Goal: Task Accomplishment & Management: Complete application form

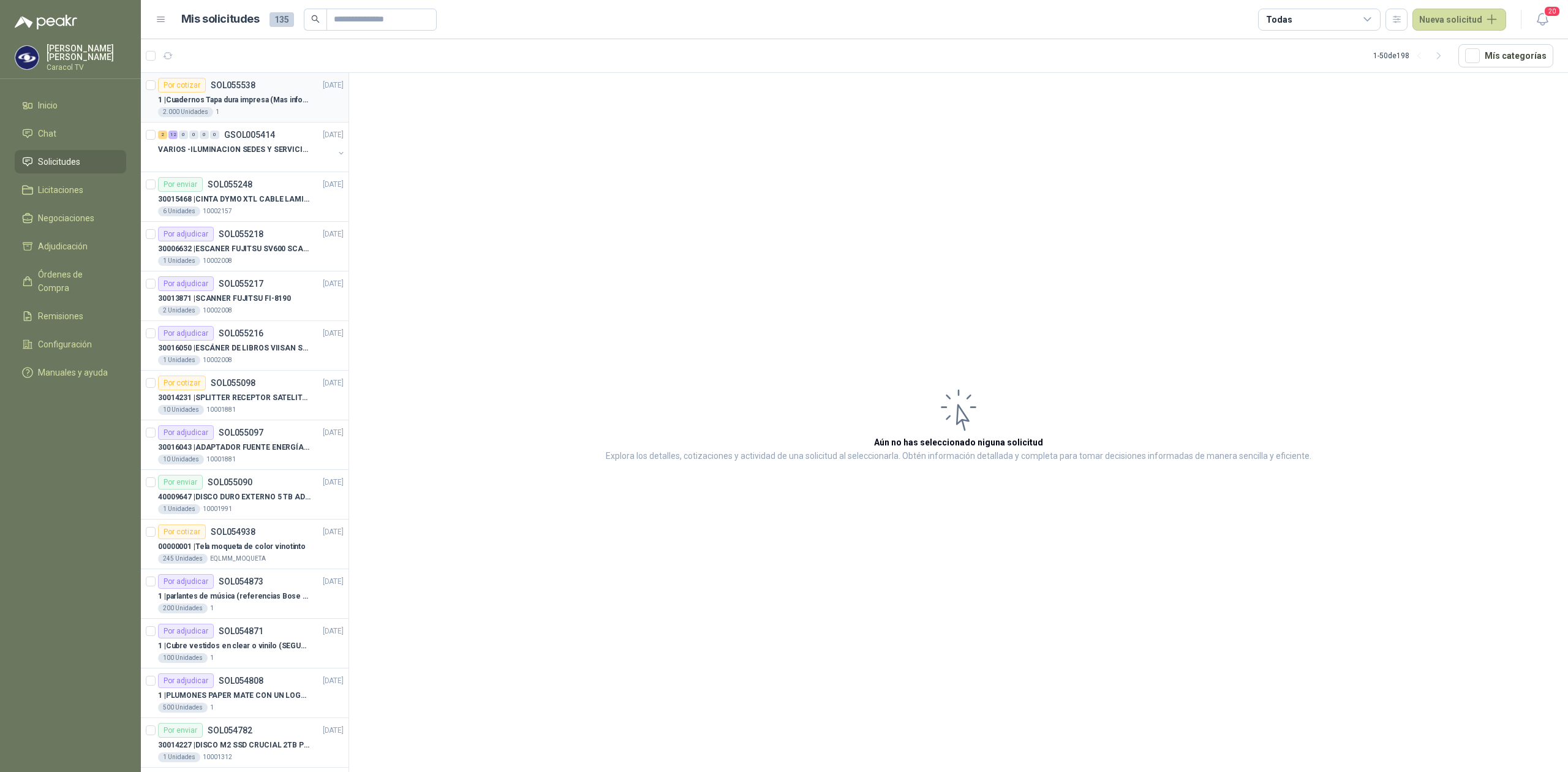
click at [245, 104] on p "1 | Cuadernos Tapa dura impresa (Mas informacion en el adjunto)" at bounding box center [234, 100] width 152 height 11
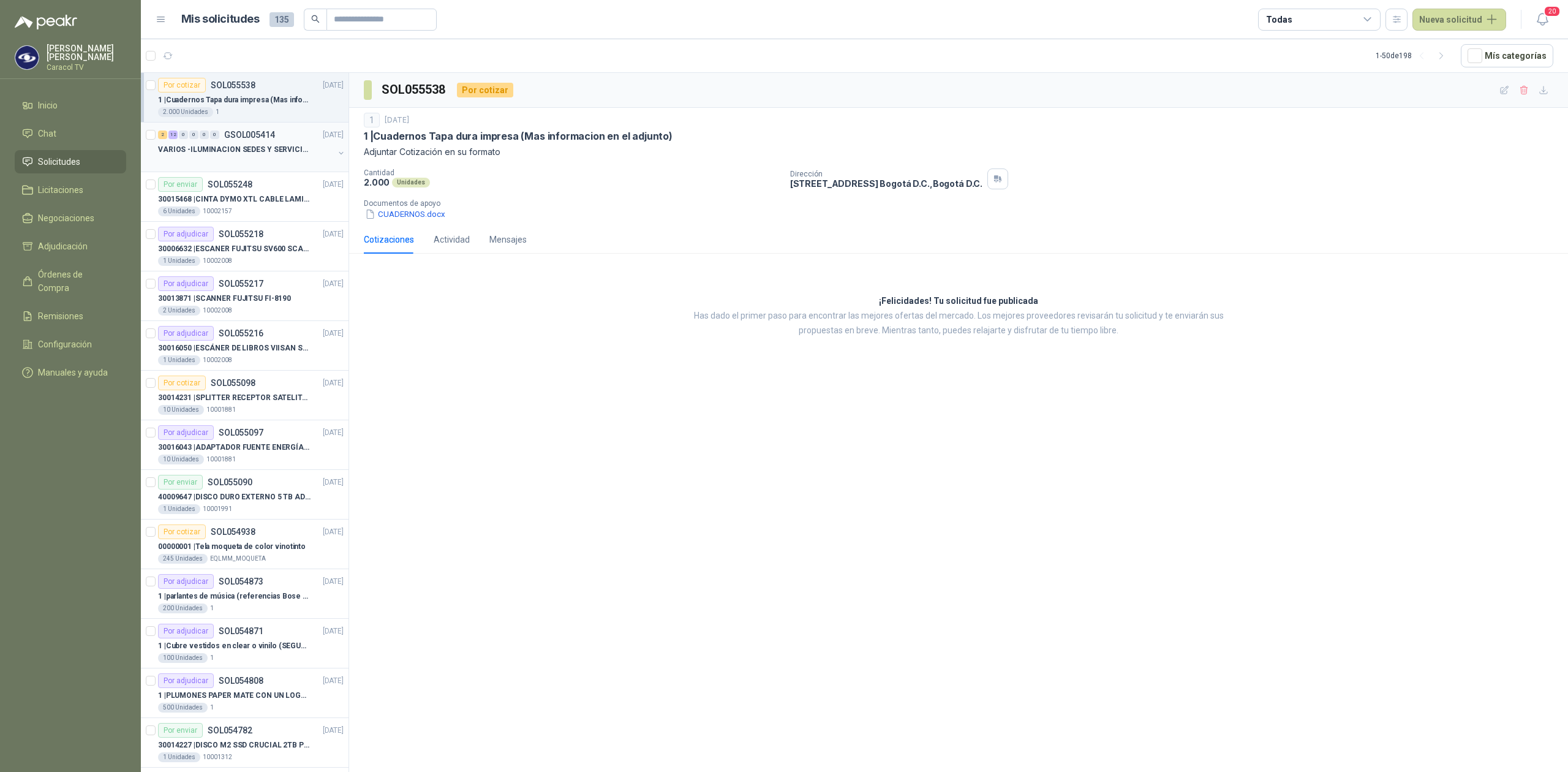
click at [244, 145] on p "VARIOS -ILUMINACION SEDES Y SERVICIOS" at bounding box center [234, 150] width 152 height 11
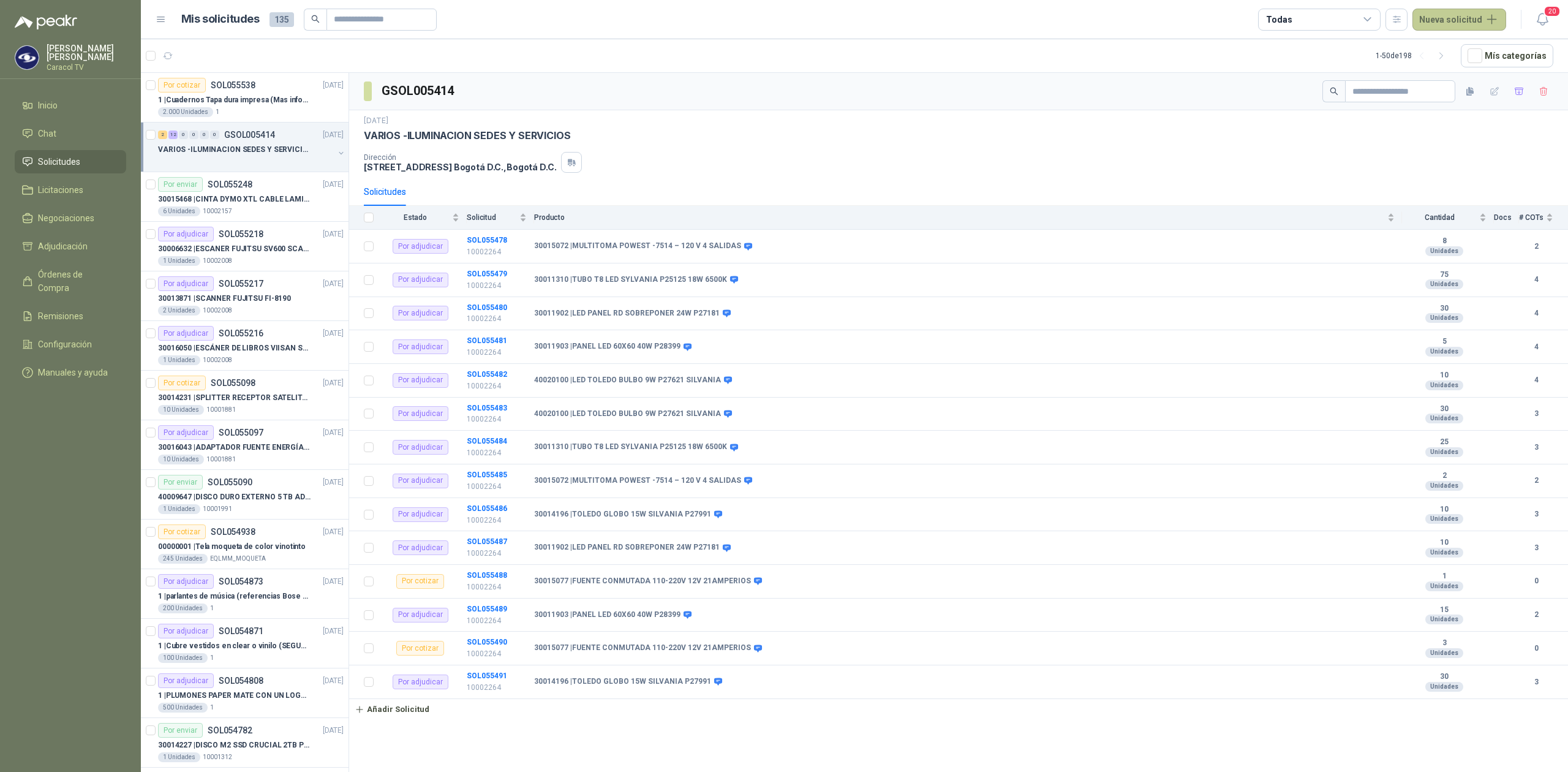
click at [1450, 20] on button "Nueva solicitud" at bounding box center [1459, 20] width 93 height 22
click at [1450, 67] on link "Solicitud grupal" at bounding box center [1473, 70] width 104 height 21
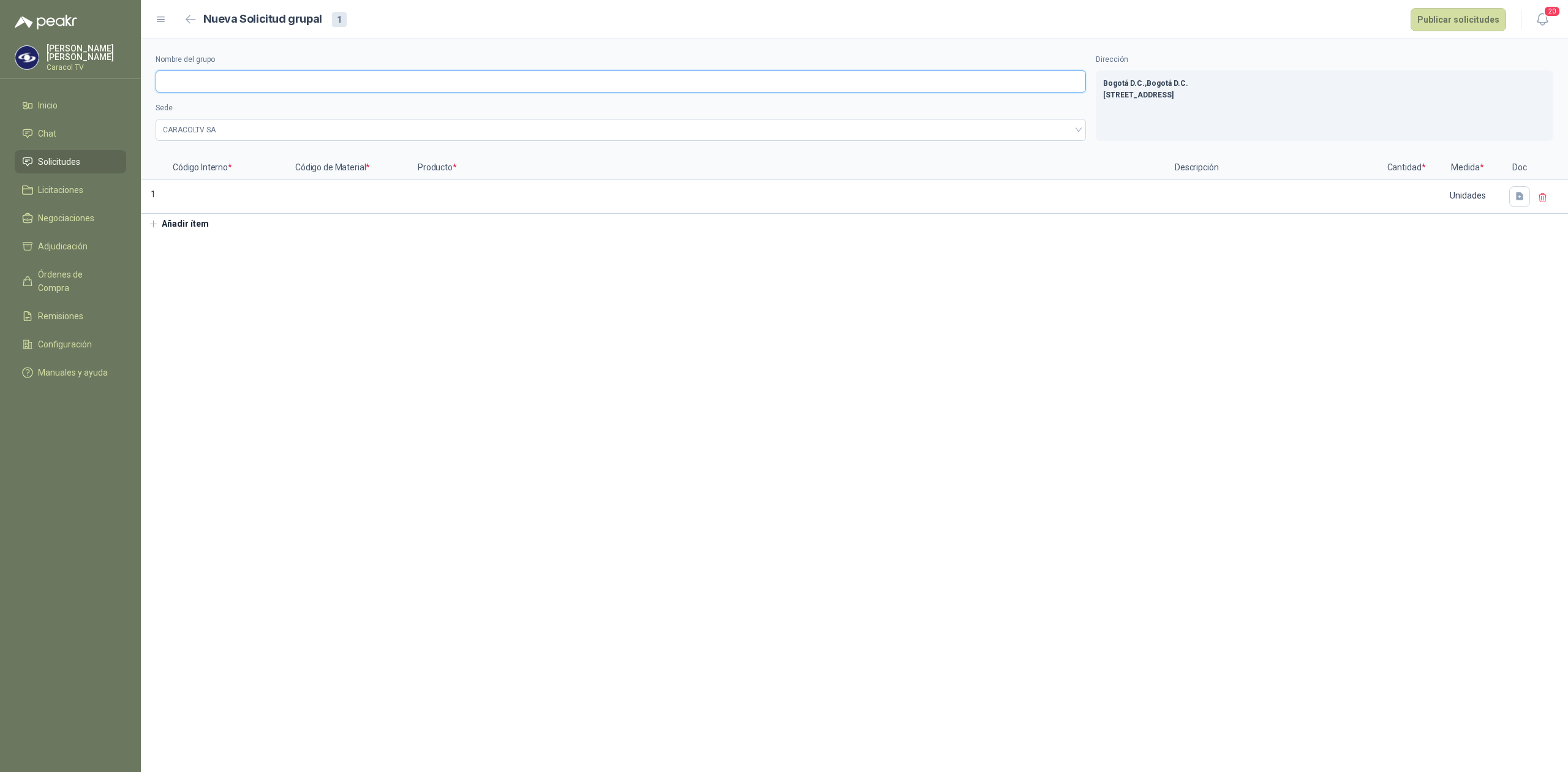
click at [270, 79] on input "Nombre del grupo" at bounding box center [620, 81] width 931 height 22
type input "*********"
click at [327, 205] on input at bounding box center [349, 193] width 120 height 24
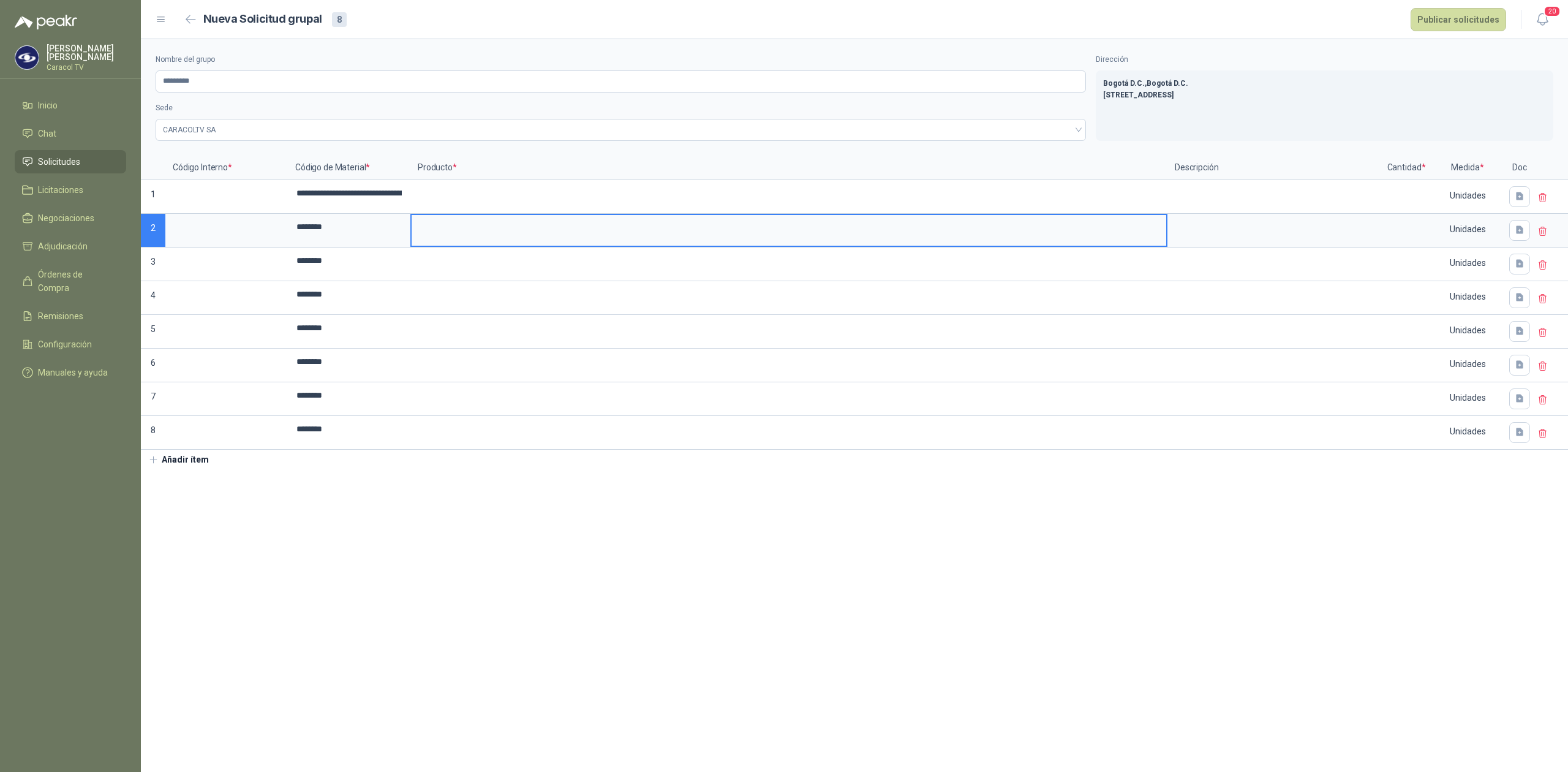
click at [503, 239] on input at bounding box center [788, 227] width 754 height 24
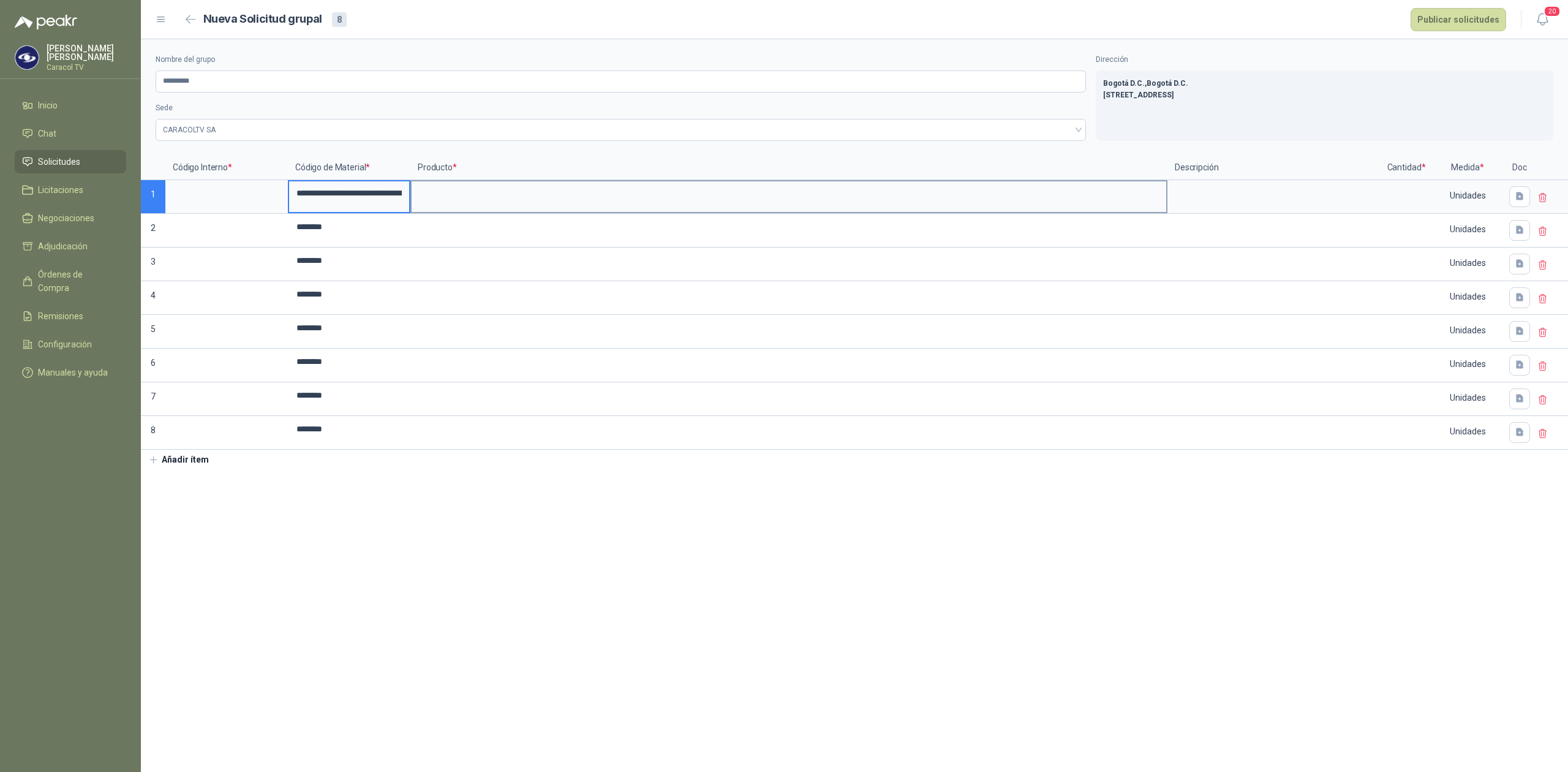
scroll to position [0, 219]
drag, startPoint x: 593, startPoint y: 191, endPoint x: 828, endPoint y: 191, distance: 235.0
click at [828, 191] on div "**********" at bounding box center [854, 302] width 1427 height 294
type input "*"
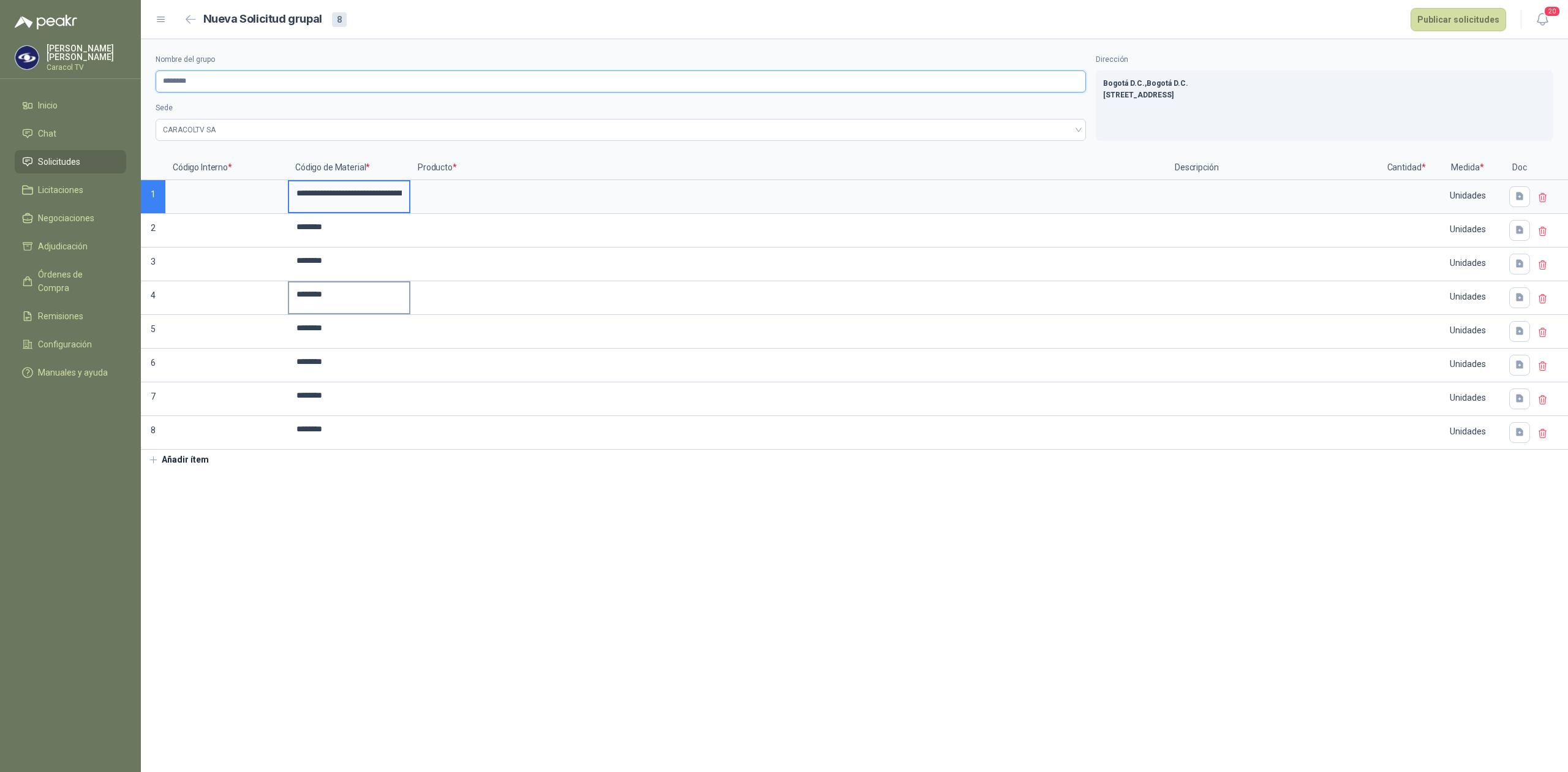
type input "********"
click at [342, 283] on input "********" at bounding box center [349, 294] width 120 height 24
drag, startPoint x: 291, startPoint y: 197, endPoint x: 1020, endPoint y: 288, distance: 734.7
click at [1020, 288] on div "**********" at bounding box center [854, 302] width 1427 height 294
click at [333, 194] on input "**********" at bounding box center [349, 193] width 120 height 24
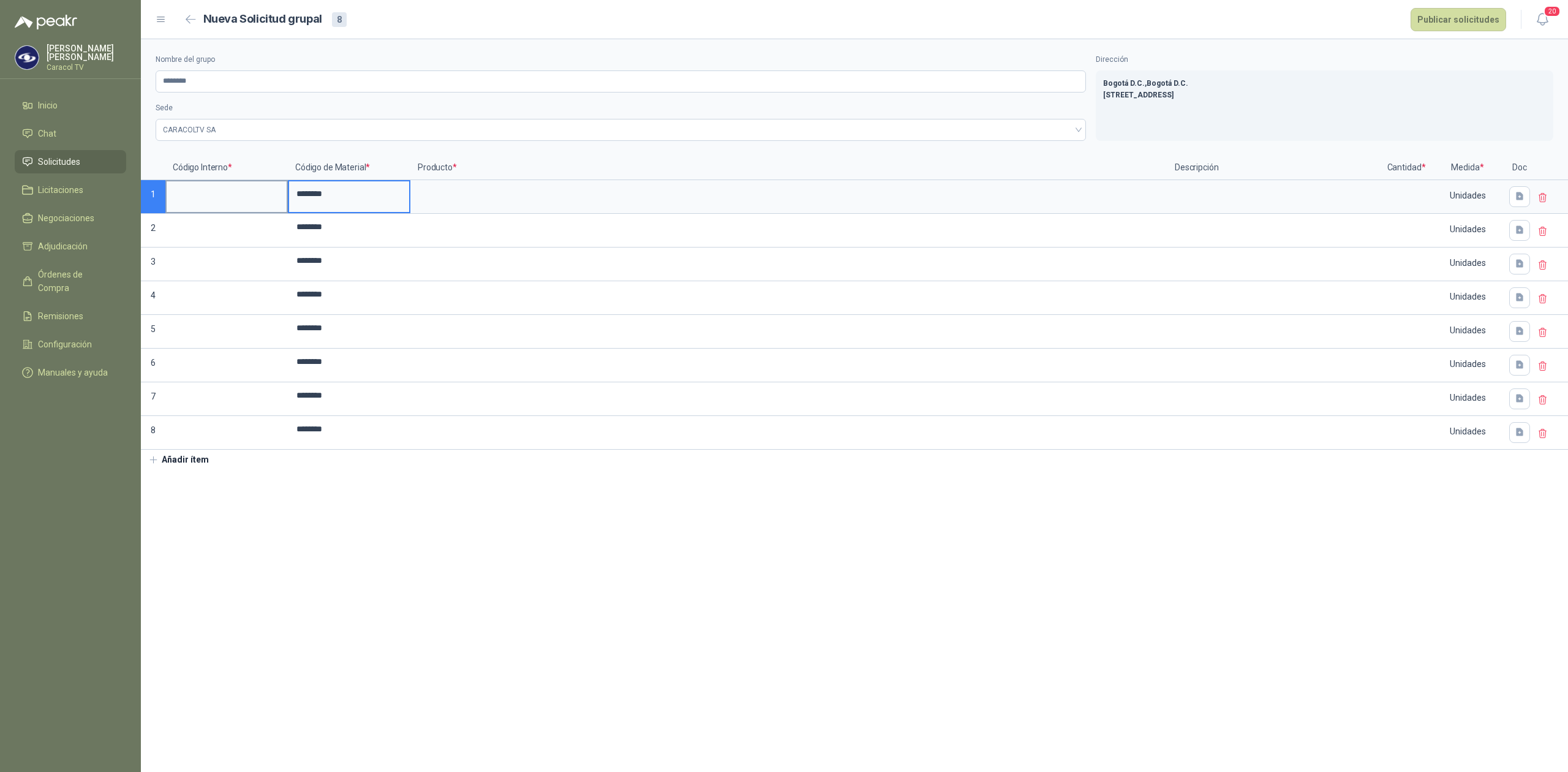
type input "********"
click at [206, 192] on input at bounding box center [227, 193] width 120 height 24
click at [211, 191] on input "**********" at bounding box center [227, 193] width 120 height 24
type input "********"
drag, startPoint x: 290, startPoint y: 192, endPoint x: 471, endPoint y: 176, distance: 181.7
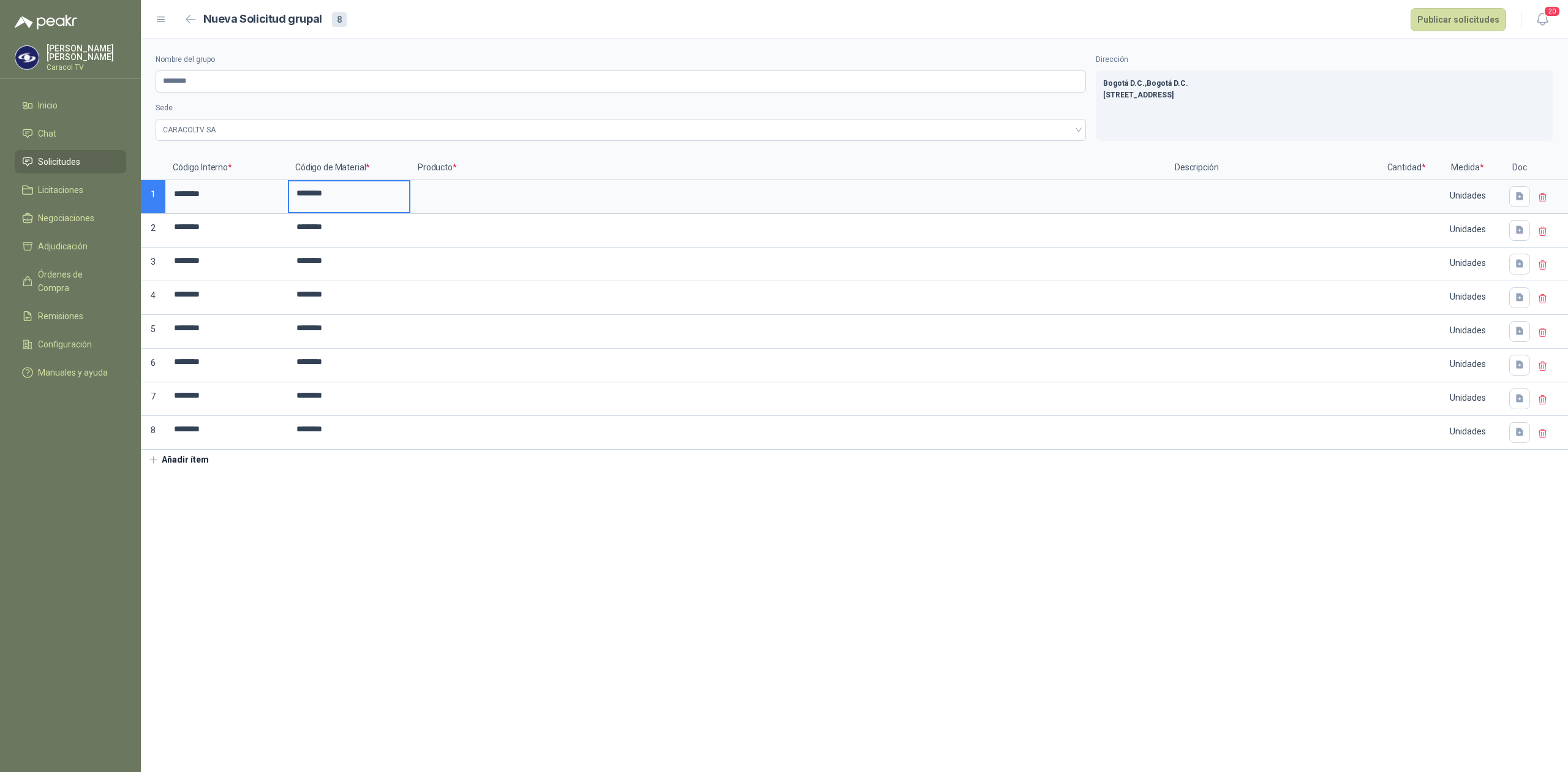
click at [471, 176] on div "Código Interno * Código de Material * Producto * Descripción Cantidad * Medida …" at bounding box center [854, 302] width 1427 height 294
click at [330, 191] on input "**********" at bounding box center [349, 193] width 120 height 24
type input "********"
click at [385, 543] on section "Nombre del grupo ******** Sede CARACOLTV SA Dirección Bogotá D.C. , [GEOGRAPHIC…" at bounding box center [854, 405] width 1427 height 732
click at [466, 189] on input at bounding box center [788, 193] width 754 height 24
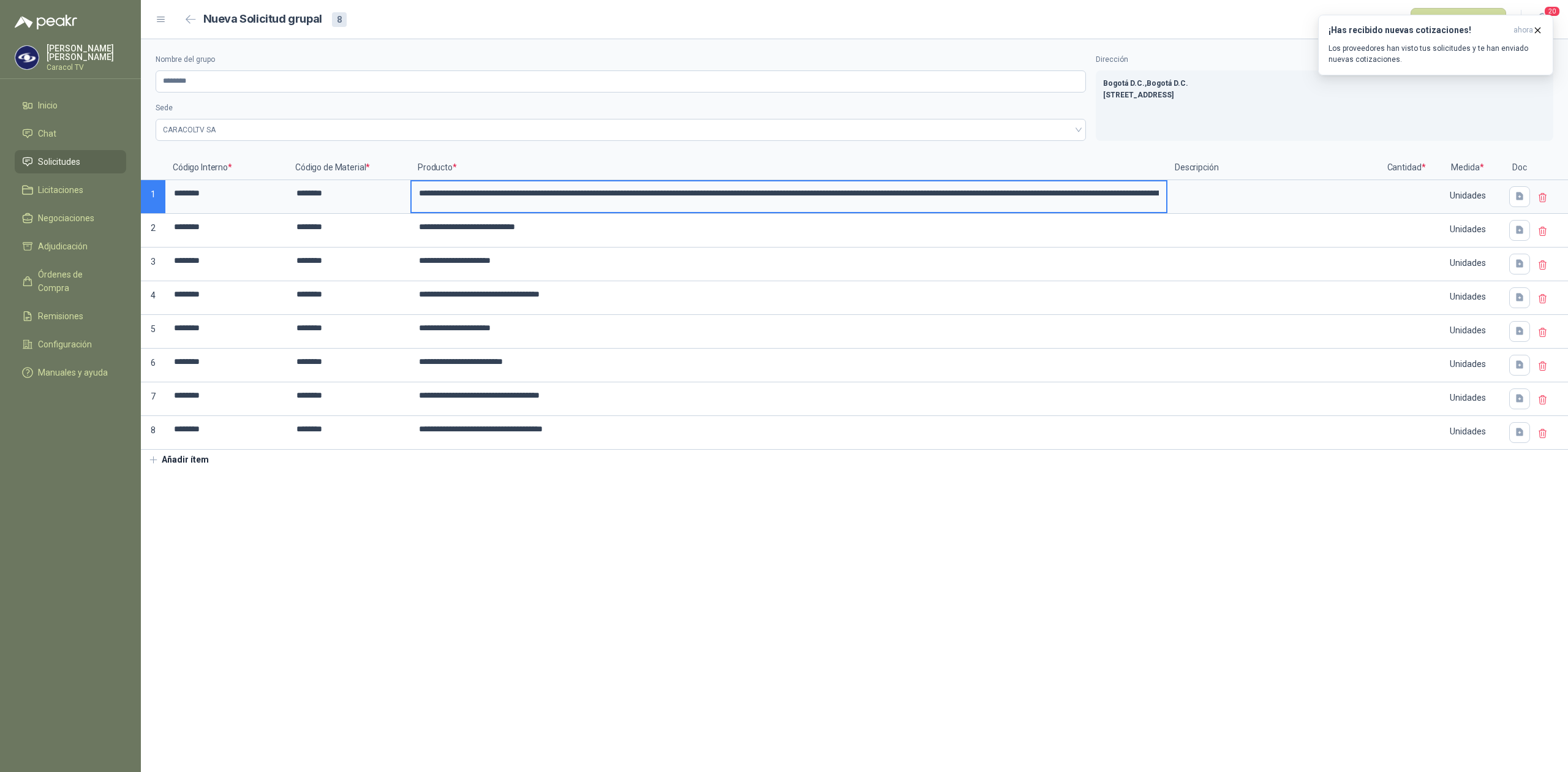
click at [496, 194] on input "**********" at bounding box center [788, 193] width 754 height 24
click at [613, 193] on input "**********" at bounding box center [788, 193] width 754 height 24
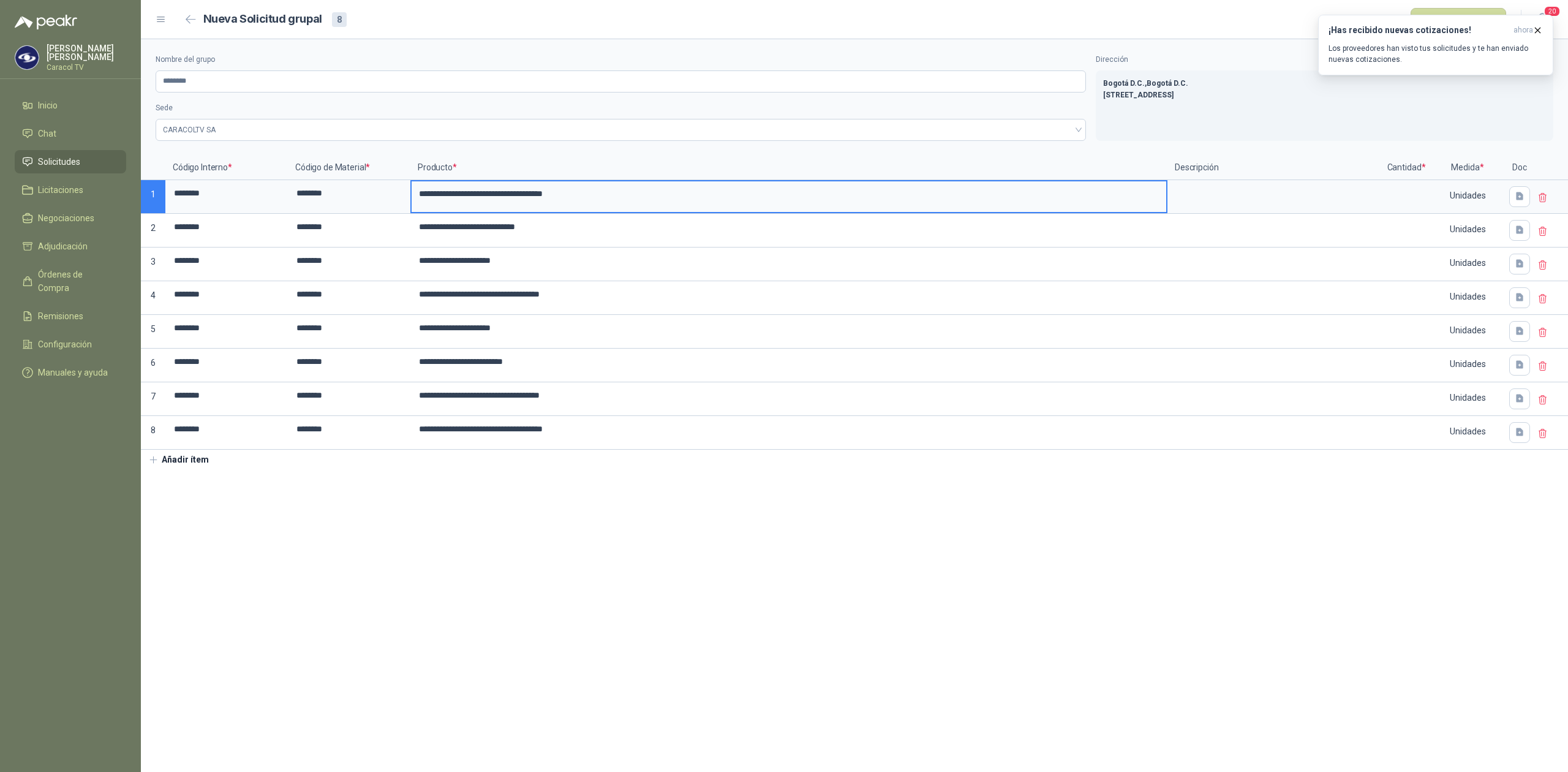
type input "**********"
click at [1397, 196] on input at bounding box center [1406, 193] width 47 height 24
click at [1328, 616] on section "**********" at bounding box center [854, 405] width 1427 height 732
click at [199, 77] on input "********" at bounding box center [620, 81] width 931 height 22
paste input "*********"
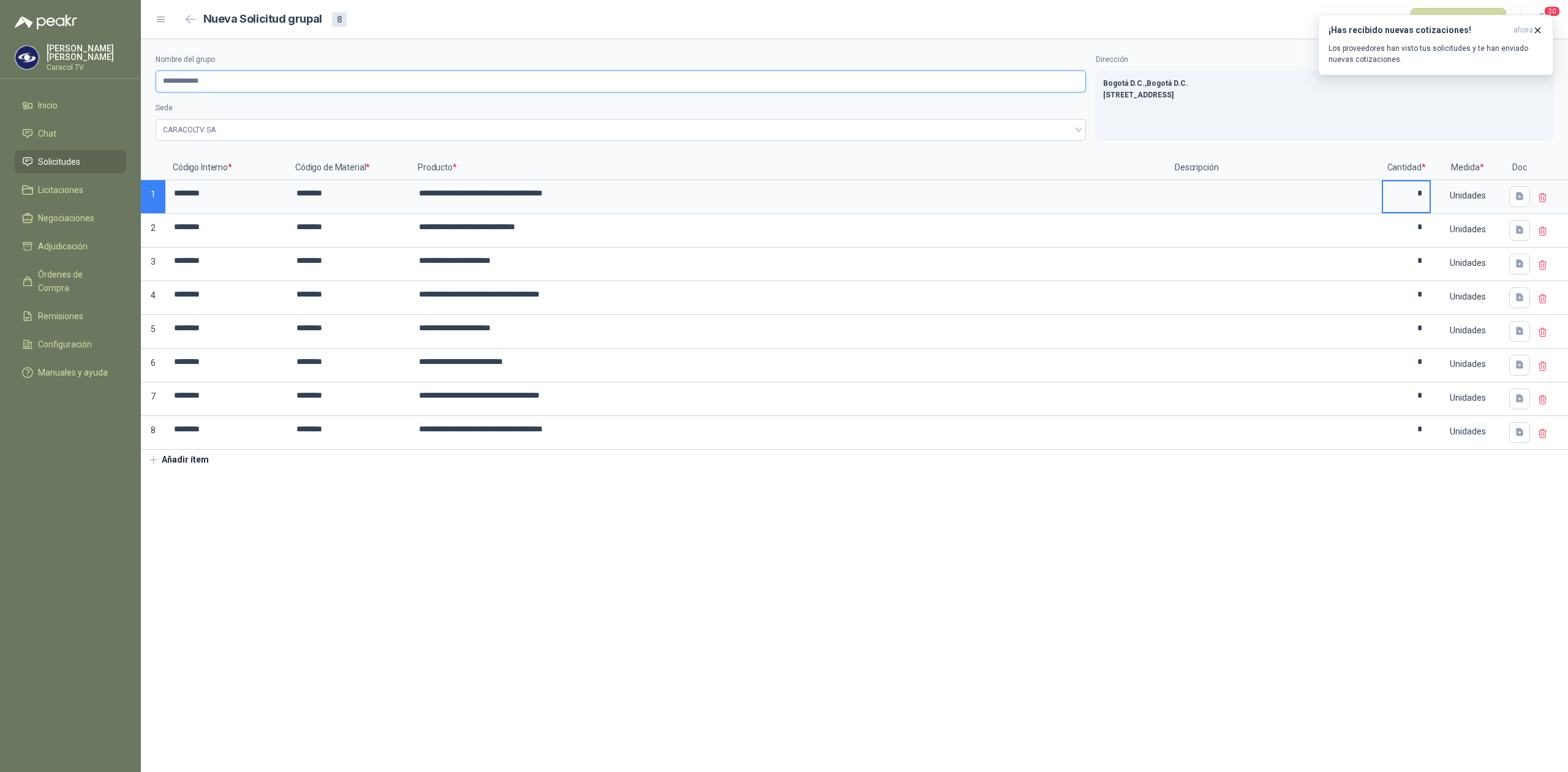
type input "**********"
click at [1533, 30] on icon "button" at bounding box center [1538, 30] width 10 height 10
click at [1444, 20] on button "Publicar solicitudes" at bounding box center [1458, 20] width 95 height 23
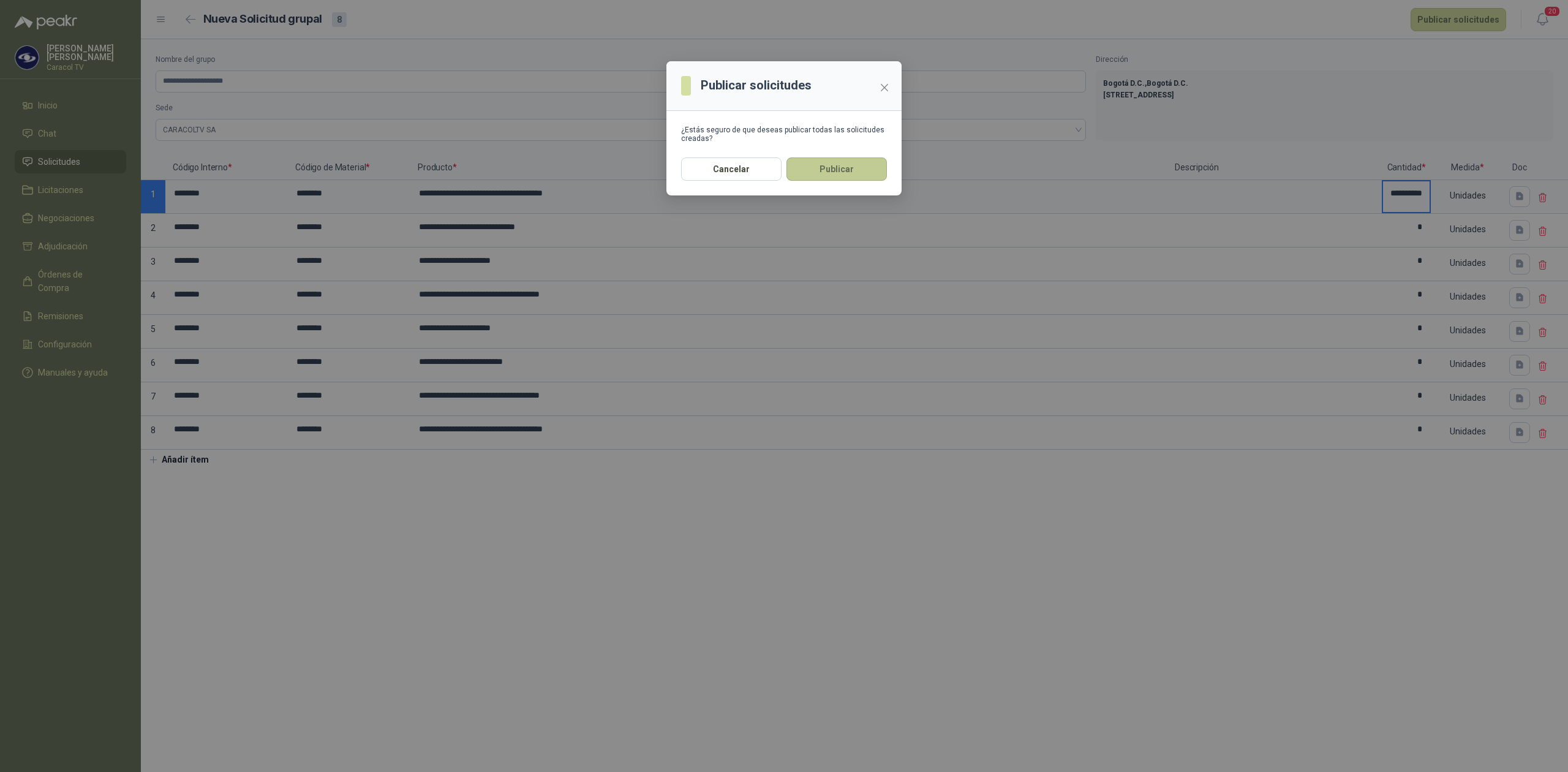
click at [860, 170] on button "Publicar" at bounding box center [836, 169] width 100 height 23
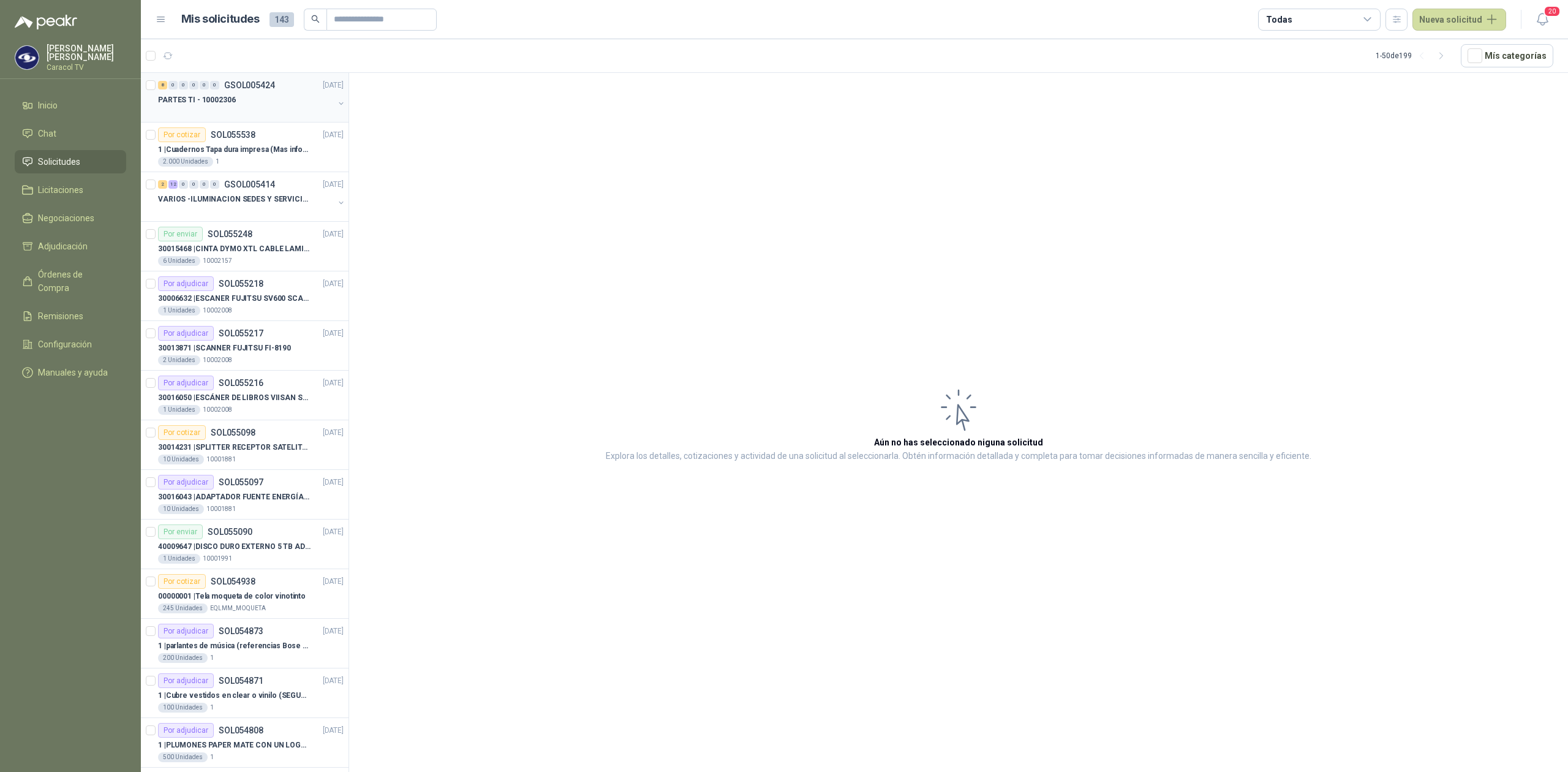
click at [229, 102] on p "PARTES TI - 10002306" at bounding box center [196, 100] width 78 height 11
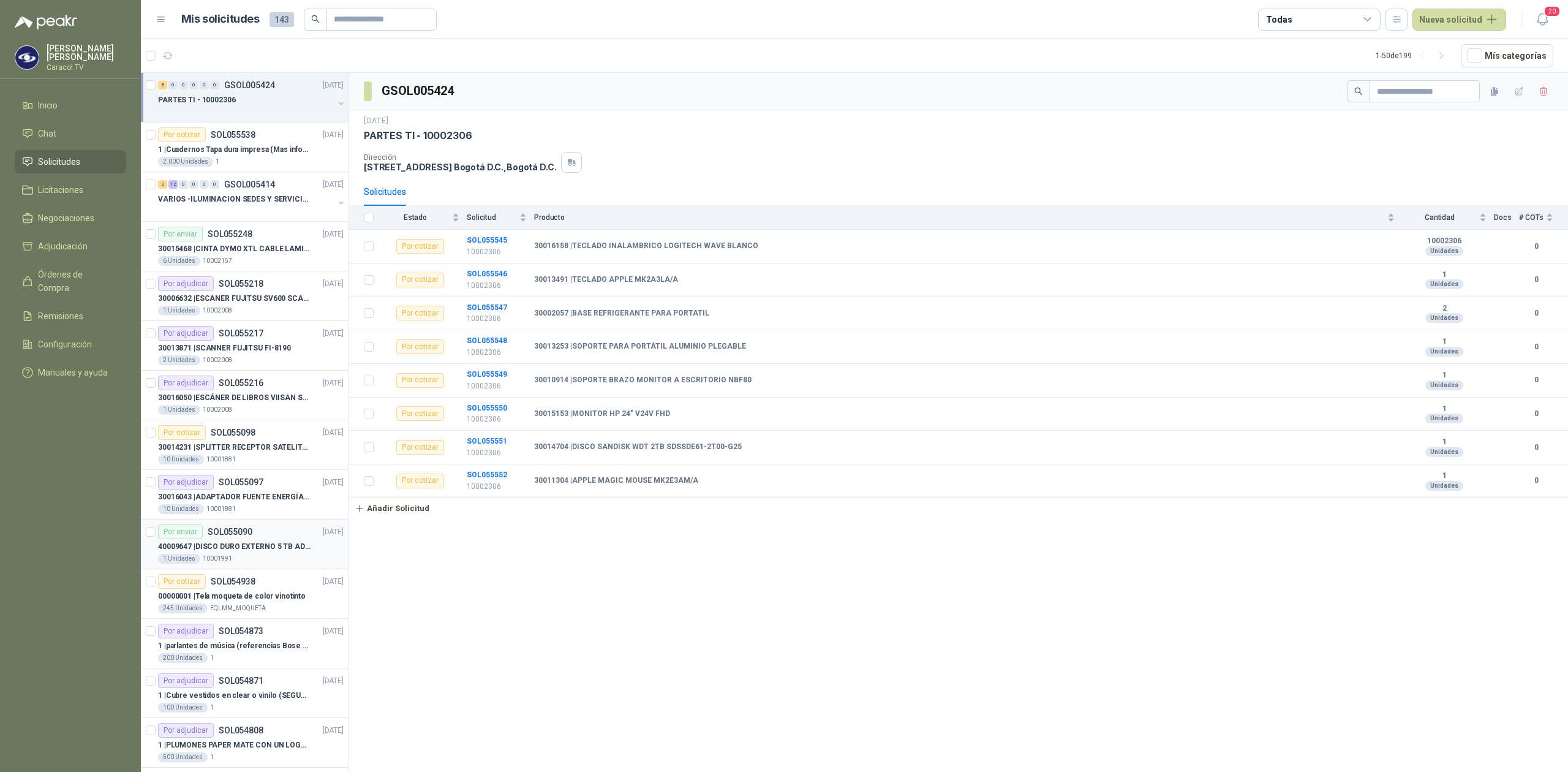
click at [257, 544] on p "40009647 | DISCO DURO EXTERNO 5 TB ADATA - ANTIGOLPES" at bounding box center [234, 546] width 152 height 11
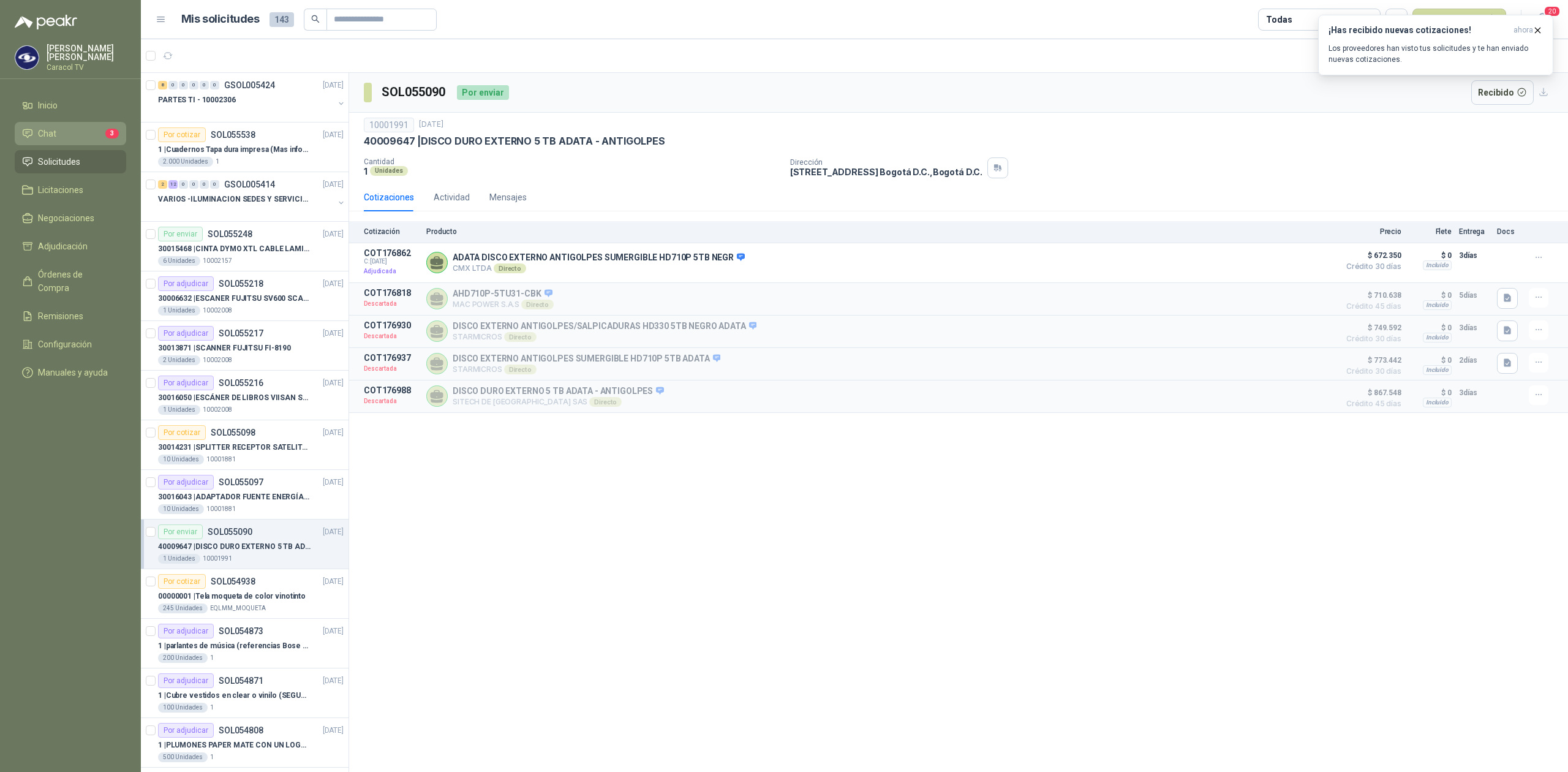
click at [59, 137] on li "Chat 3" at bounding box center [70, 133] width 97 height 13
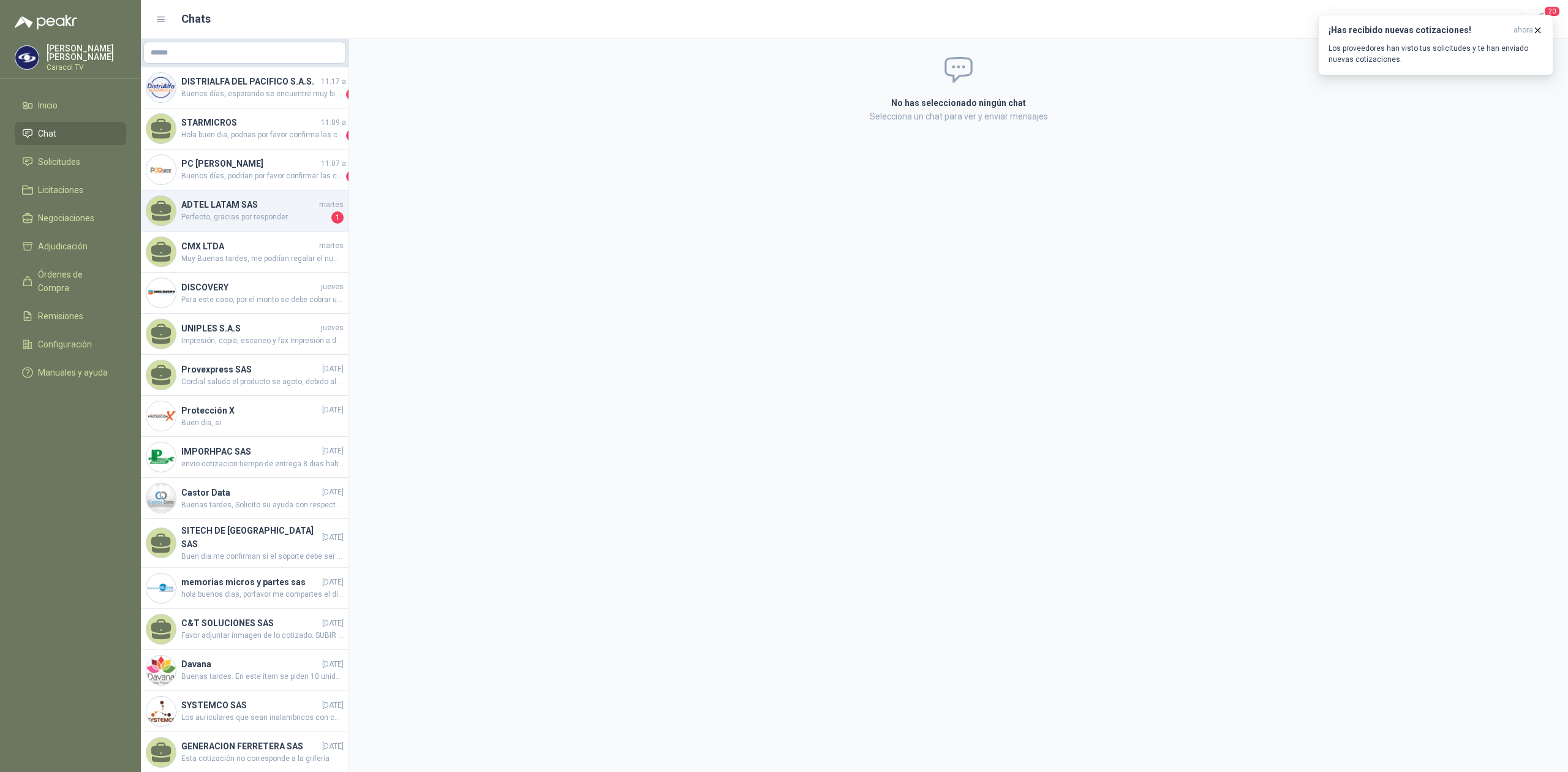
click at [260, 207] on h4 "ADTEL LATAM SAS" at bounding box center [249, 204] width 135 height 13
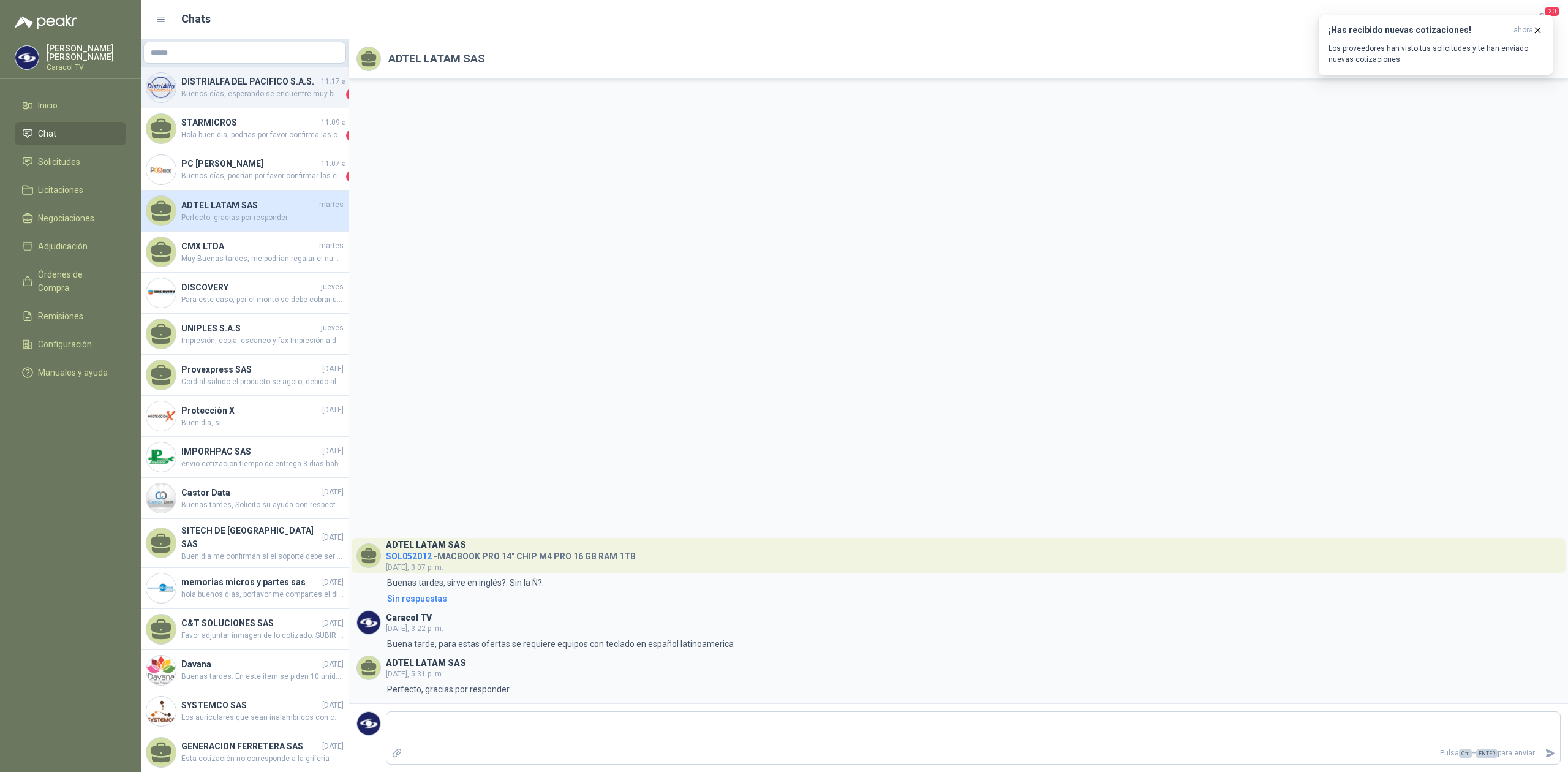
click at [252, 89] on span "Buenos días, esperando se encuentre muy bien. Amablemente solicitamos de su col…" at bounding box center [262, 94] width 162 height 12
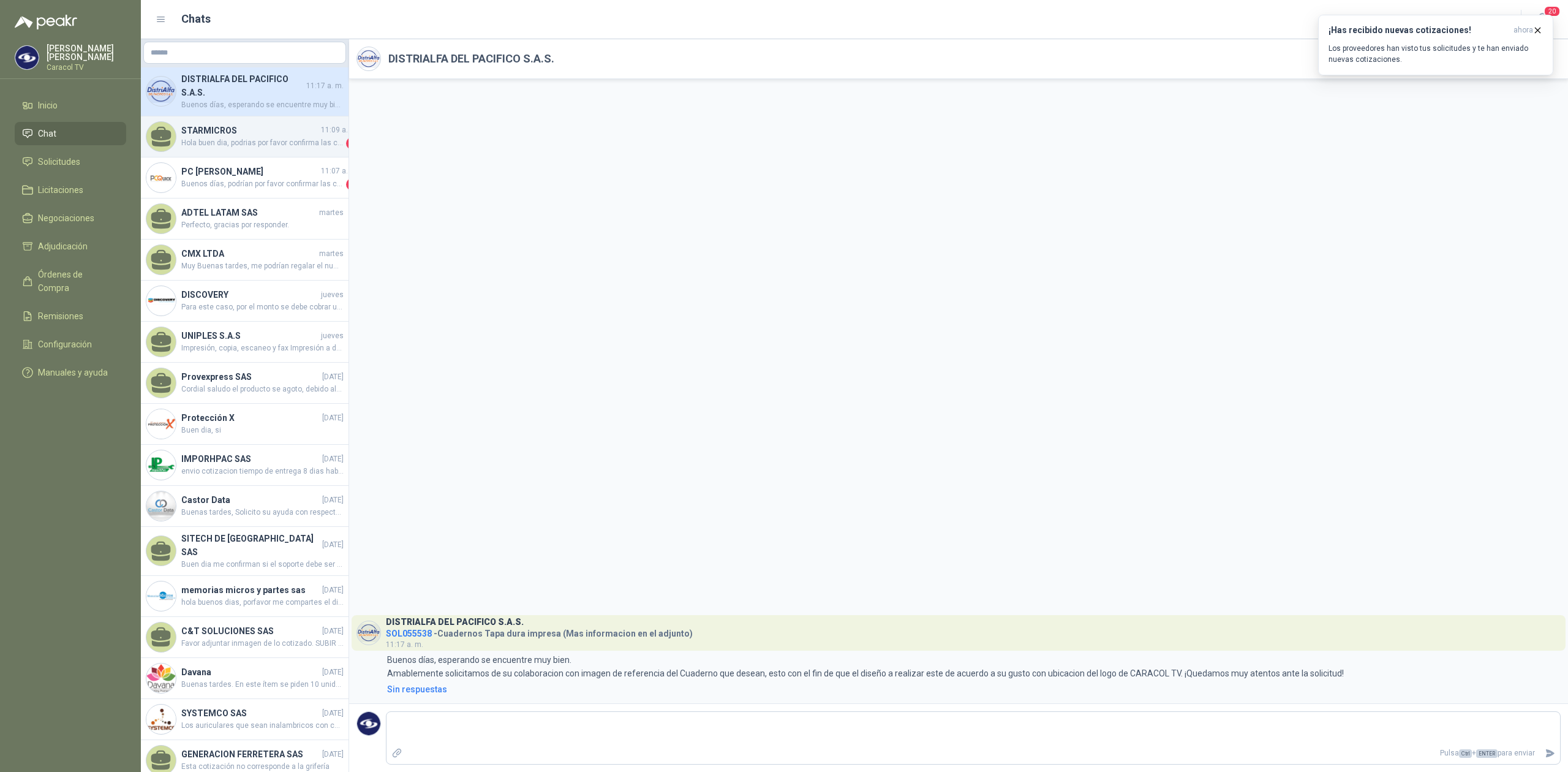
click at [263, 126] on h4 "STARMICROS" at bounding box center [250, 130] width 137 height 13
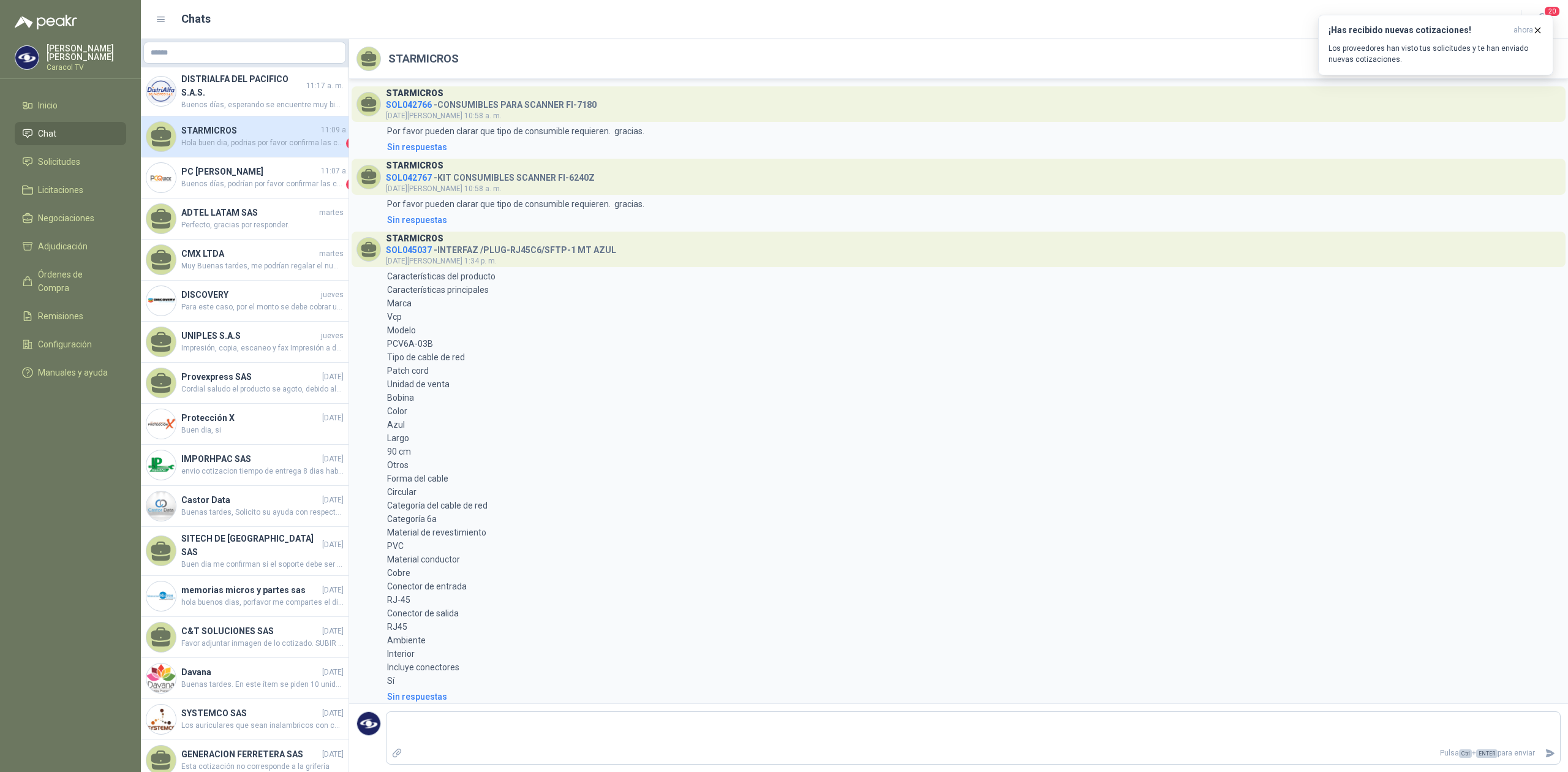
scroll to position [561, 0]
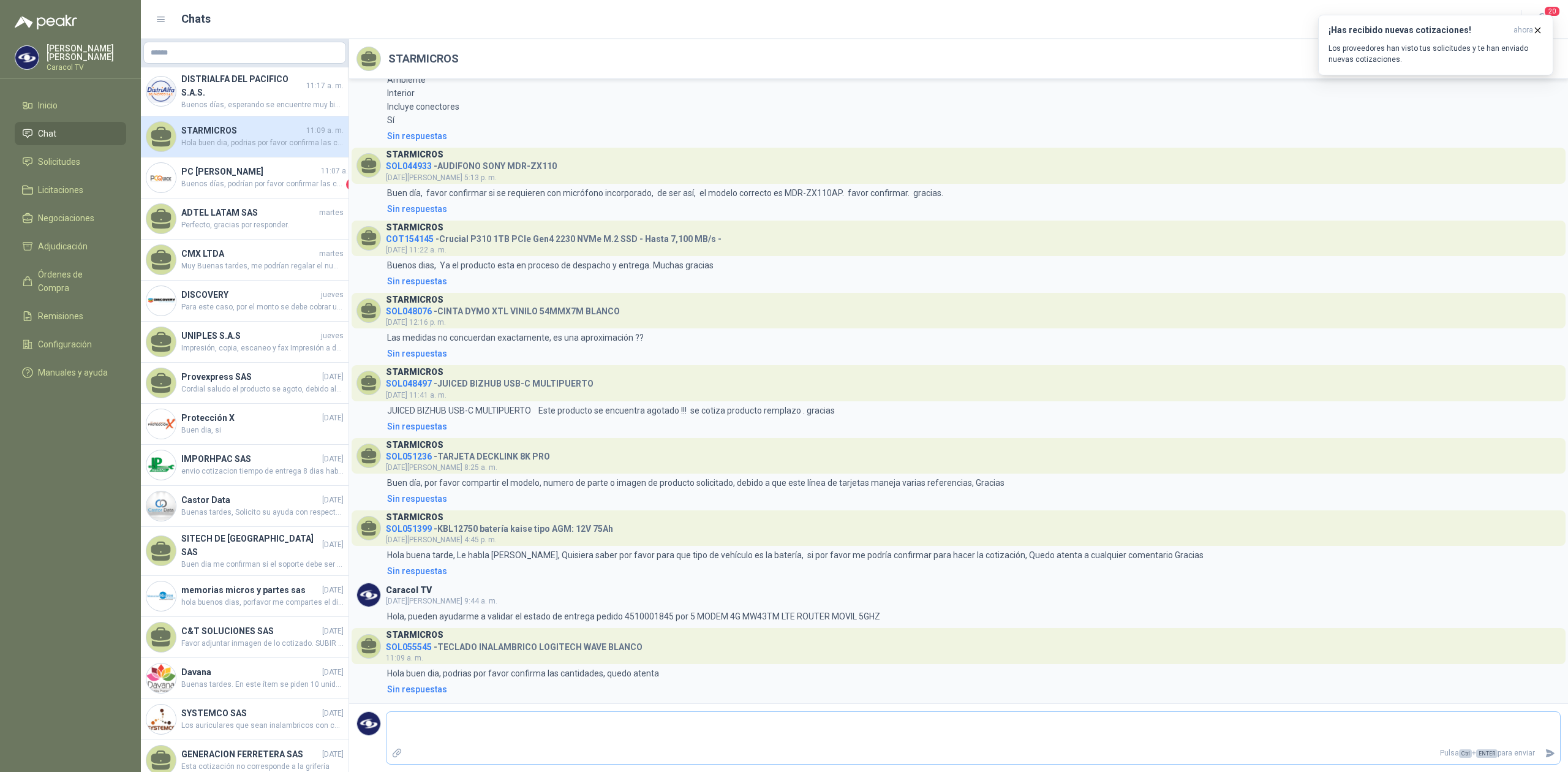
click at [603, 727] on textarea at bounding box center [974, 728] width 1174 height 28
type textarea "*"
drag, startPoint x: 411, startPoint y: 672, endPoint x: 594, endPoint y: 677, distance: 183.1
click at [594, 677] on p "Hola buen dia, podrias por favor confirma las cantidades, quedo atenta" at bounding box center [523, 673] width 272 height 13
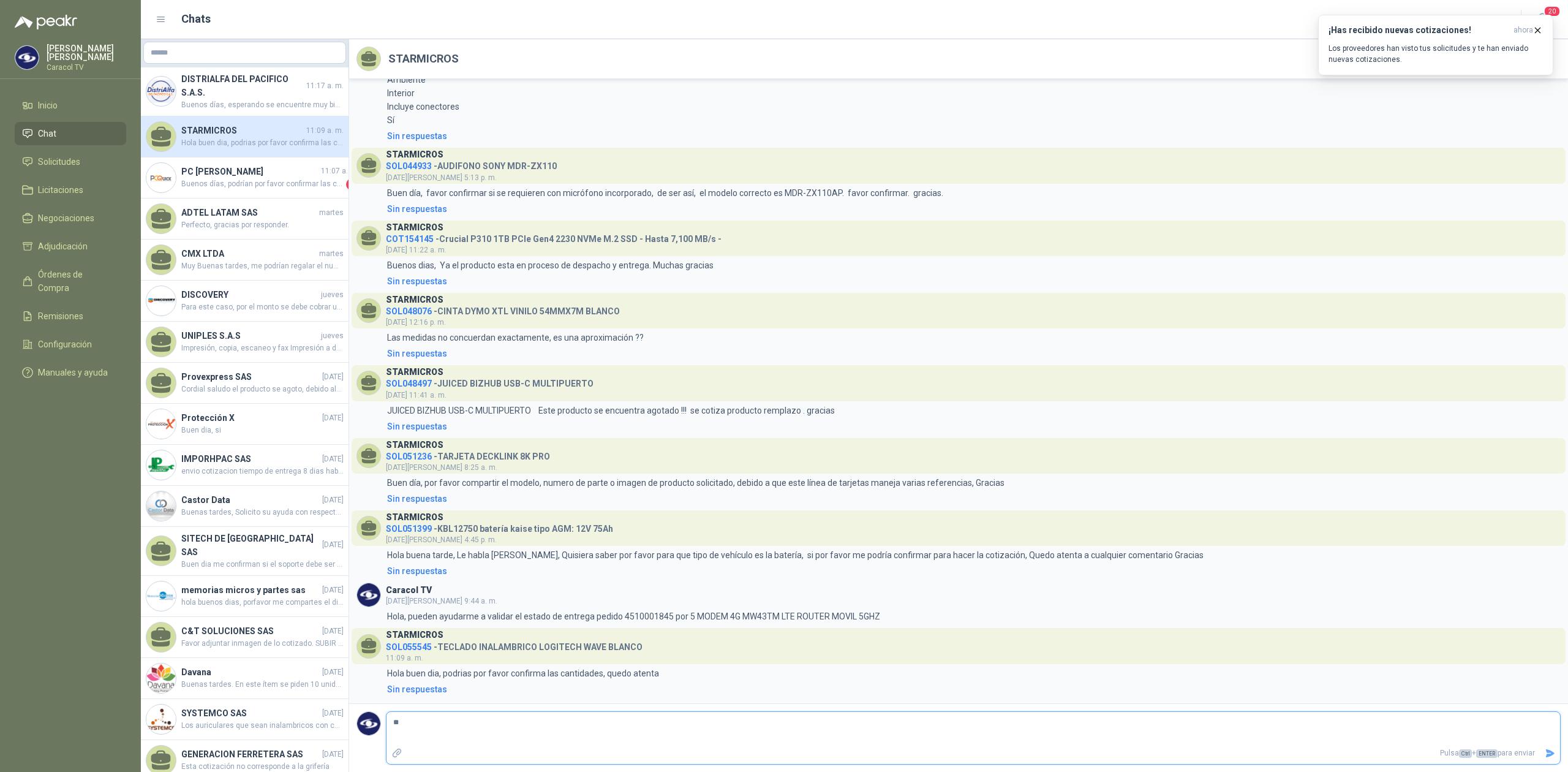
click at [447, 723] on textarea "*" at bounding box center [973, 728] width 1173 height 28
click at [81, 166] on li "Solicitudes" at bounding box center [70, 161] width 97 height 13
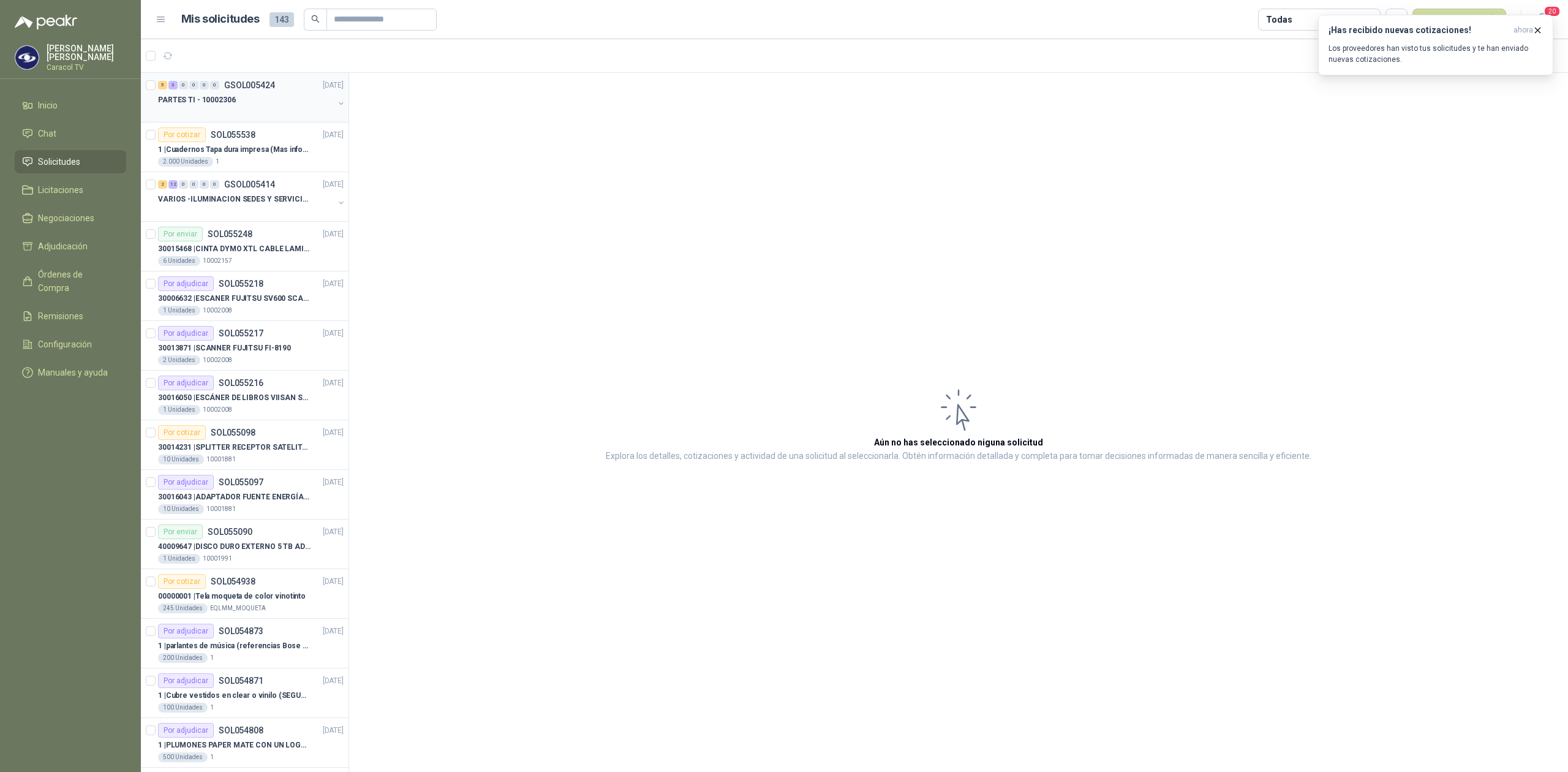
click at [233, 103] on div "PARTES TI - 10002306" at bounding box center [246, 99] width 176 height 15
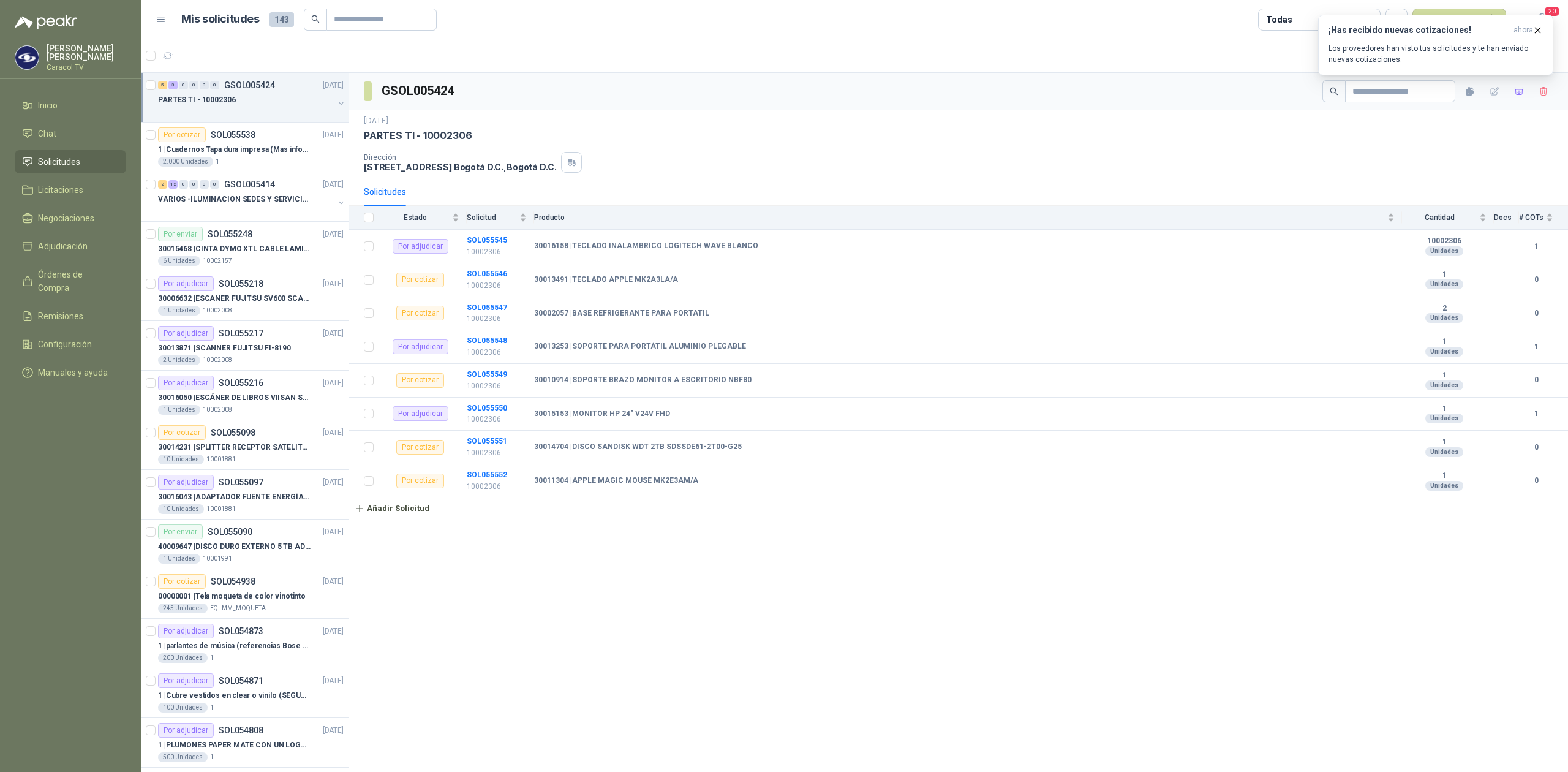
click at [227, 103] on p "PARTES TI - 10002306" at bounding box center [196, 100] width 78 height 11
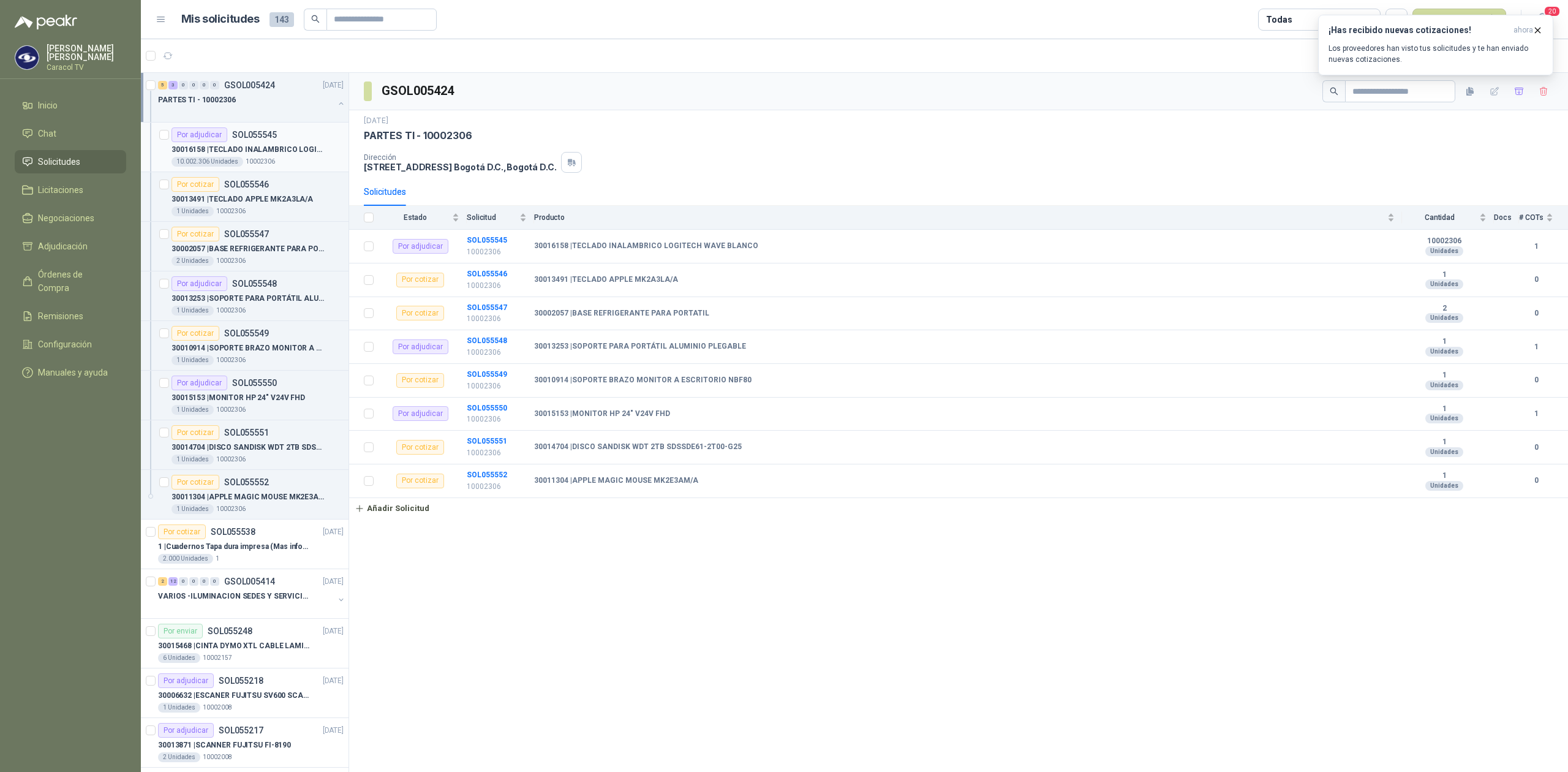
click at [253, 154] on p "30016158 | TECLADO INALAMBRICO LOGITECH WAVE BLANCO" at bounding box center [247, 150] width 152 height 11
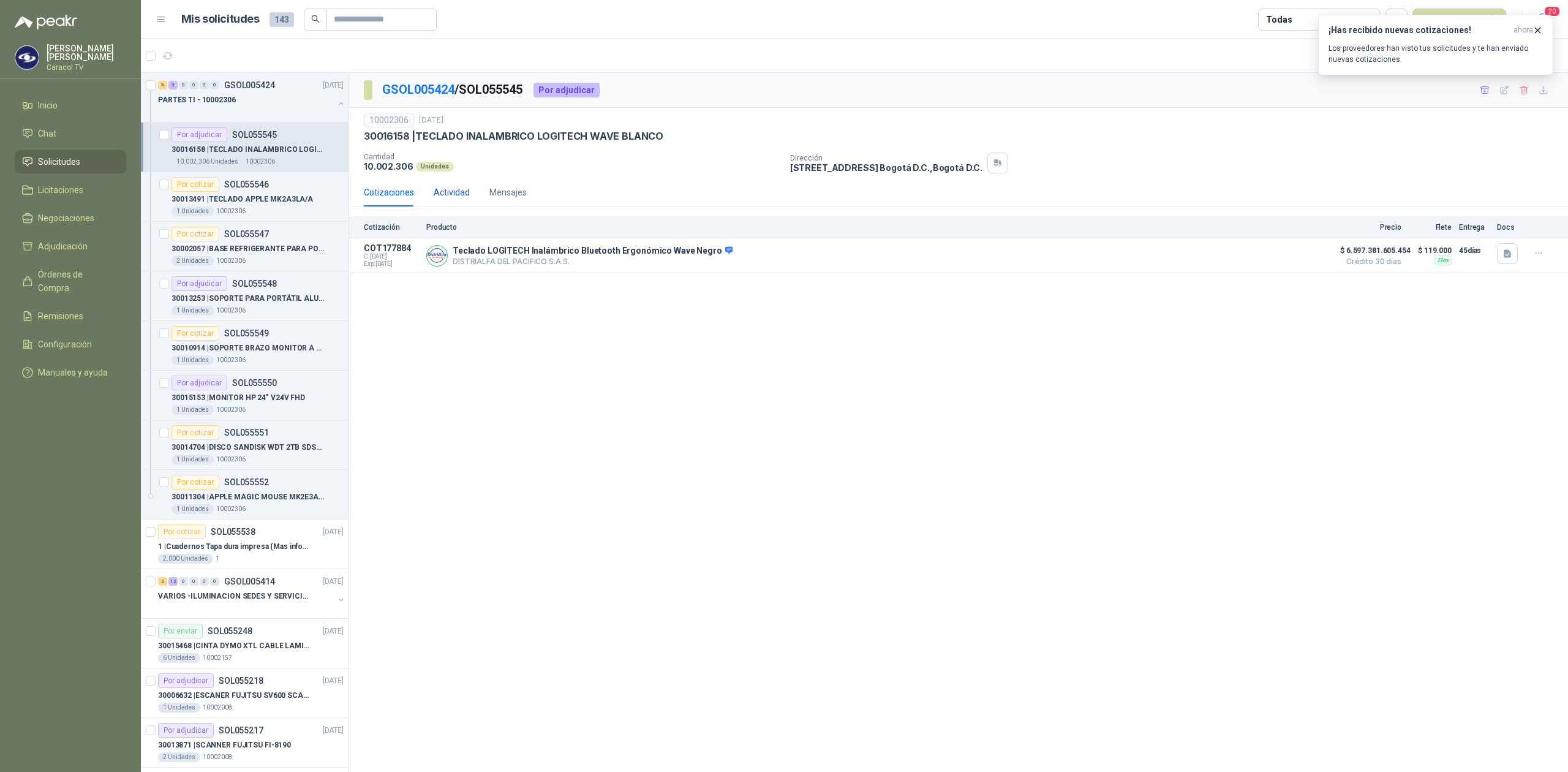
click at [454, 191] on div "Actividad" at bounding box center [451, 192] width 36 height 13
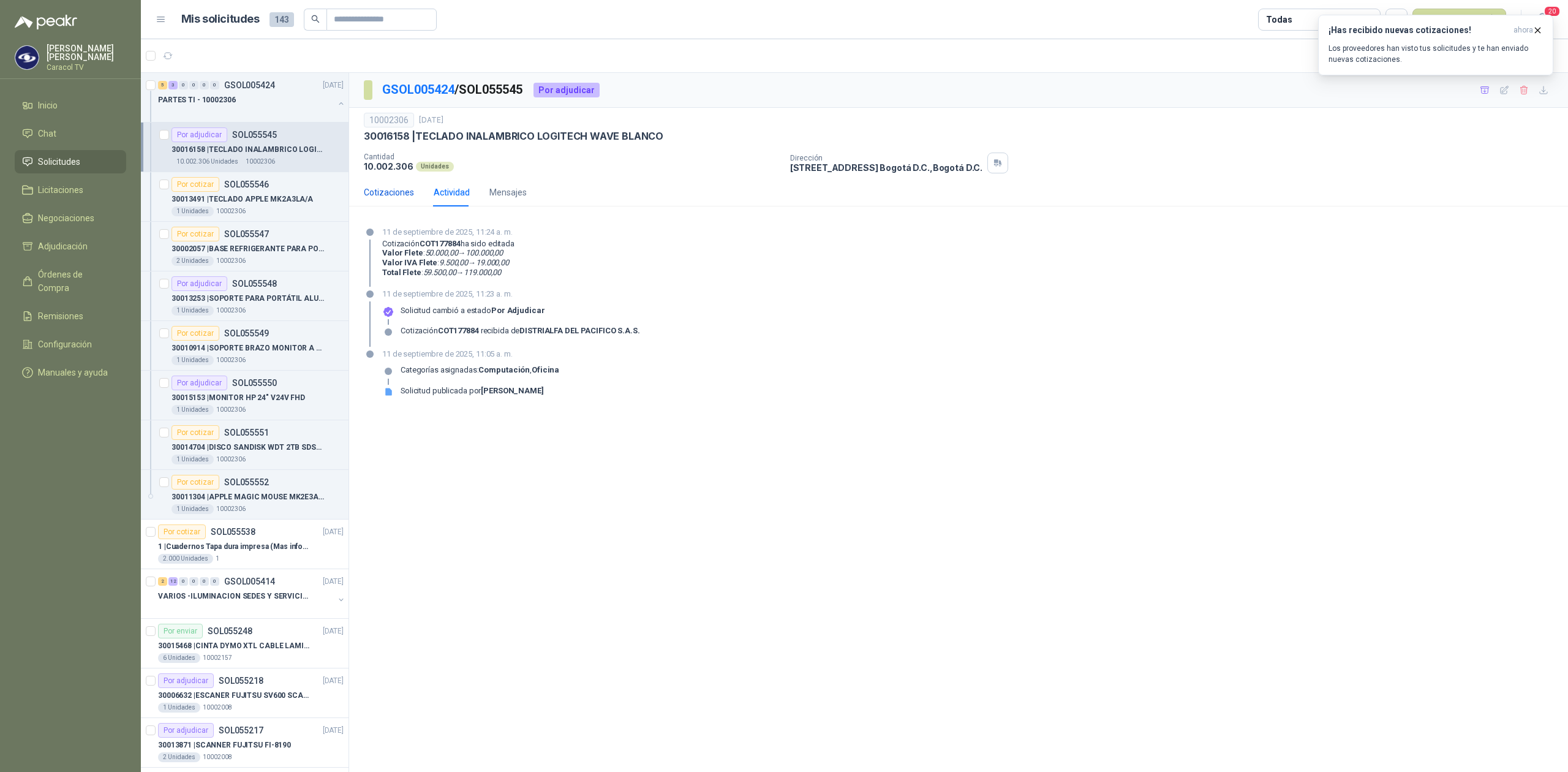
drag, startPoint x: 399, startPoint y: 194, endPoint x: 1076, endPoint y: 133, distance: 679.7
click at [399, 193] on div "Cotizaciones" at bounding box center [389, 192] width 50 height 13
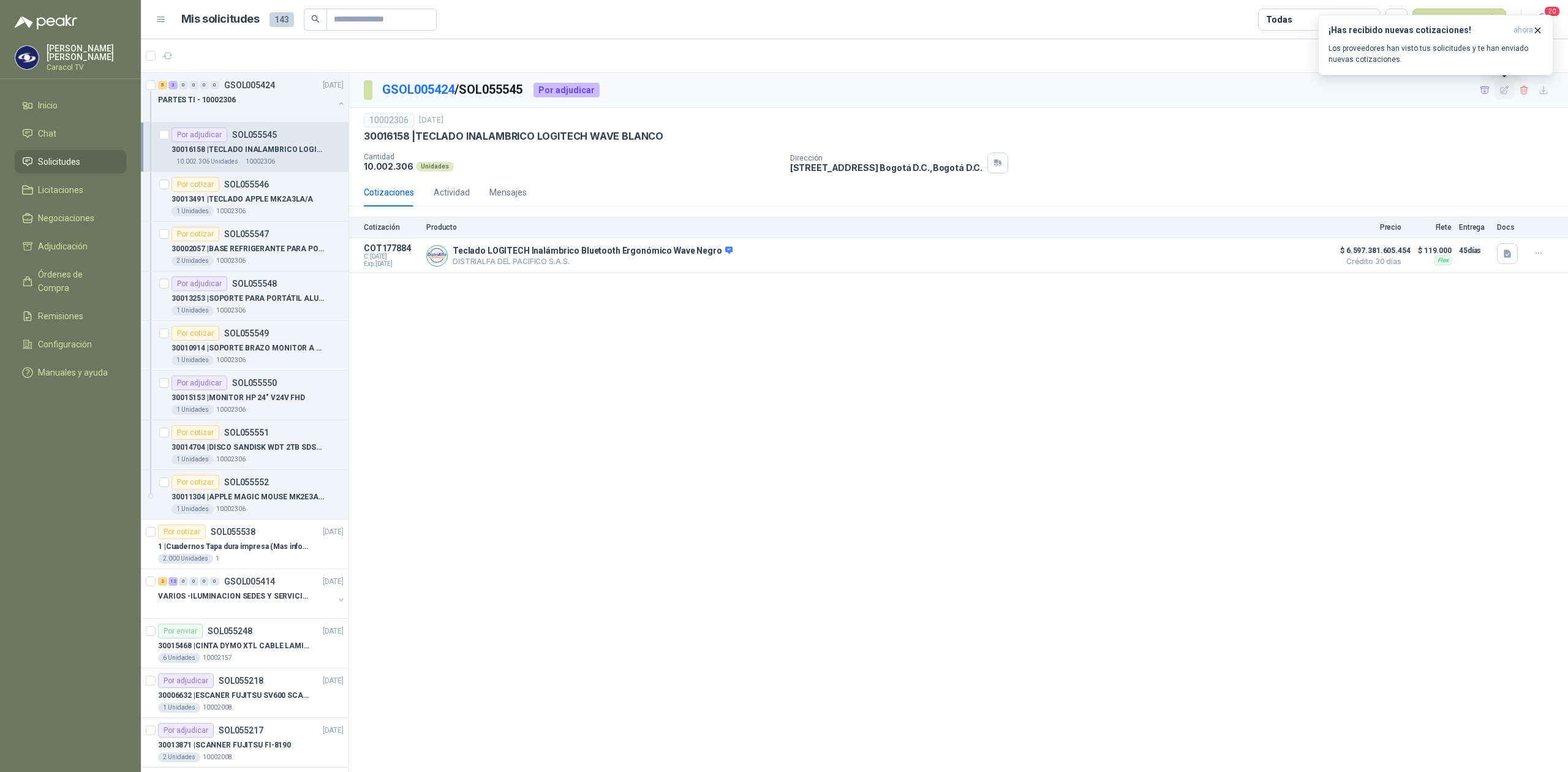
click at [1503, 93] on icon "button" at bounding box center [1504, 90] width 10 height 10
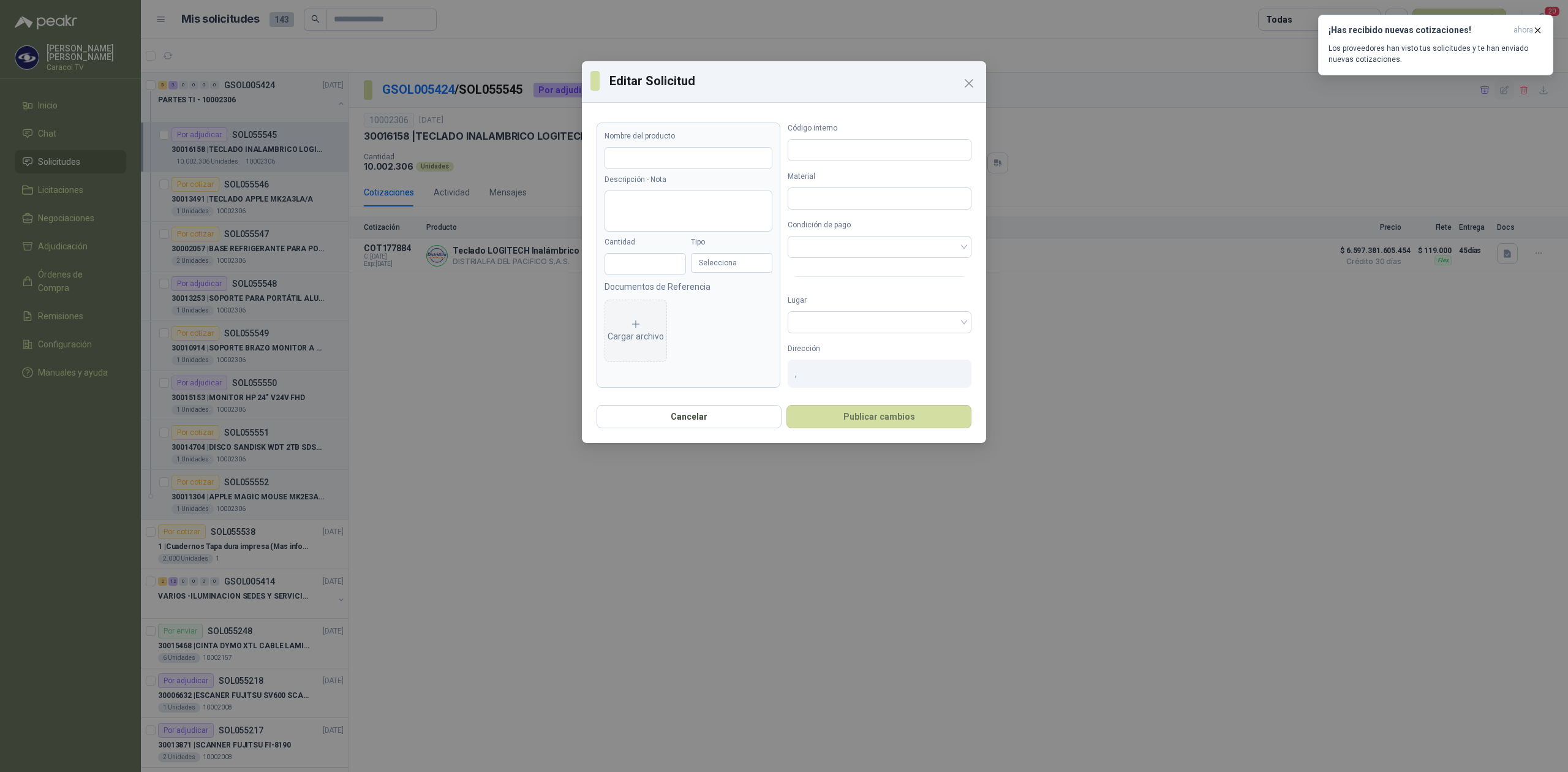
type input "**********"
type input "********"
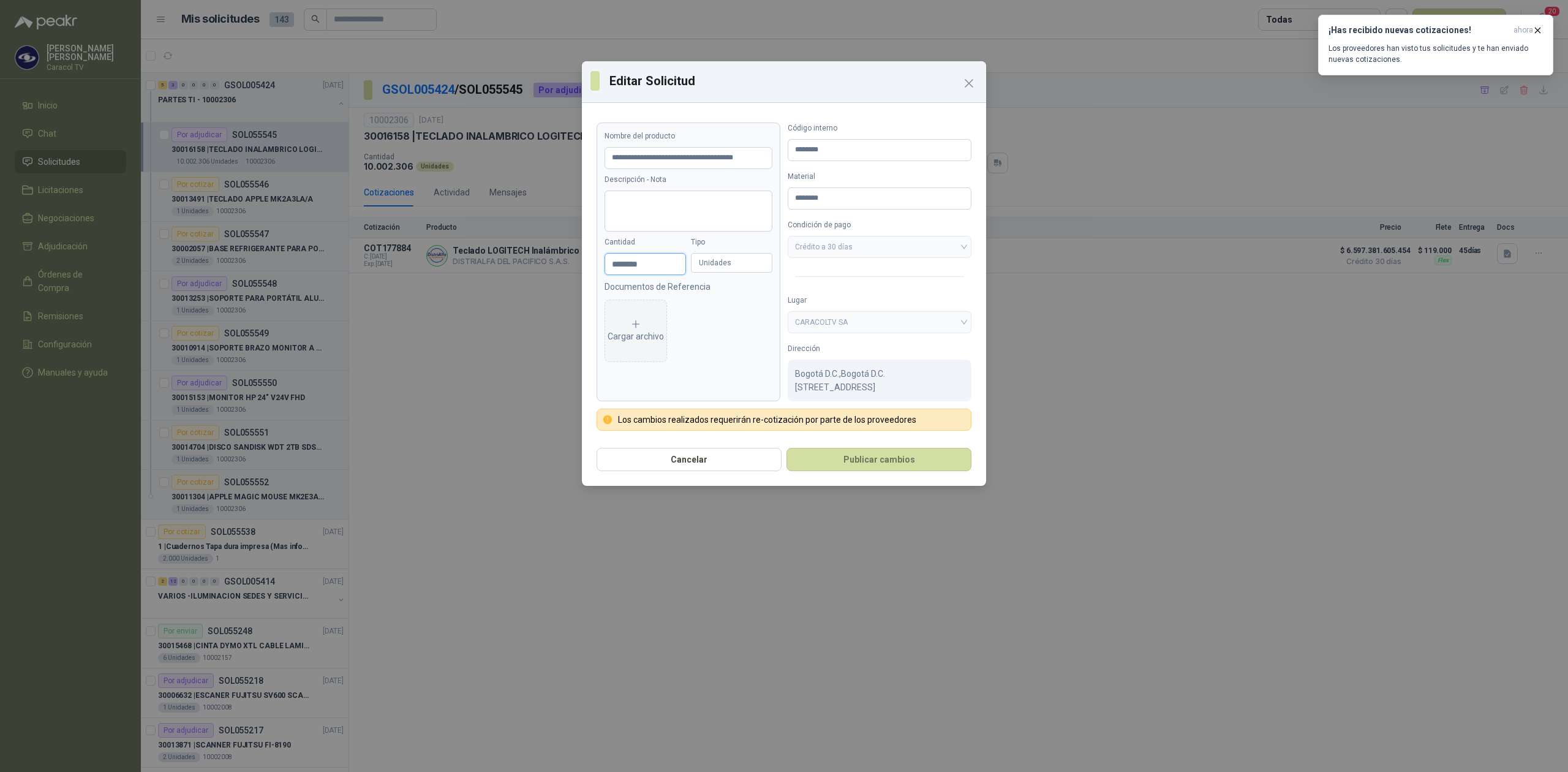
drag, startPoint x: 672, startPoint y: 263, endPoint x: 593, endPoint y: 268, distance: 79.2
click at [593, 268] on div "**********" at bounding box center [784, 274] width 404 height 332
drag, startPoint x: 656, startPoint y: 261, endPoint x: 466, endPoint y: 262, distance: 190.0
click at [466, 262] on div "**********" at bounding box center [784, 386] width 1568 height 772
type input "*"
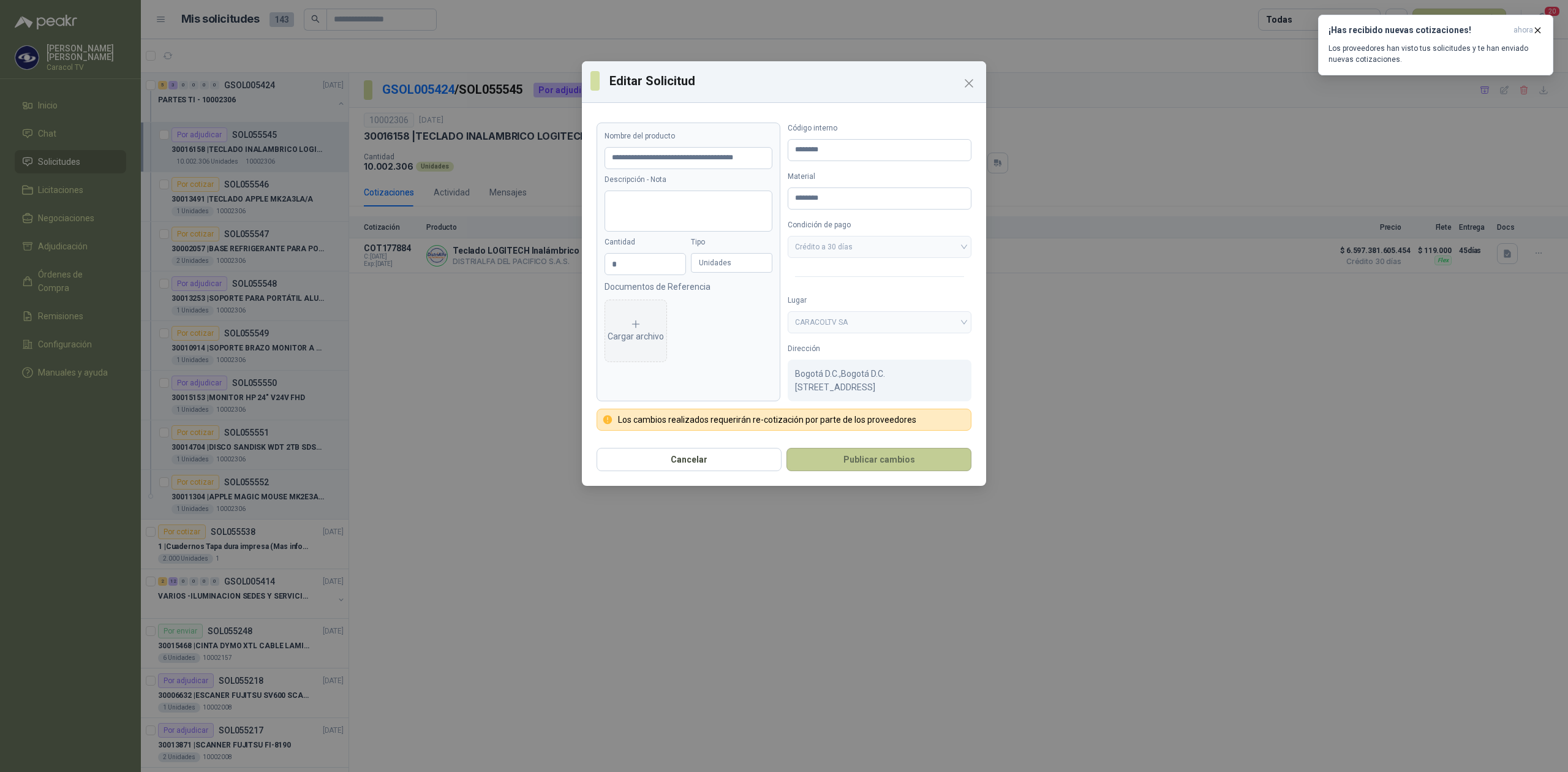
click at [883, 469] on button "Publicar cambios" at bounding box center [879, 459] width 185 height 23
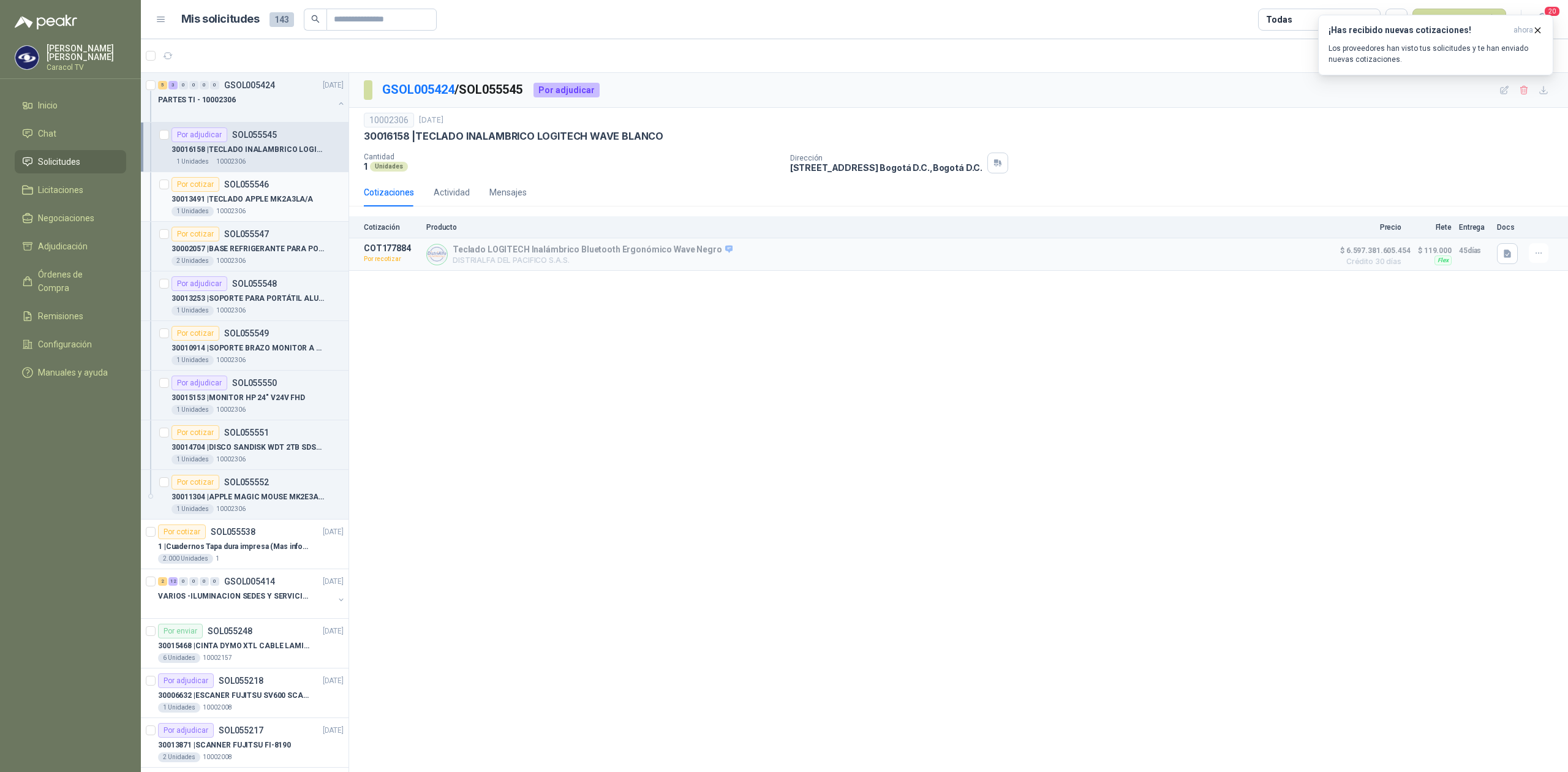
click at [266, 197] on p "30013491 | TECLADO APPLE MK2A3LA/A" at bounding box center [242, 199] width 142 height 11
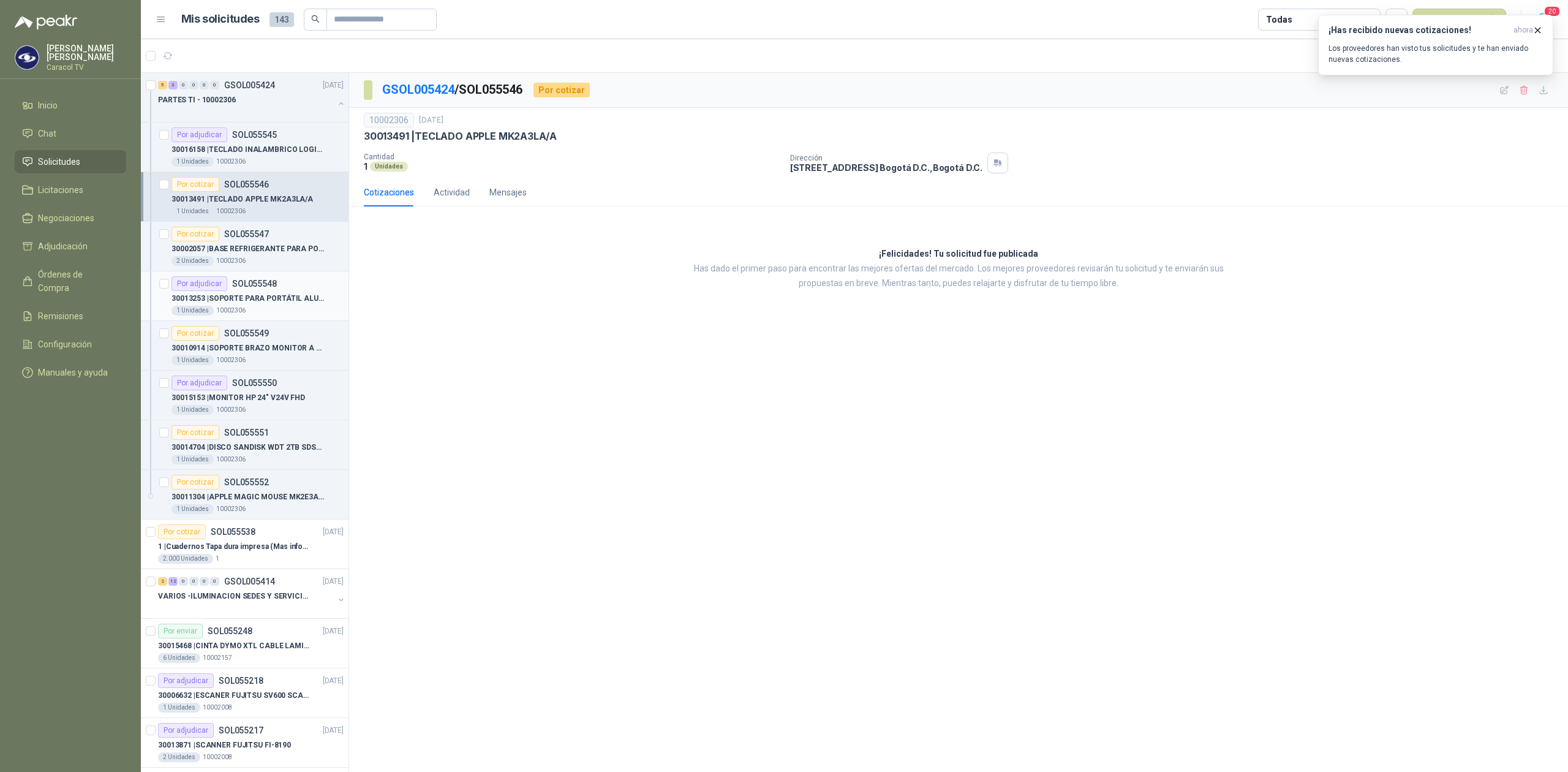
click at [272, 314] on div "1 Unidades 10002306" at bounding box center [257, 311] width 172 height 10
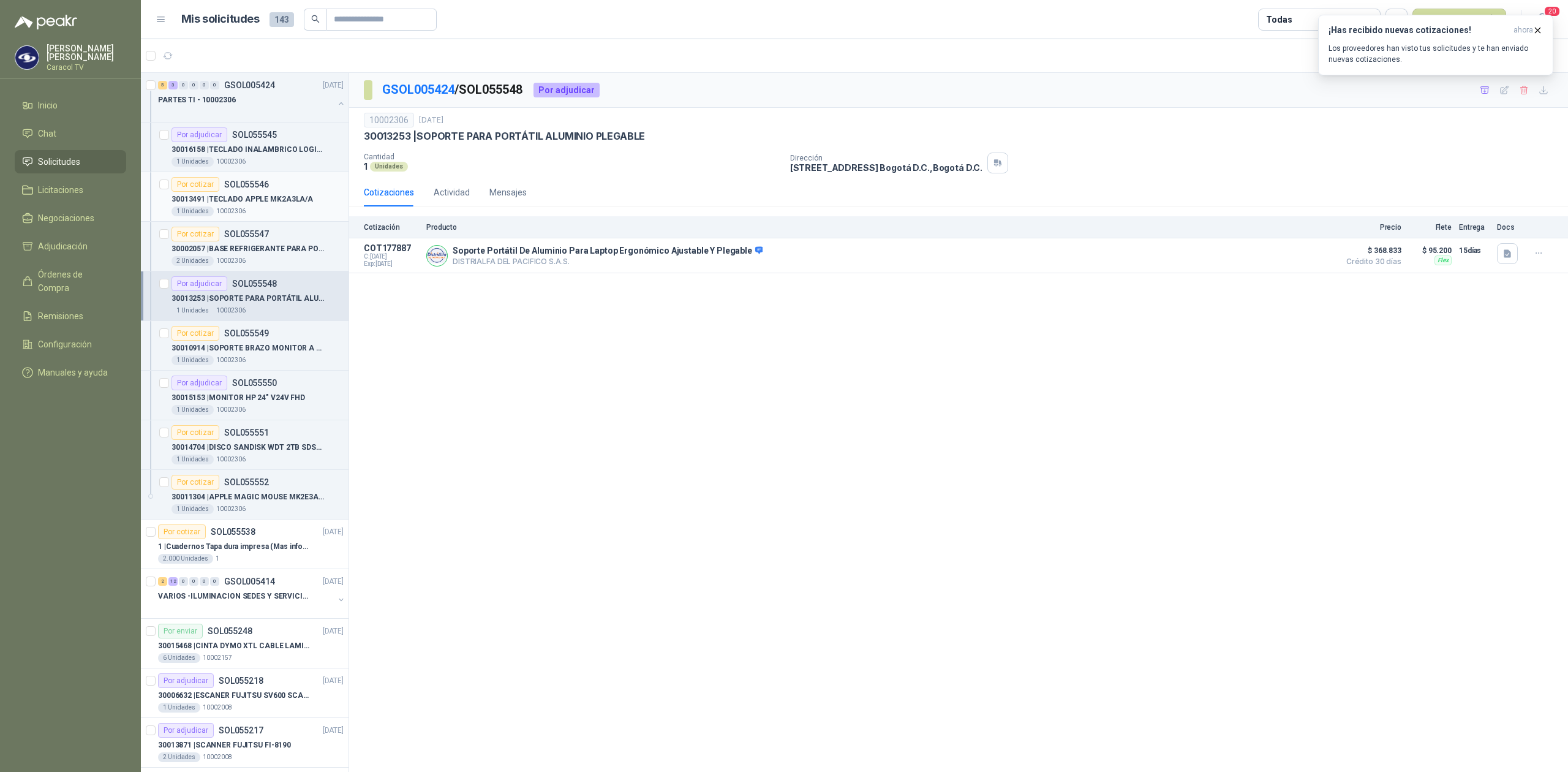
click at [273, 194] on p "30013491 | TECLADO APPLE MK2A3LA/A" at bounding box center [242, 199] width 142 height 11
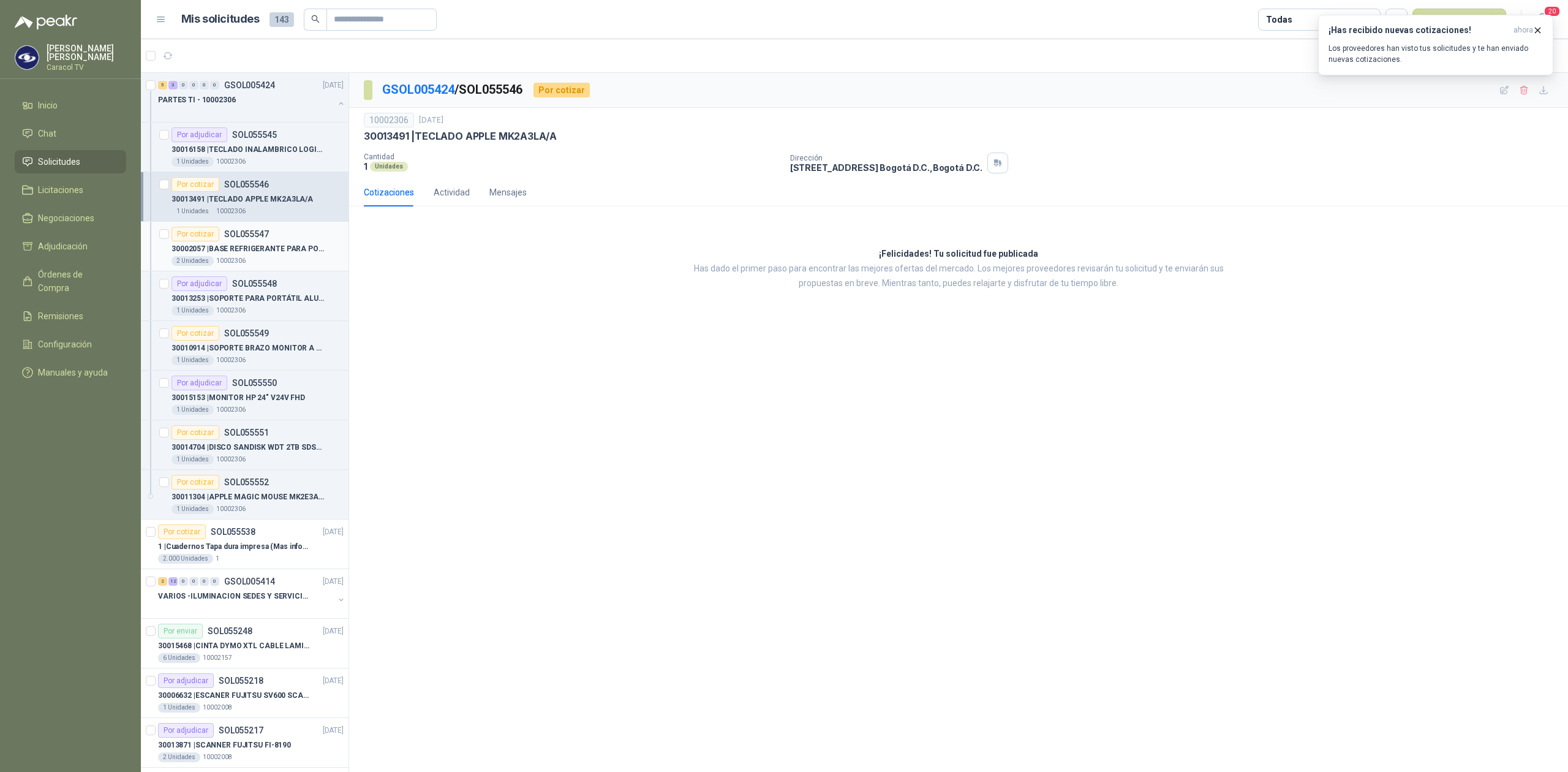
click at [252, 249] on p "30002057 | BASE REFRIGERANTE PARA PORTATIL" at bounding box center [247, 249] width 152 height 11
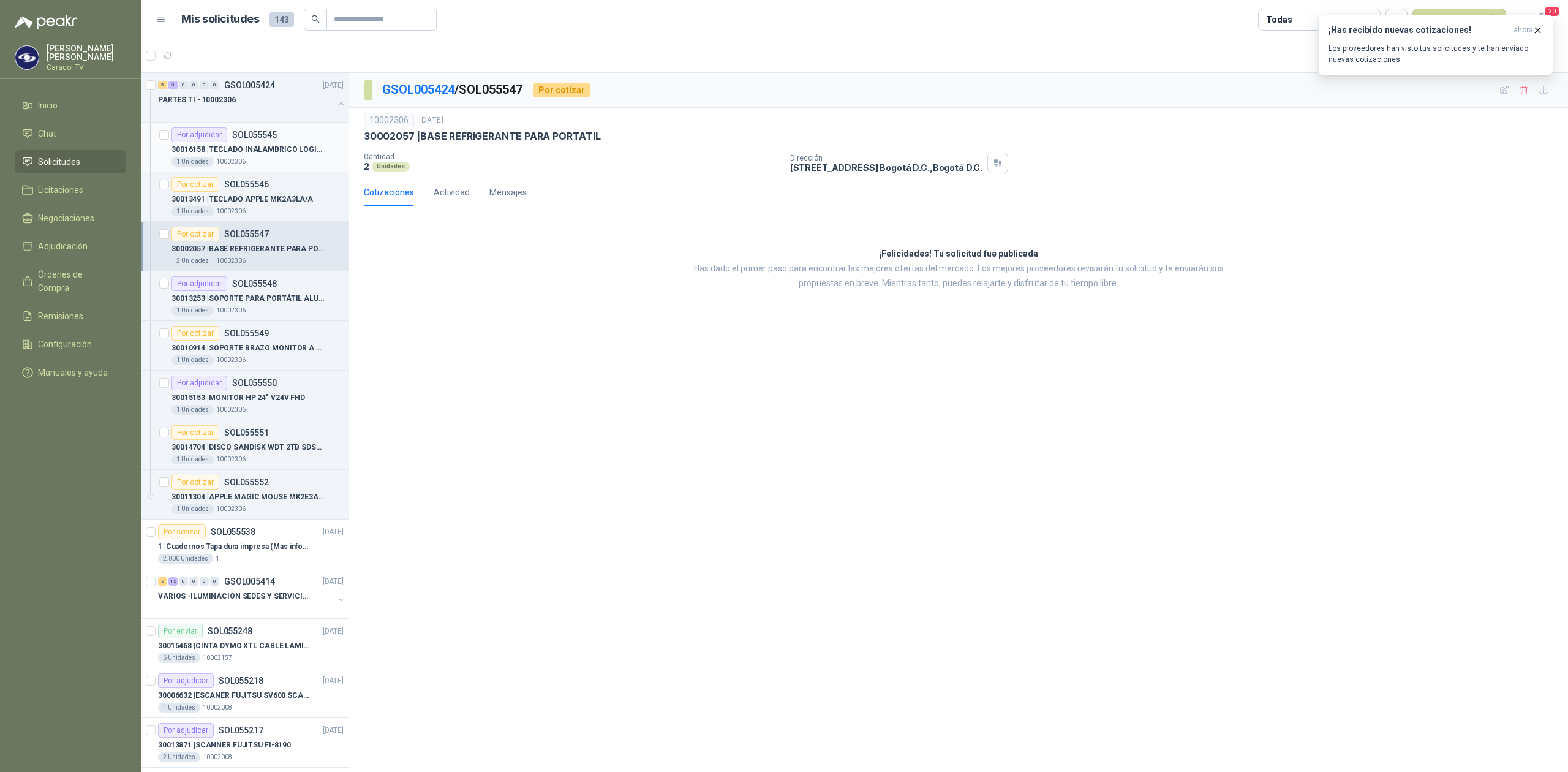
click at [277, 153] on p "30016158 | TECLADO INALAMBRICO LOGITECH WAVE BLANCO" at bounding box center [247, 150] width 152 height 11
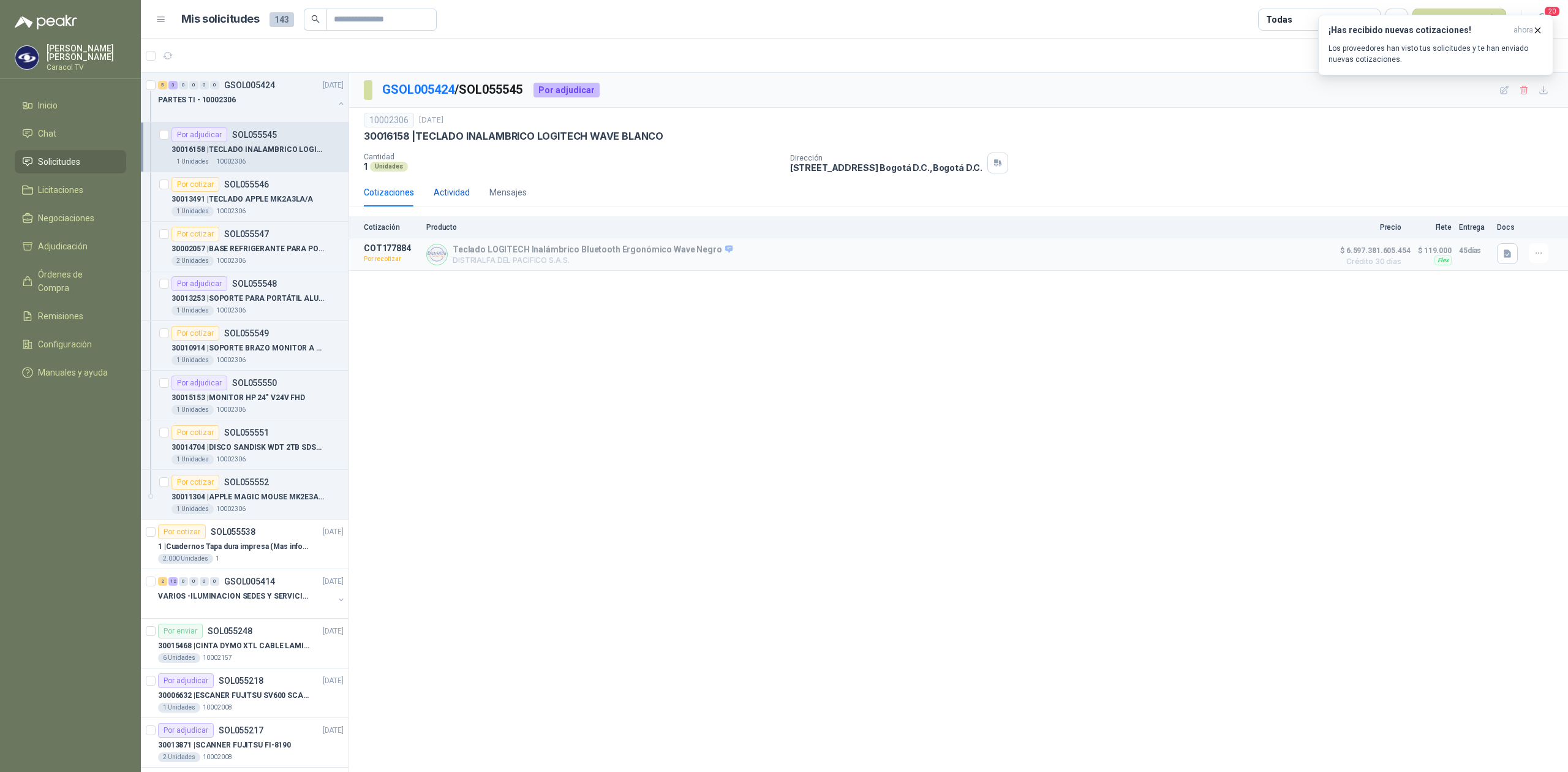
click at [452, 195] on div "Actividad" at bounding box center [451, 192] width 36 height 13
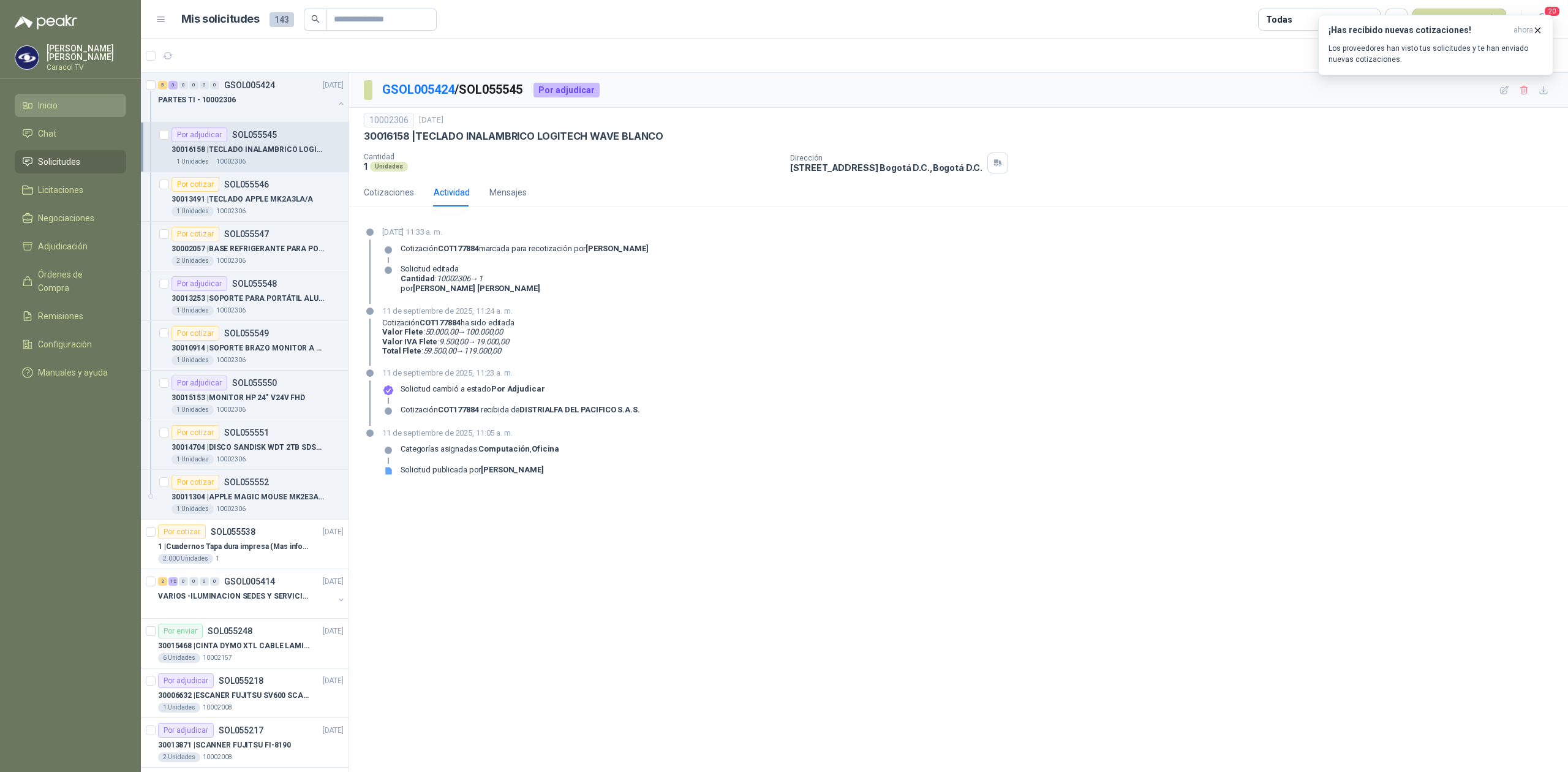
click at [57, 106] on span "Inicio" at bounding box center [47, 105] width 20 height 13
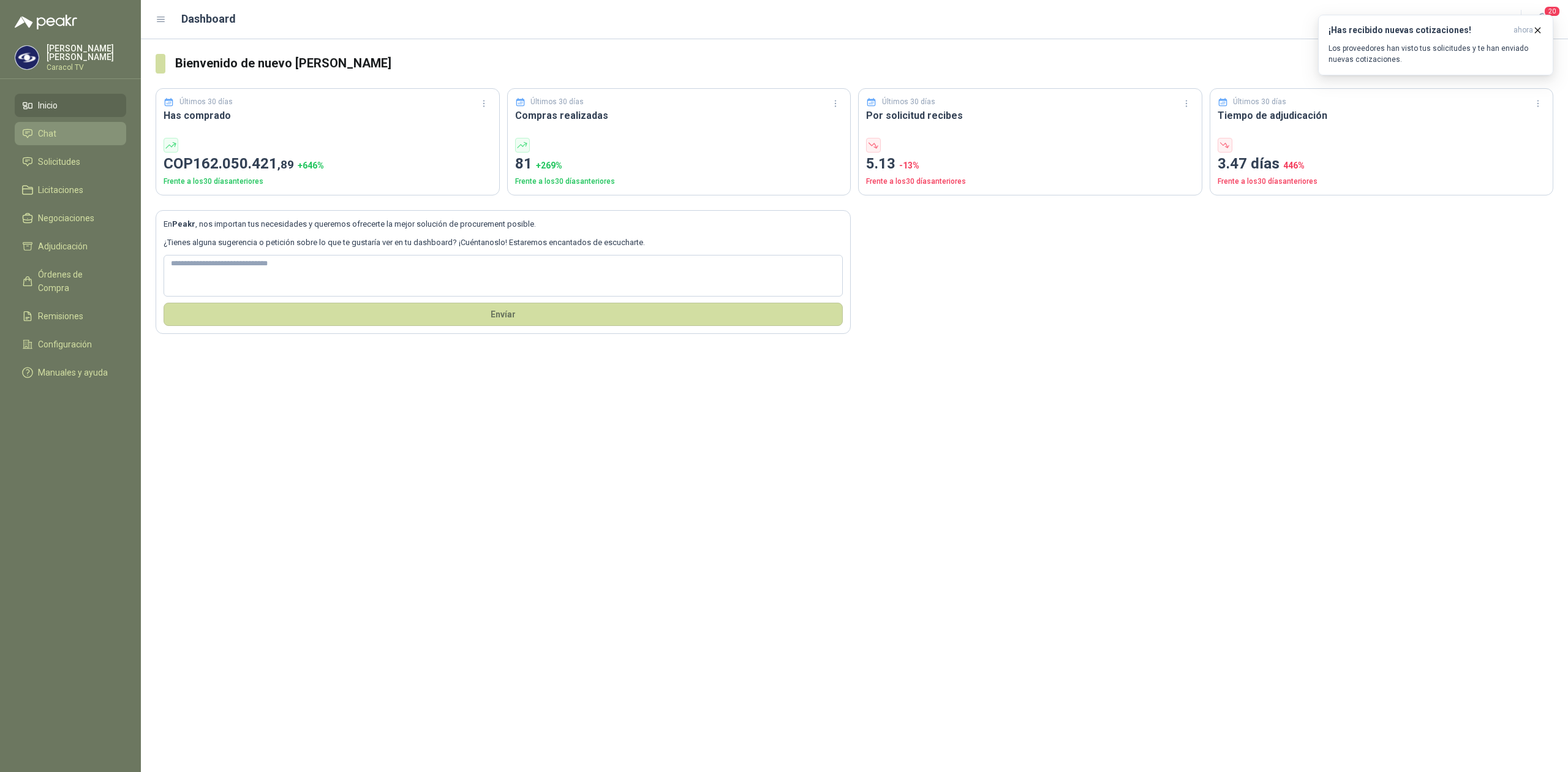
click at [52, 133] on span "Chat" at bounding box center [47, 133] width 18 height 13
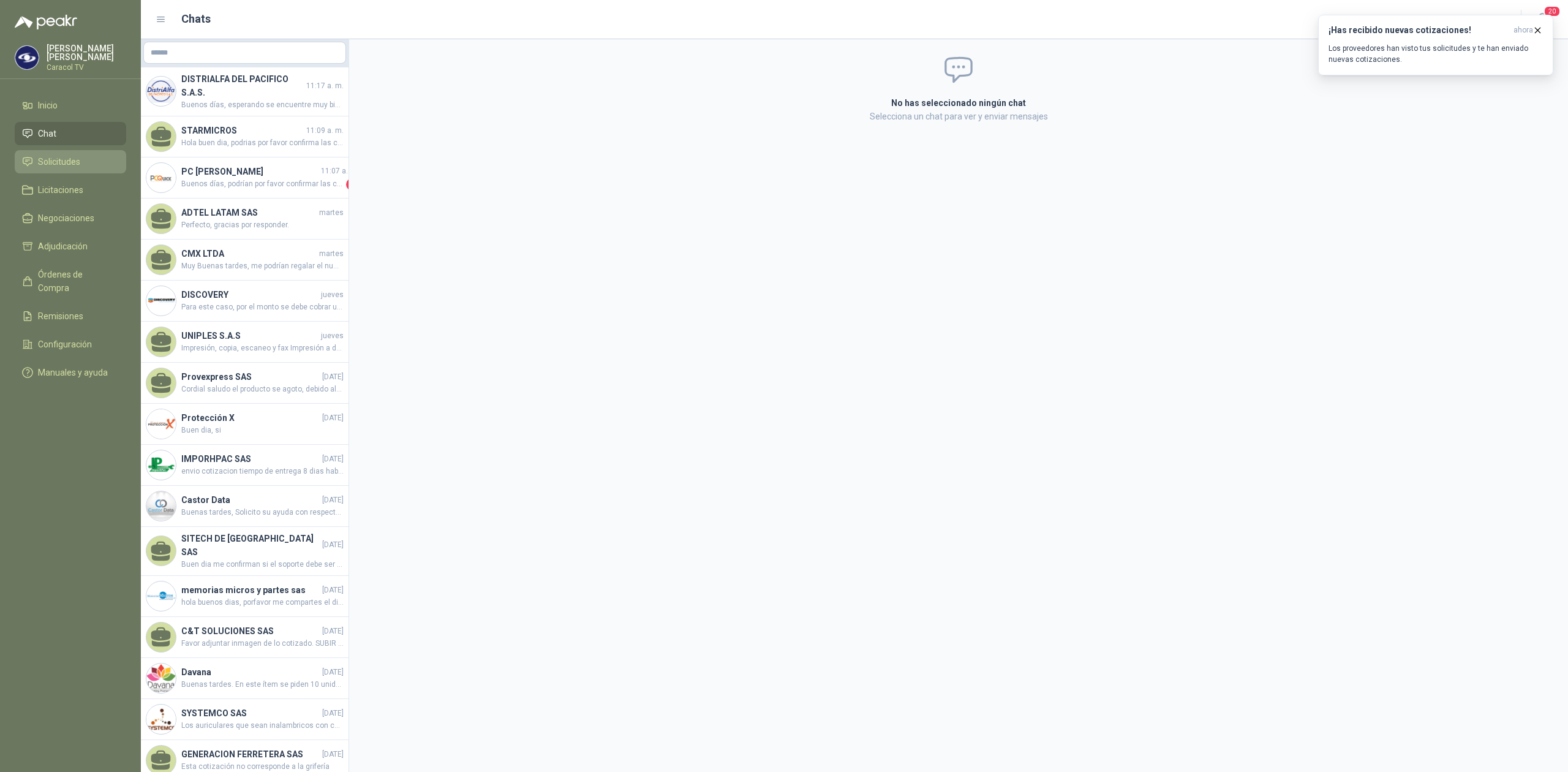
click at [80, 165] on li "Solicitudes" at bounding box center [70, 161] width 97 height 13
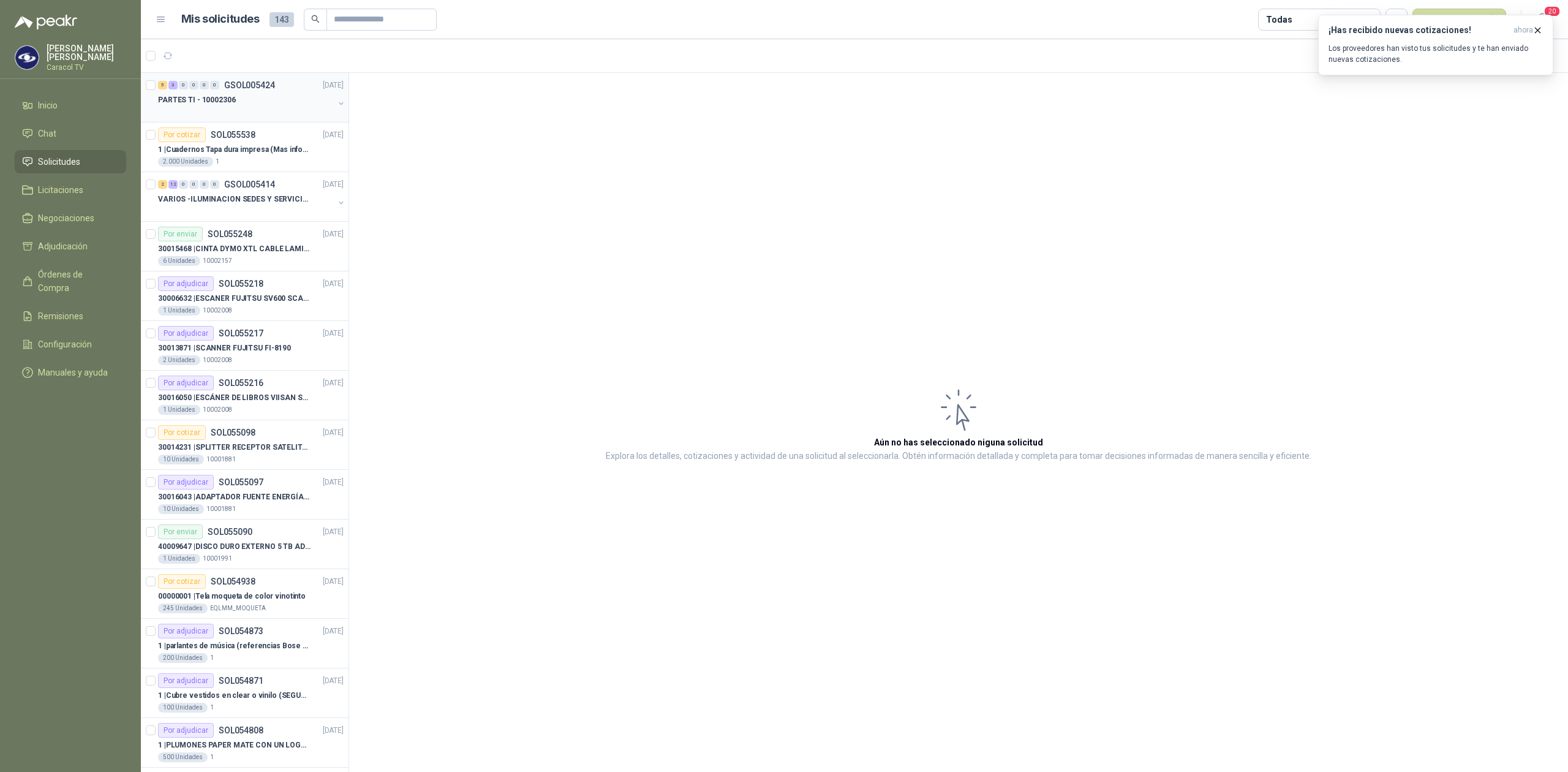
click at [271, 113] on div at bounding box center [246, 112] width 176 height 10
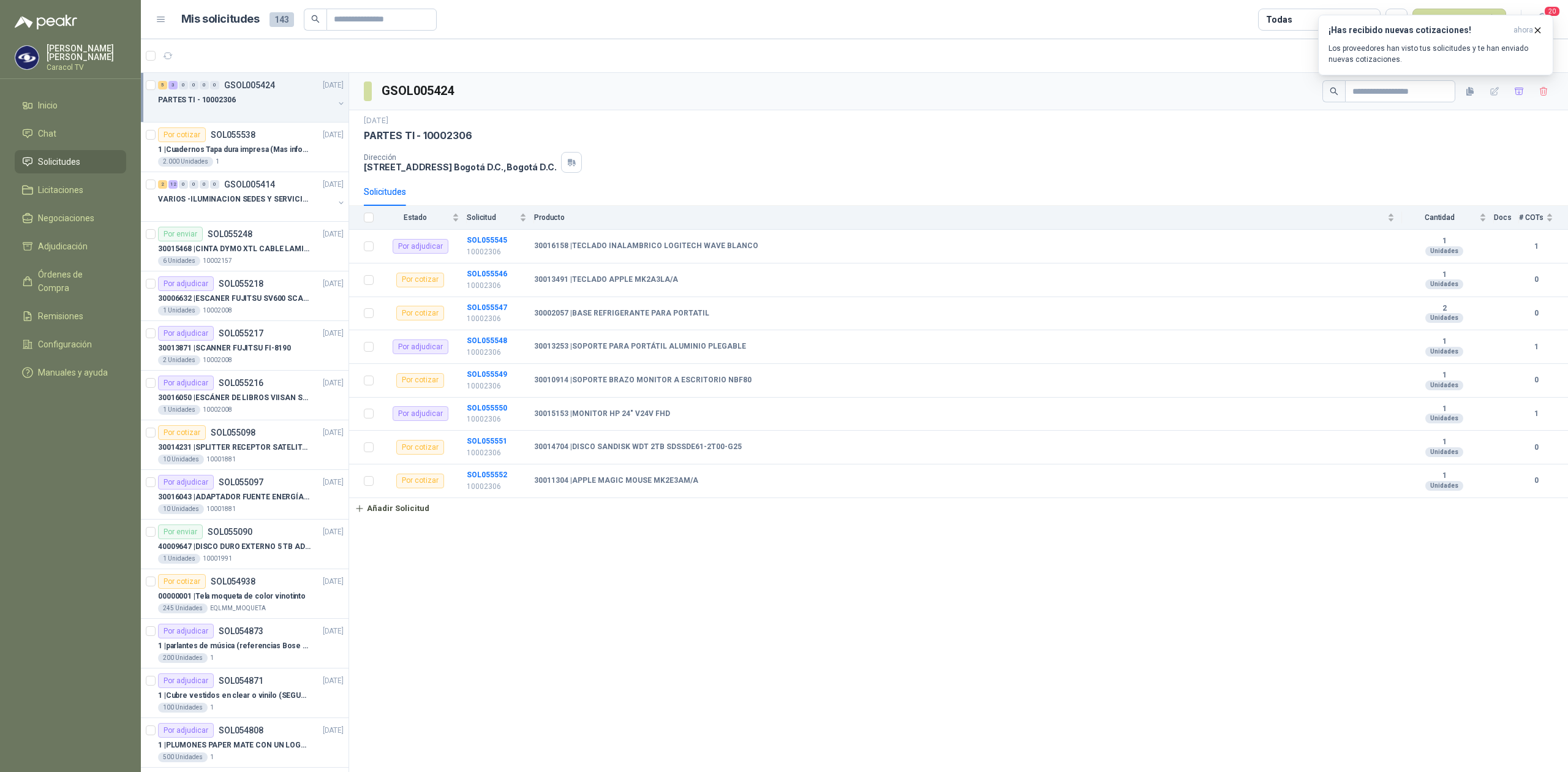
click at [287, 106] on div "PARTES TI - 10002306" at bounding box center [246, 99] width 176 height 15
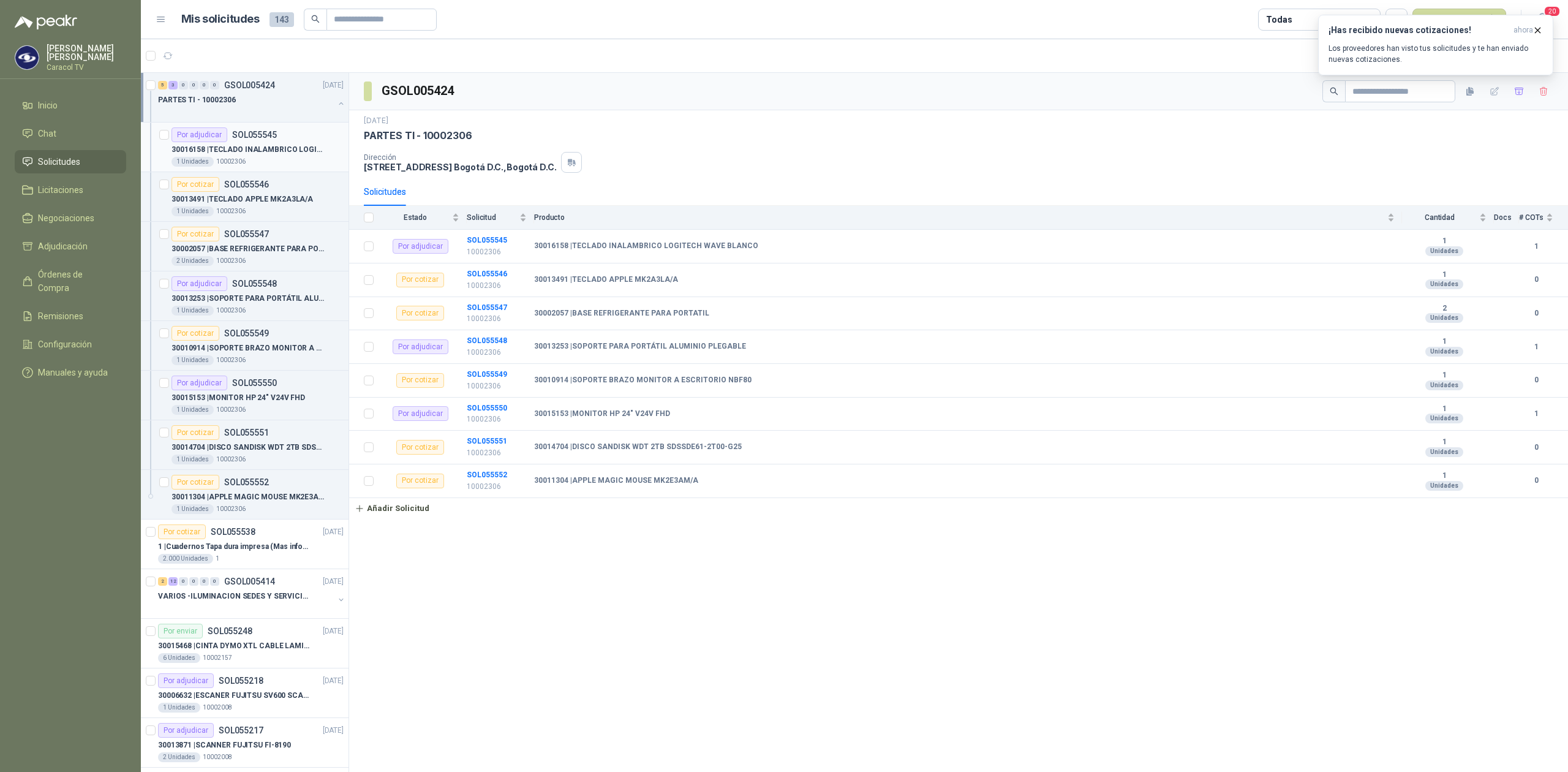
click at [268, 148] on p "30016158 | TECLADO INALAMBRICO LOGITECH WAVE BLANCO" at bounding box center [247, 150] width 152 height 11
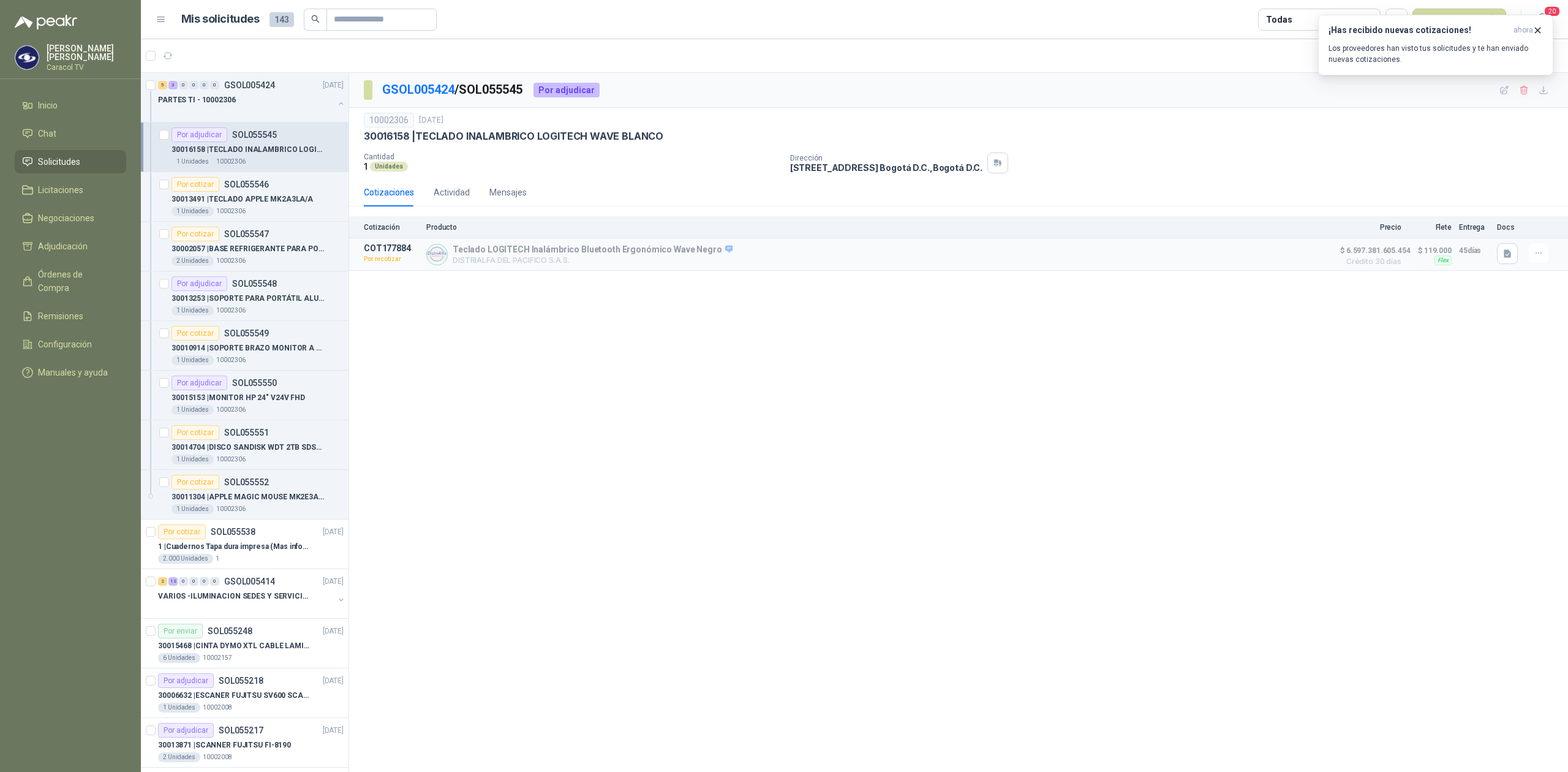
click at [260, 169] on article "Por adjudicar SOL055545 30016158 | TECLADO INALAMBRICO LOGITECH WAVE BLANCO 1 U…" at bounding box center [244, 147] width 208 height 50
click at [252, 205] on p "30013491 | TECLADO APPLE MK2A3LA/A" at bounding box center [242, 199] width 142 height 11
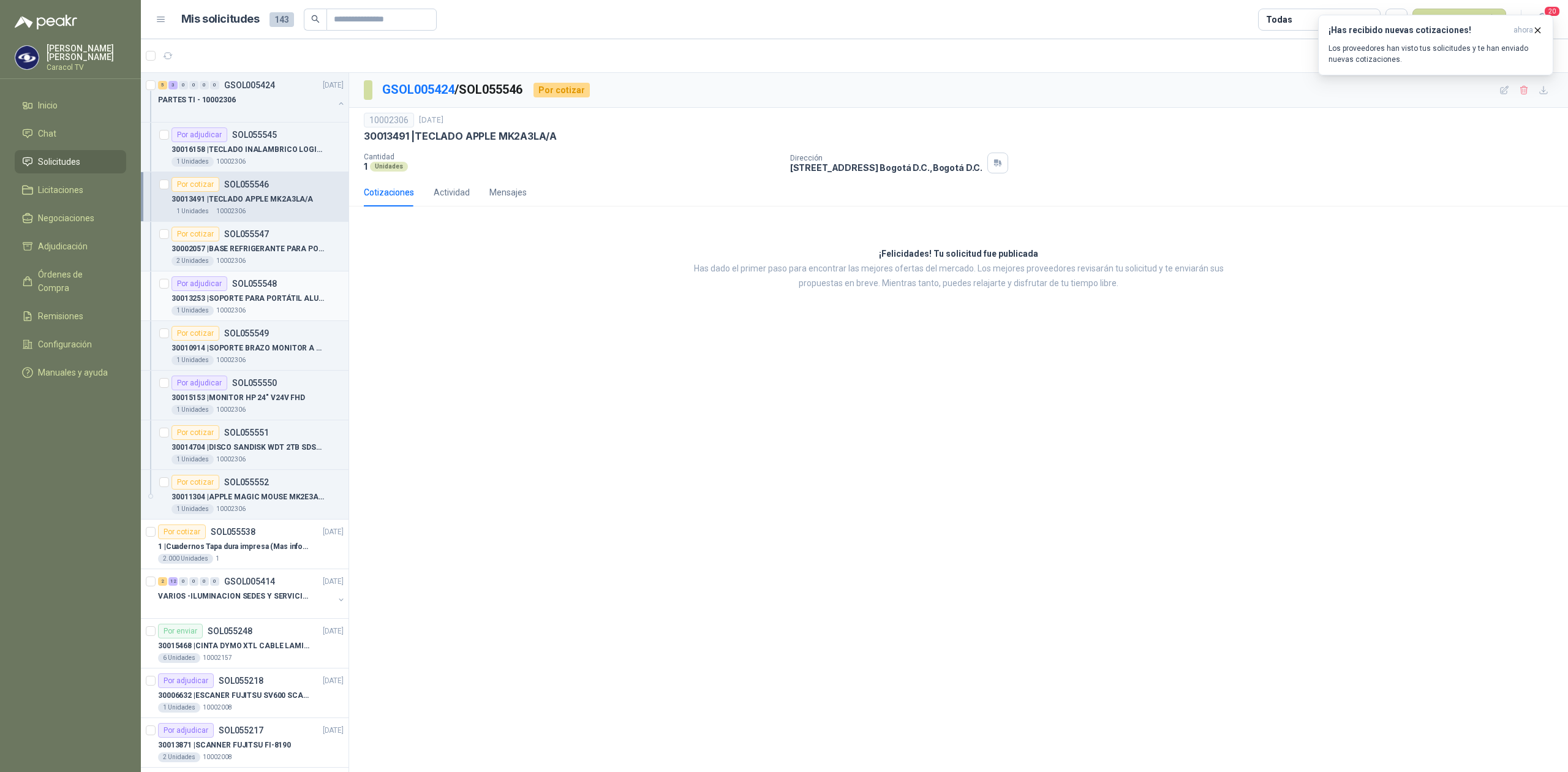
click at [251, 312] on div "1 Unidades 10002306" at bounding box center [257, 311] width 172 height 10
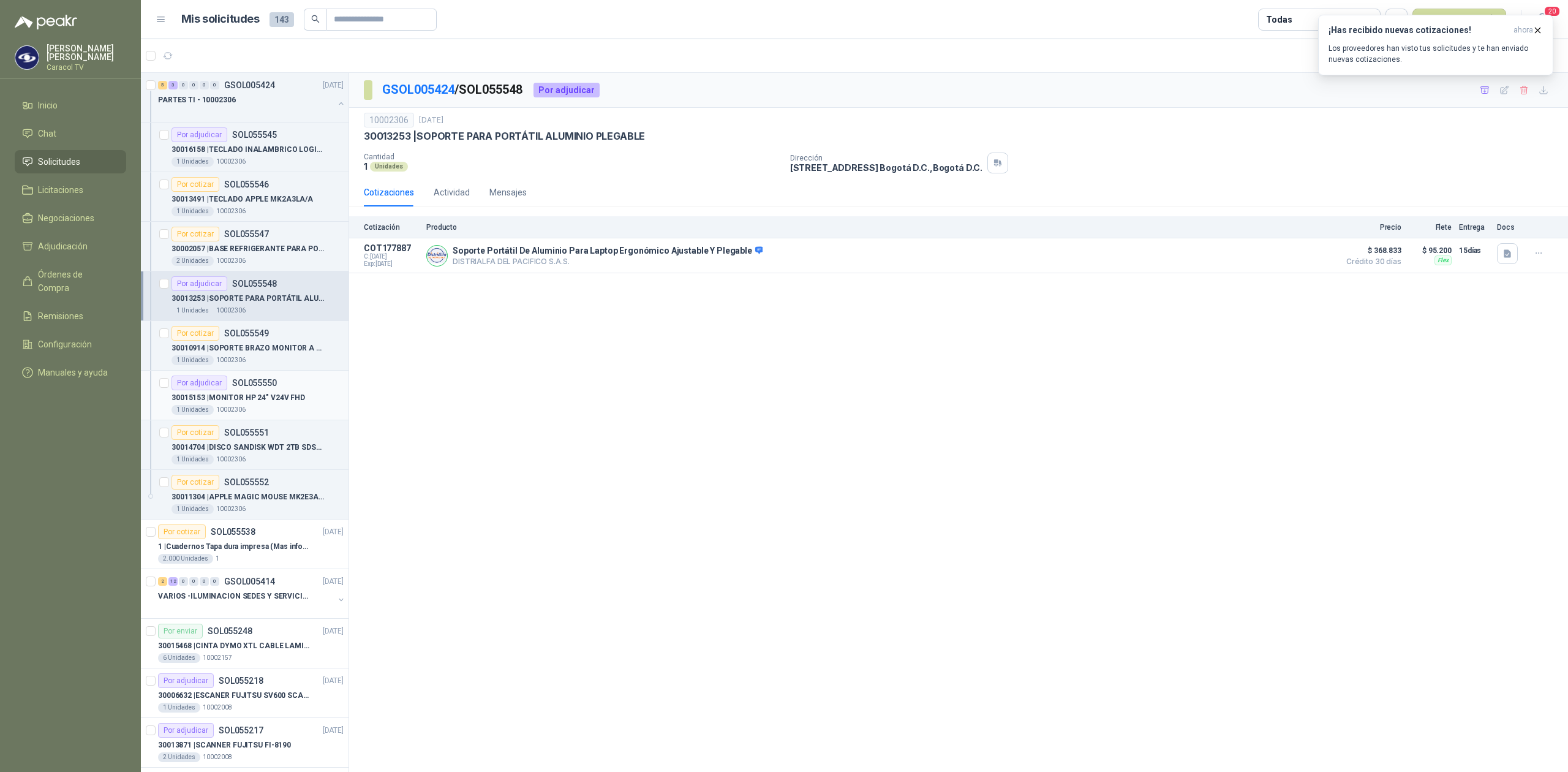
click at [246, 397] on p "30015153 | MONITOR HP 24" V24V FHD" at bounding box center [238, 397] width 133 height 11
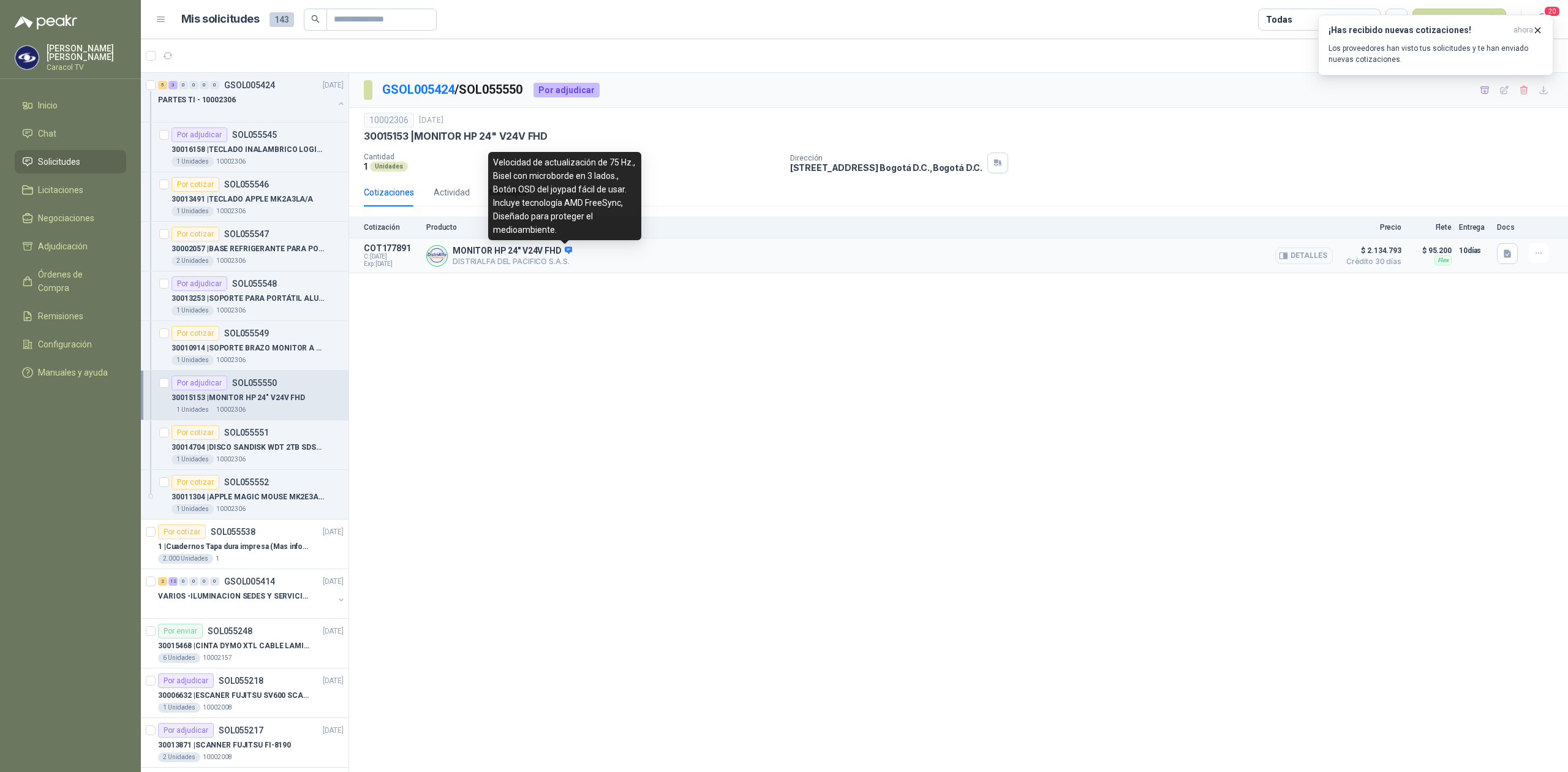
click at [565, 251] on icon at bounding box center [569, 250] width 8 height 8
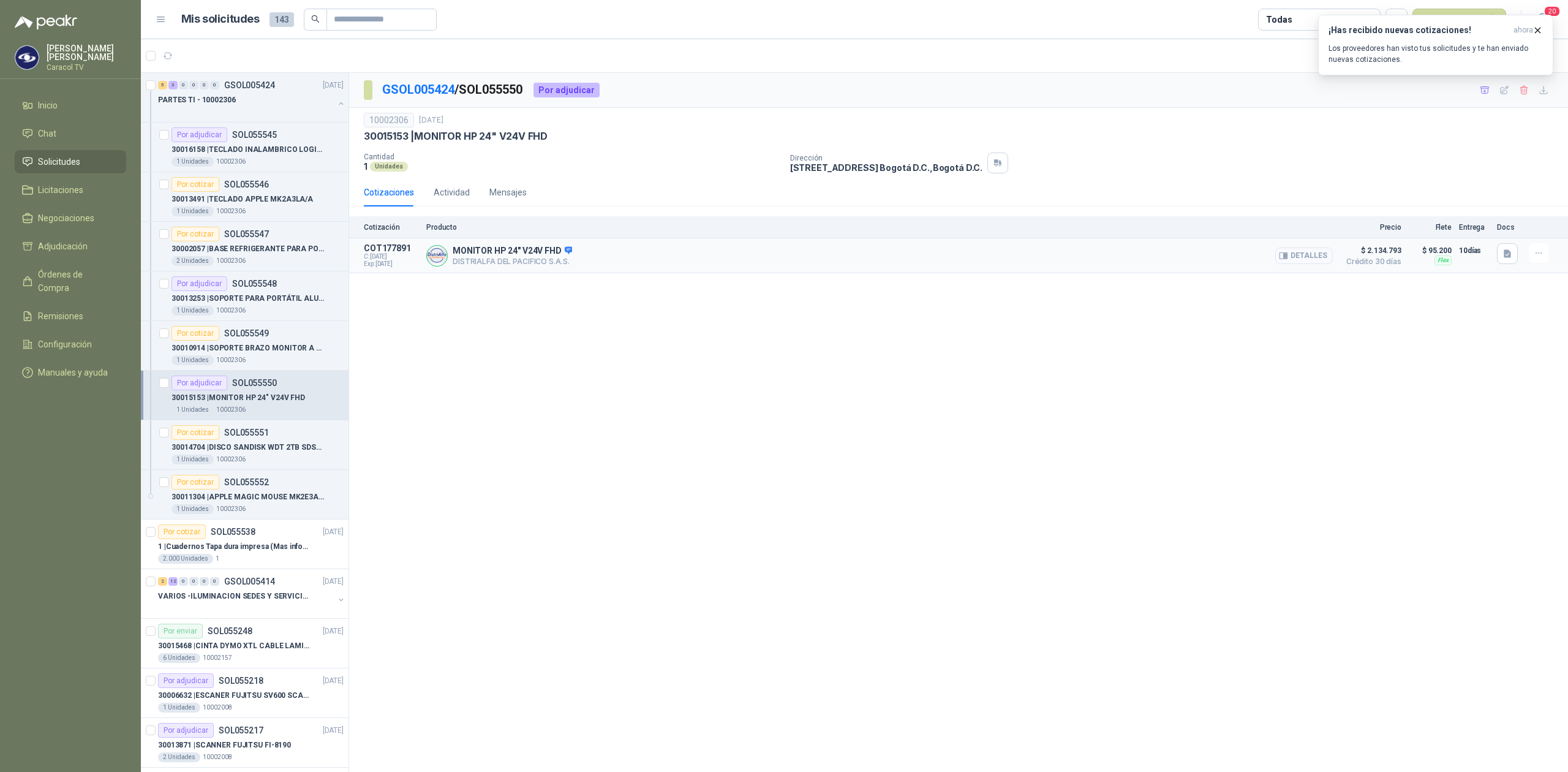
click at [1309, 253] on button "Detalles" at bounding box center [1303, 256] width 57 height 16
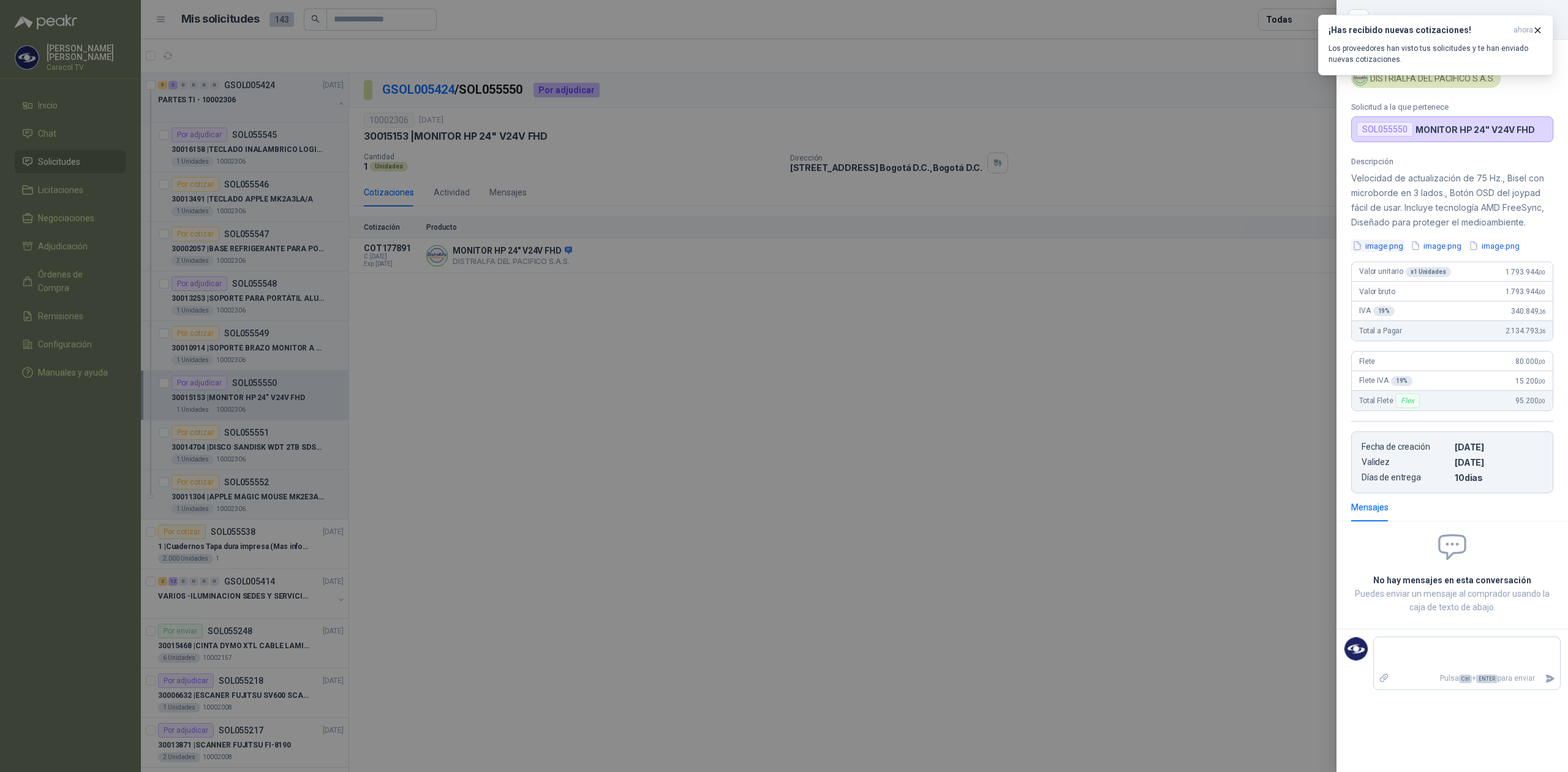
click at [1385, 251] on button "image.png" at bounding box center [1378, 246] width 53 height 13
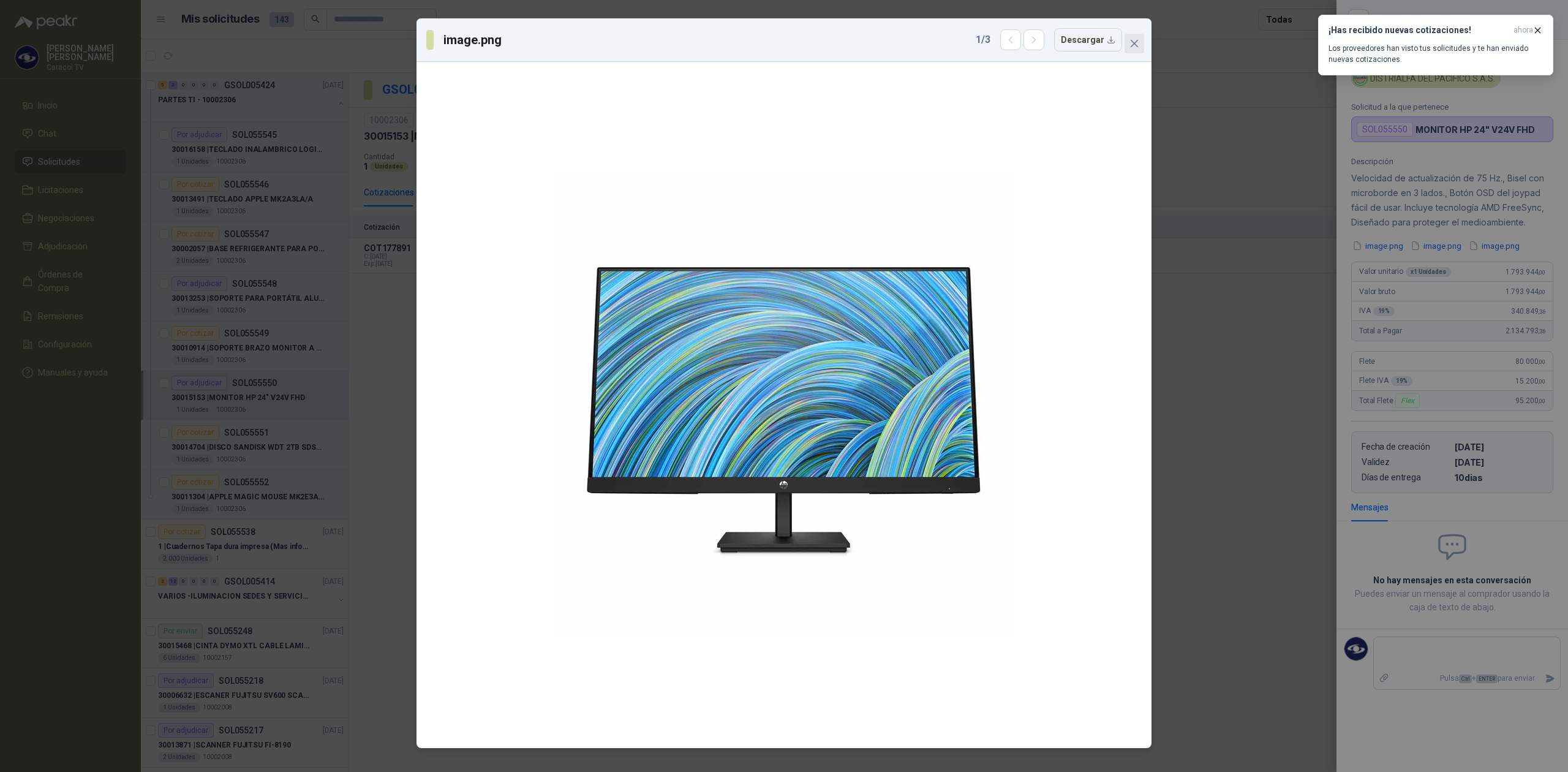
click at [1135, 45] on icon "close" at bounding box center [1135, 44] width 10 height 10
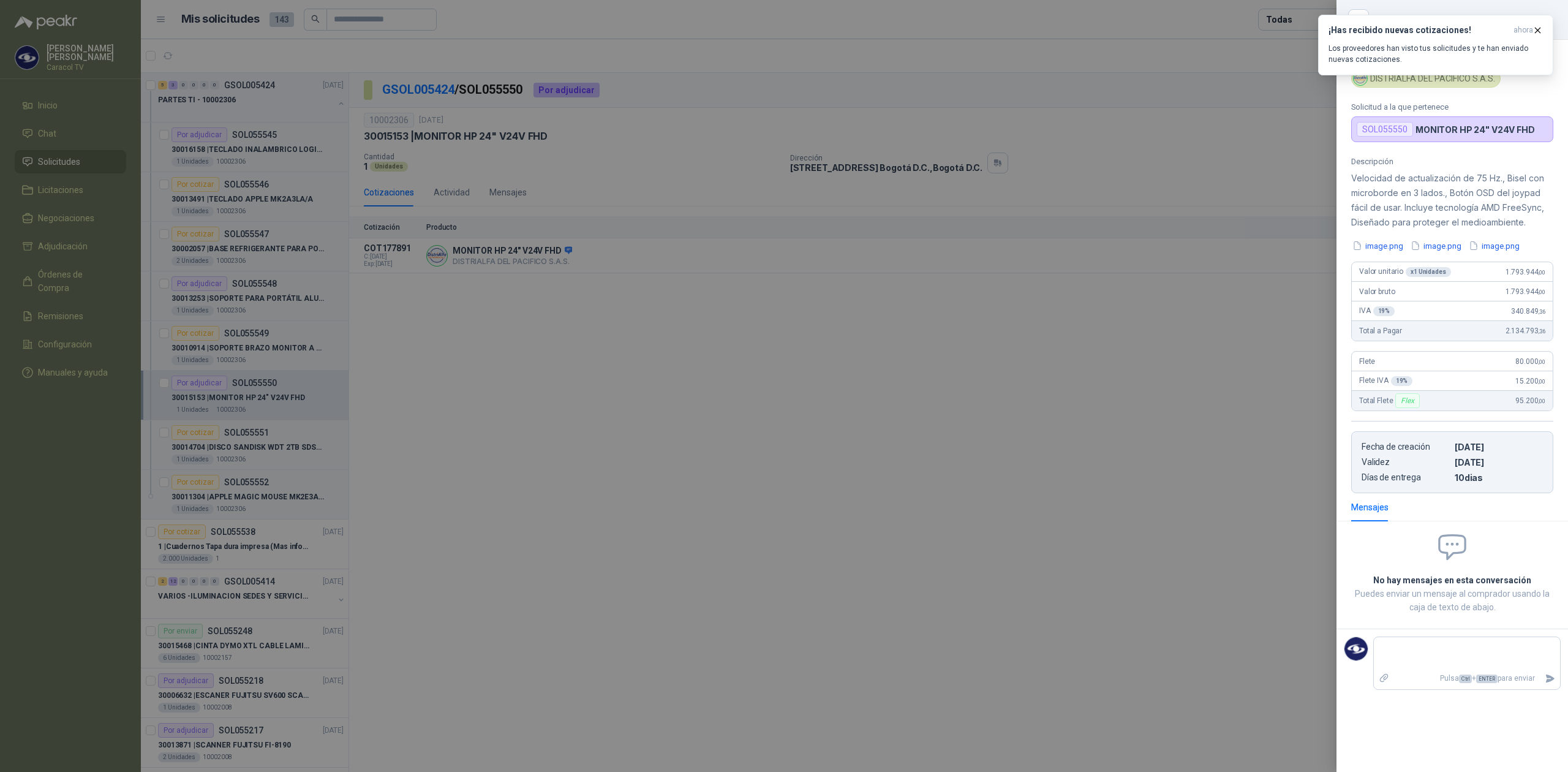
click at [1064, 467] on div at bounding box center [784, 386] width 1568 height 772
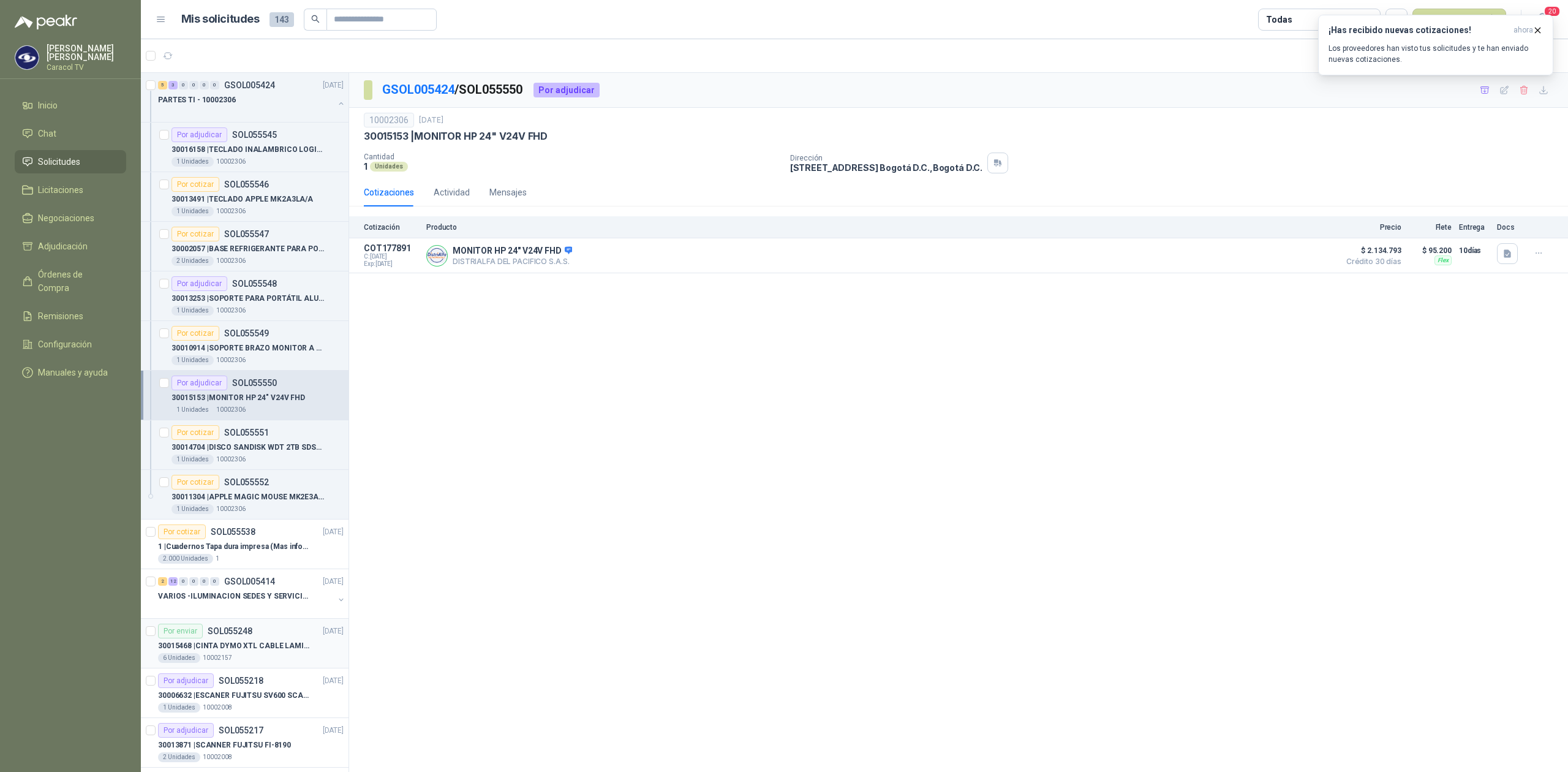
scroll to position [190, 0]
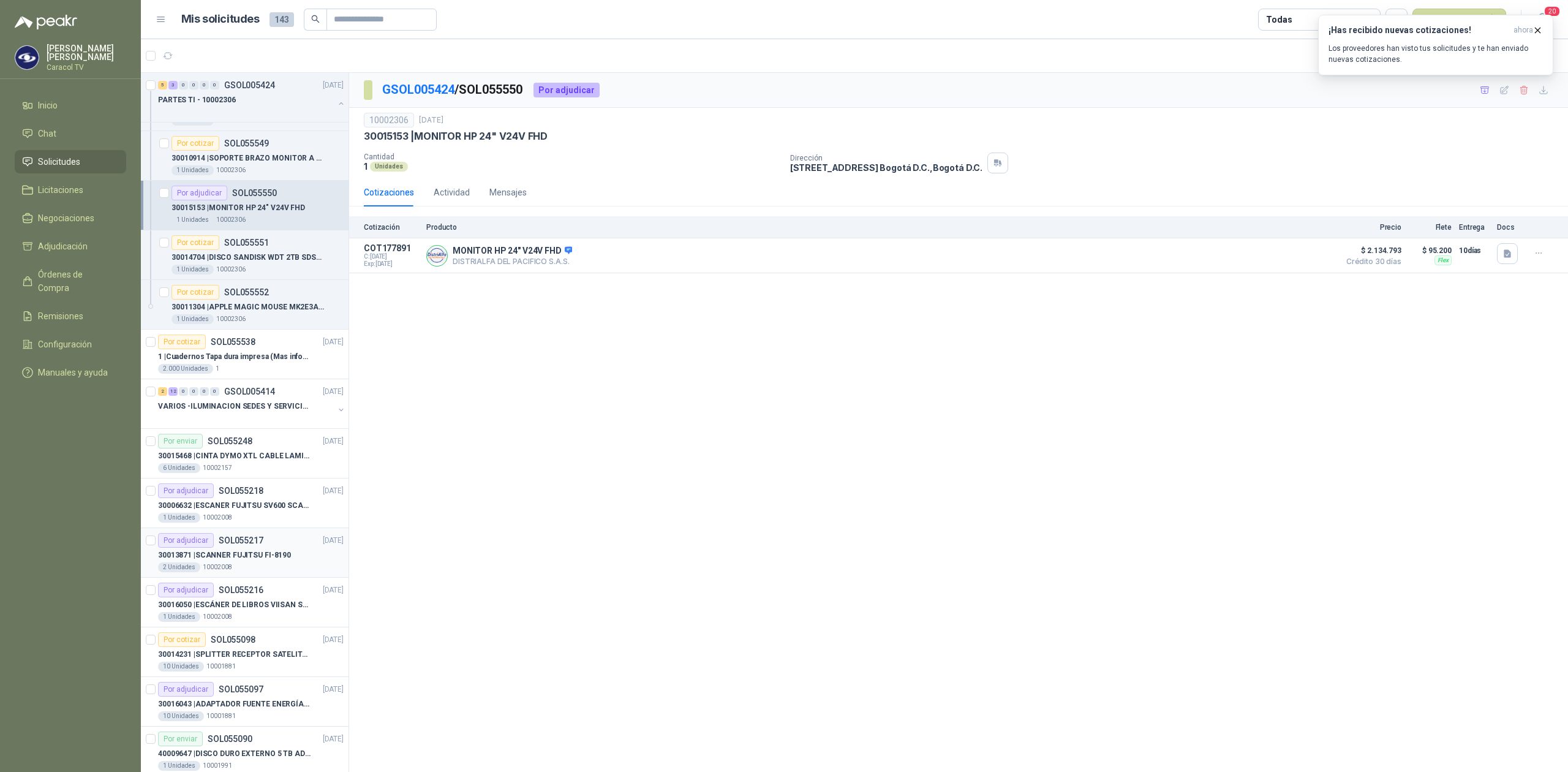
click at [250, 577] on article "Por adjudicar SOL055217 [DATE] 30013871 | SCANNER FUJITSU FI-8190 2 Unidades 10…" at bounding box center [244, 553] width 208 height 50
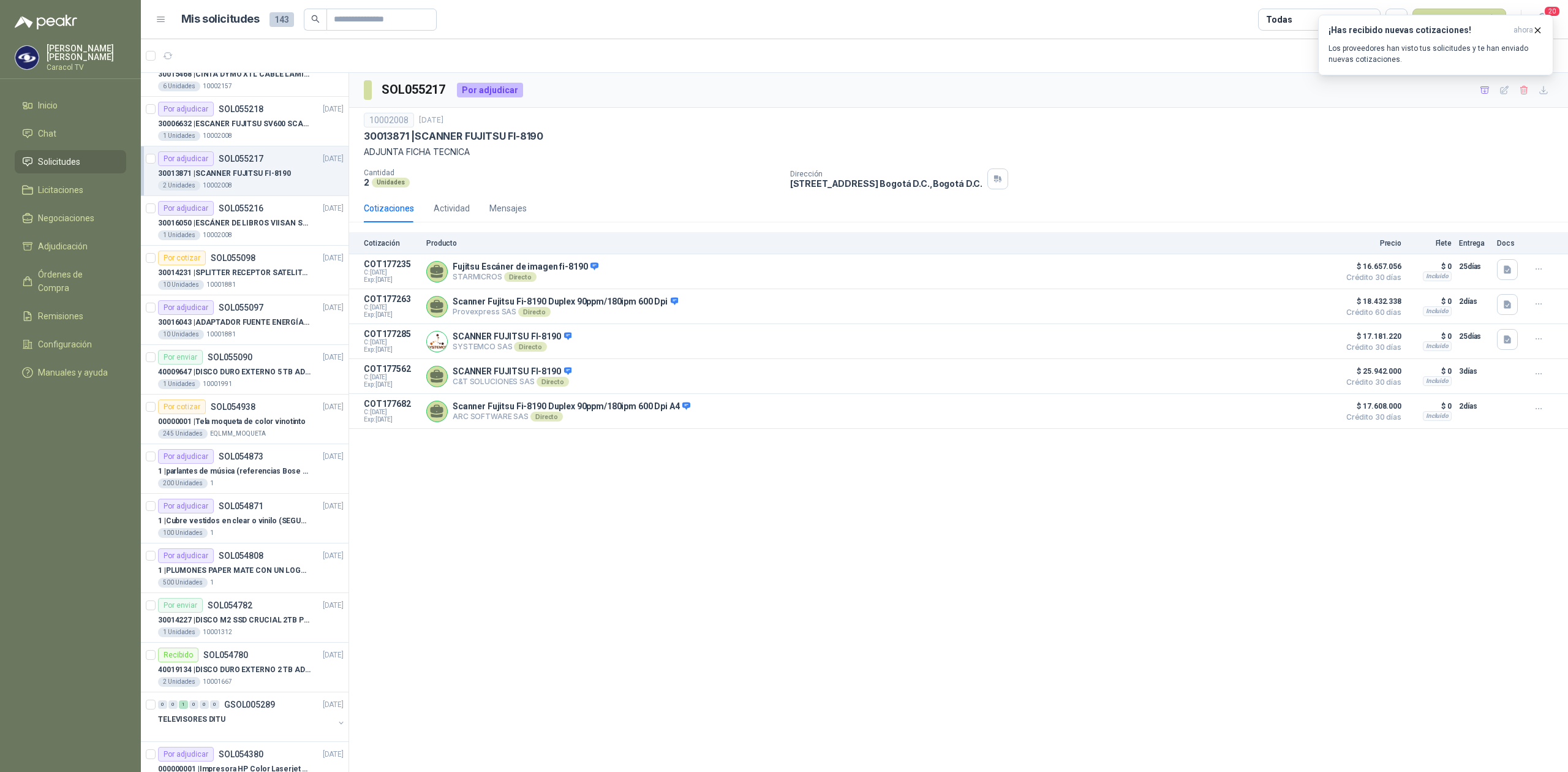
click at [59, 155] on span "Solicitudes" at bounding box center [59, 161] width 42 height 13
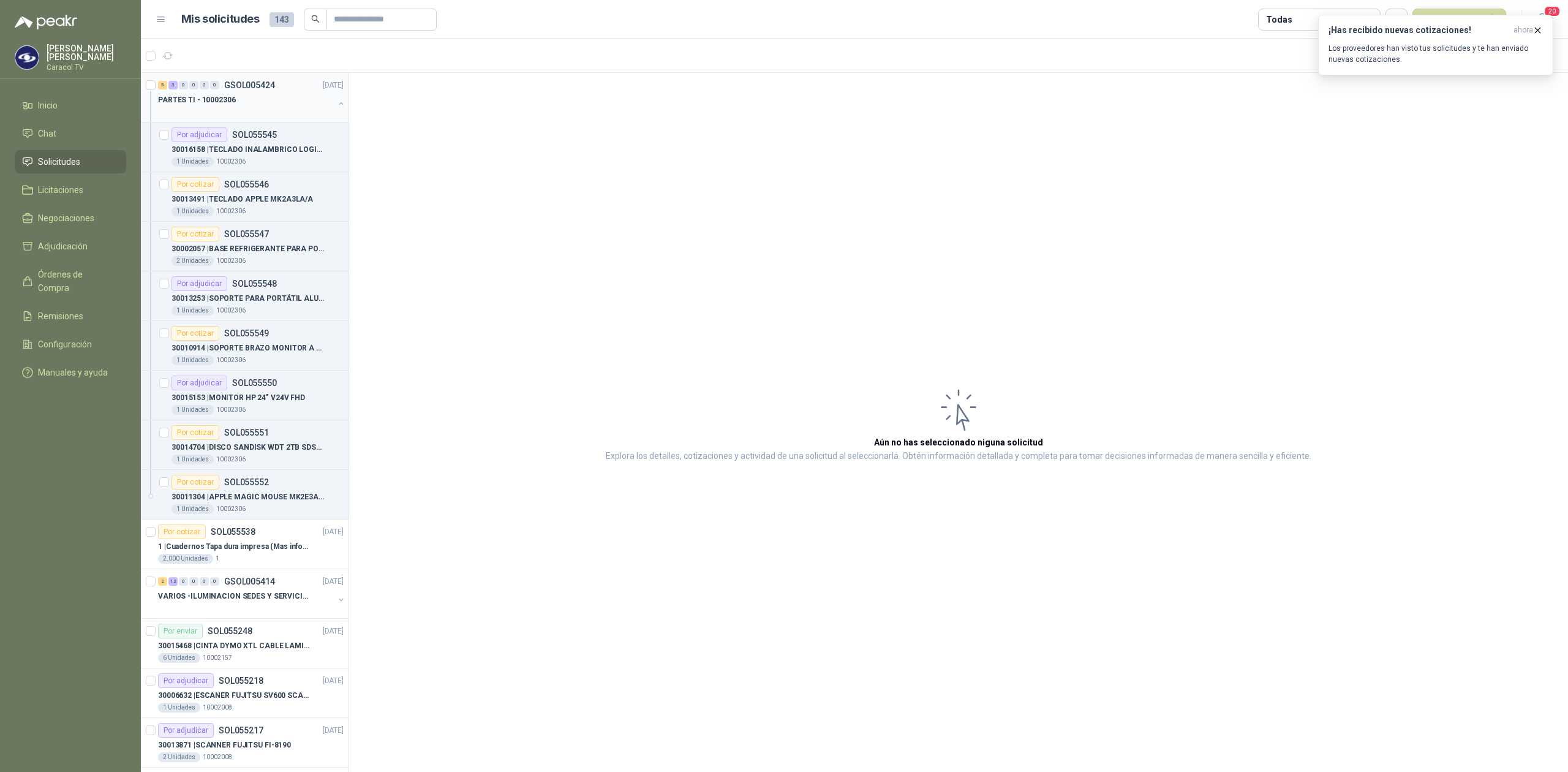
click at [336, 106] on button "button" at bounding box center [341, 104] width 10 height 10
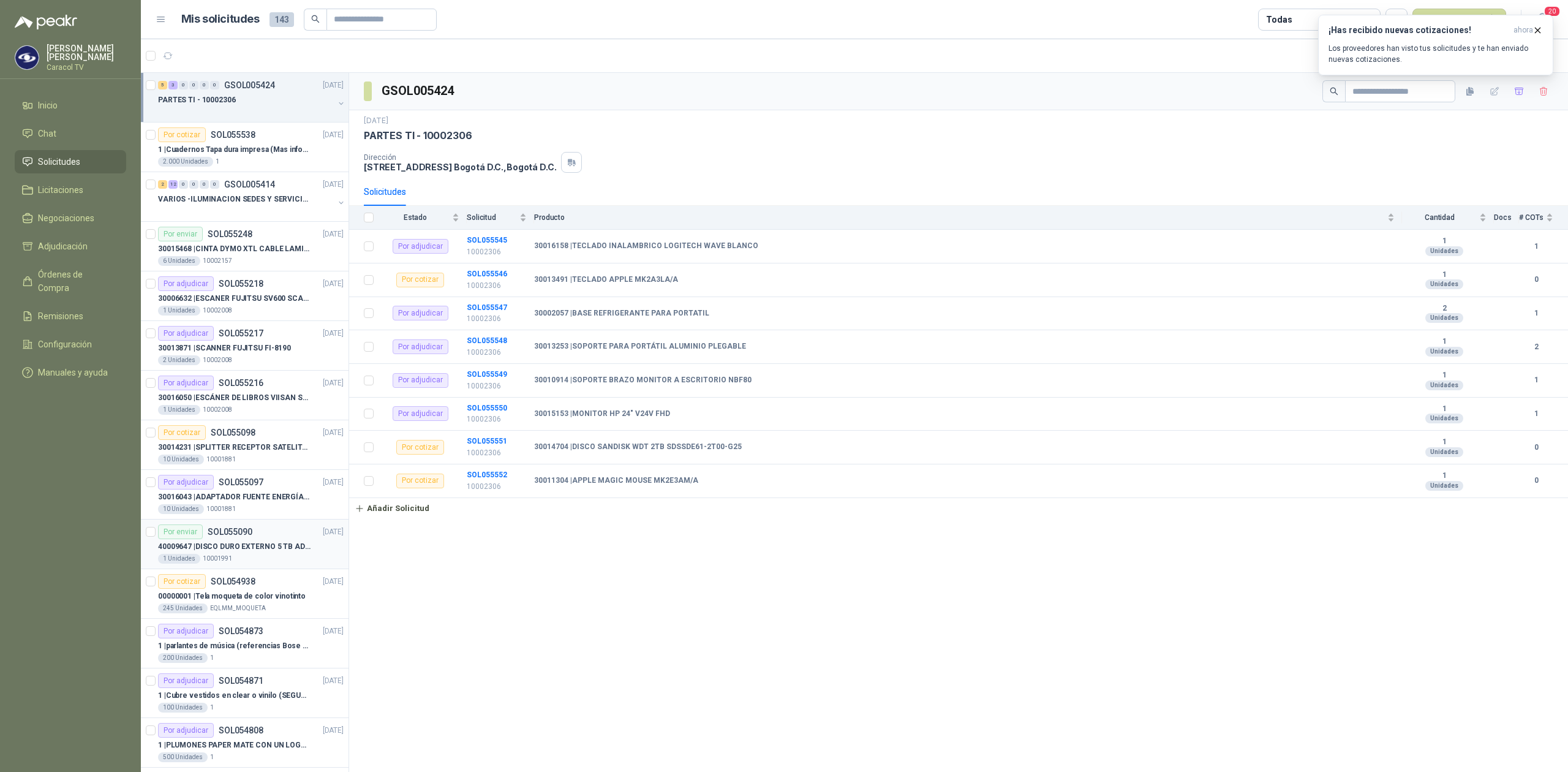
click at [251, 558] on div "1 Unidades 10001991" at bounding box center [251, 558] width 186 height 10
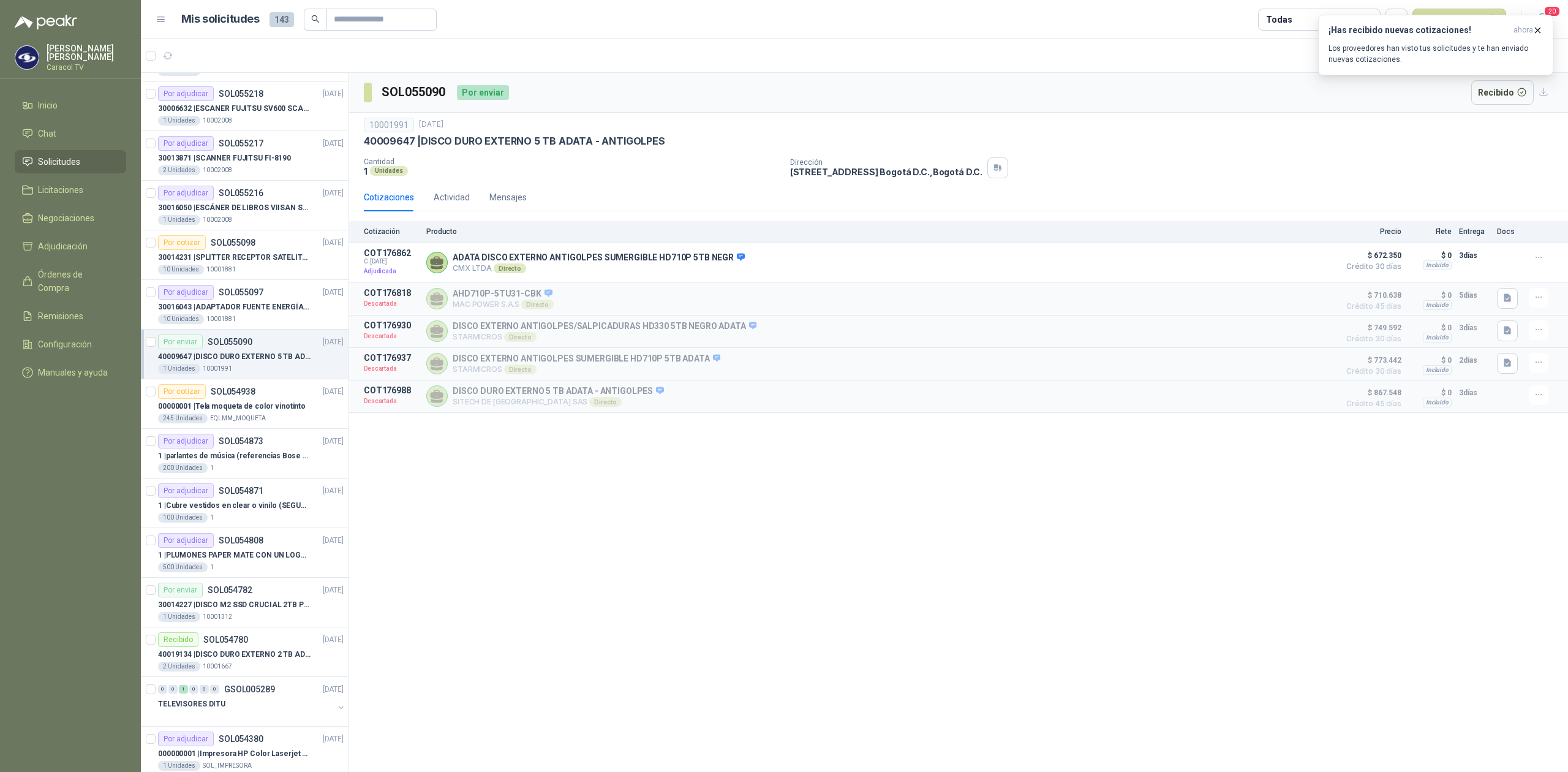
scroll to position [381, 0]
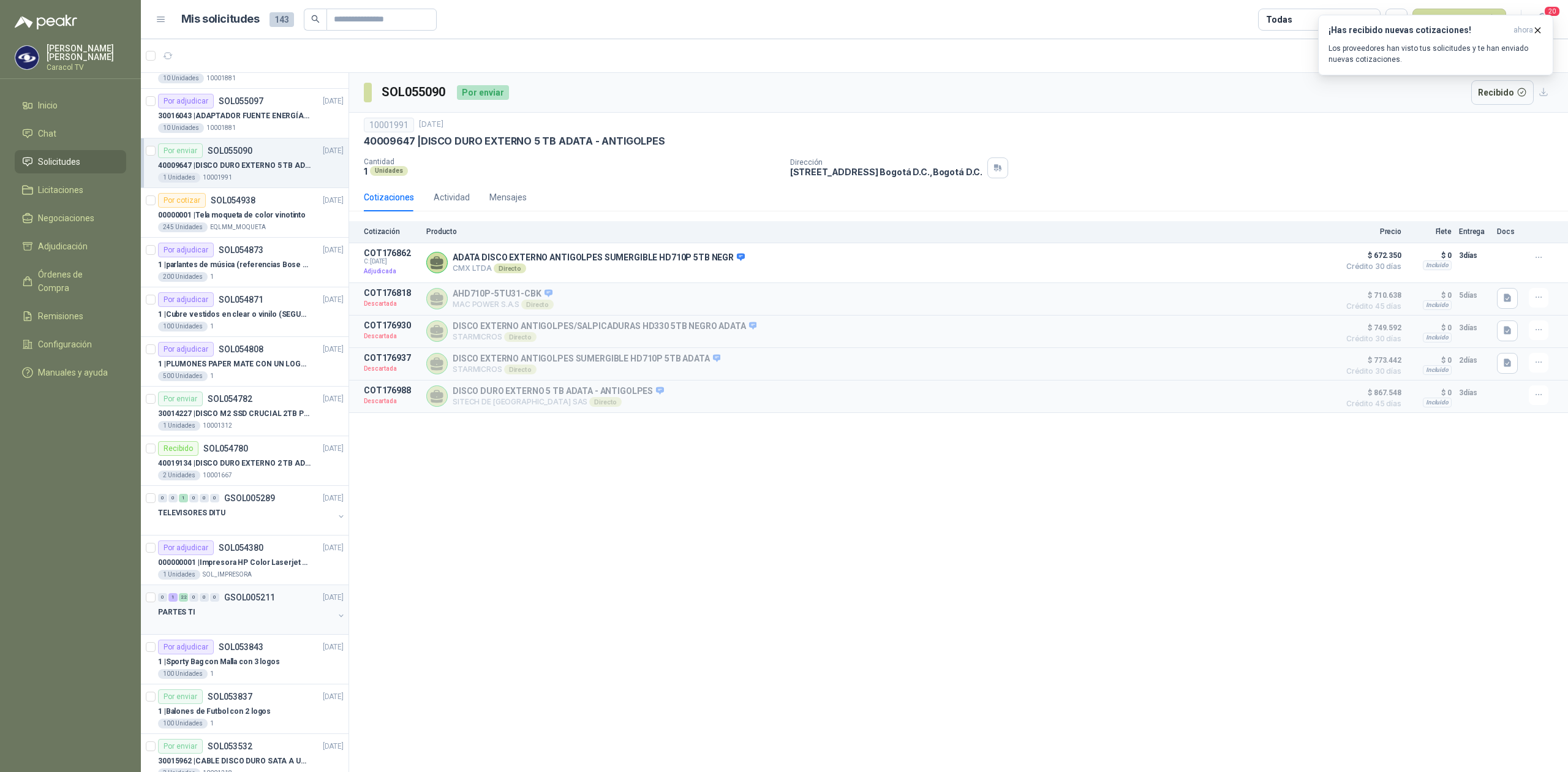
click at [243, 623] on div at bounding box center [246, 624] width 176 height 10
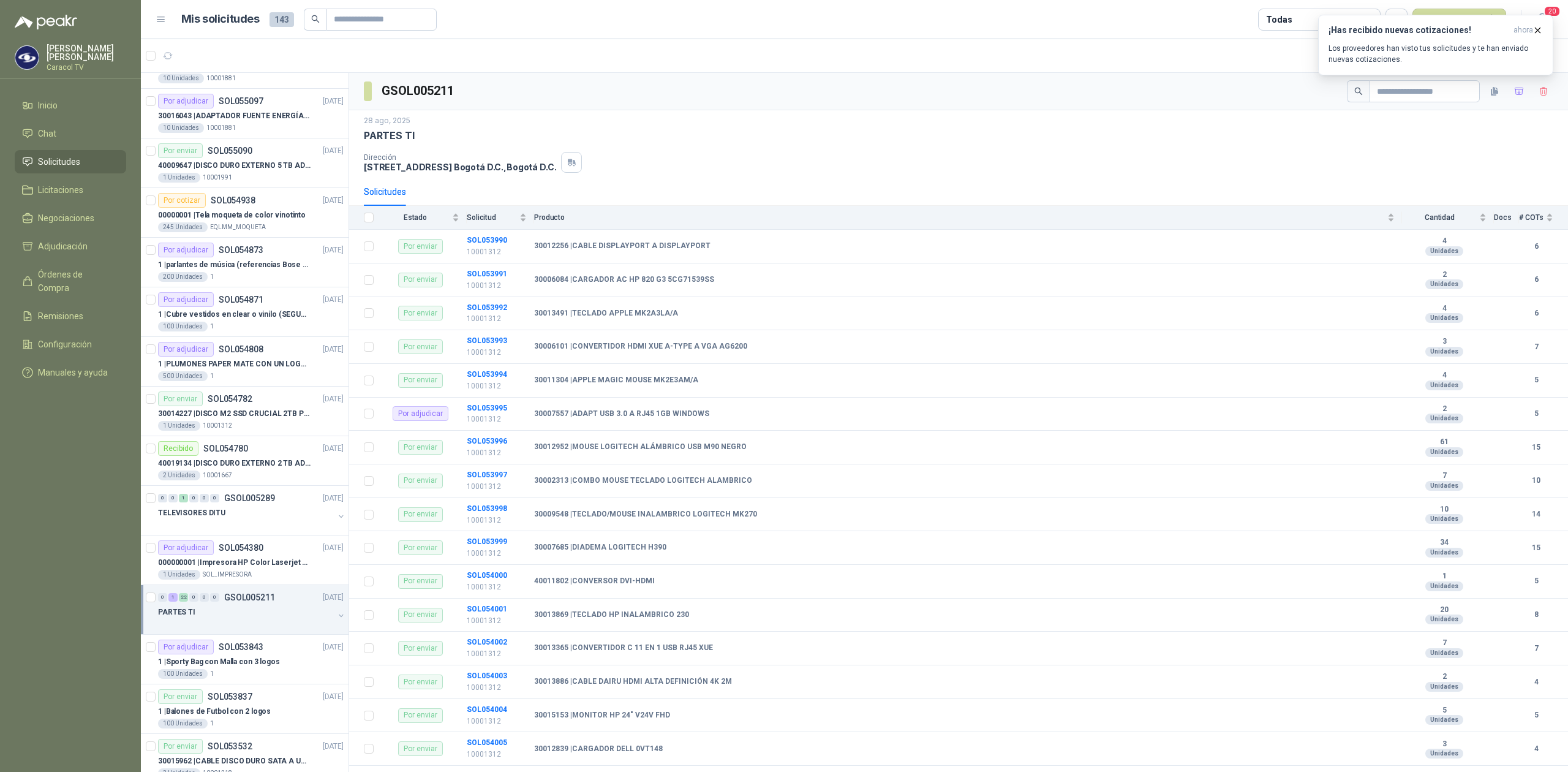
click at [283, 629] on div at bounding box center [246, 624] width 176 height 10
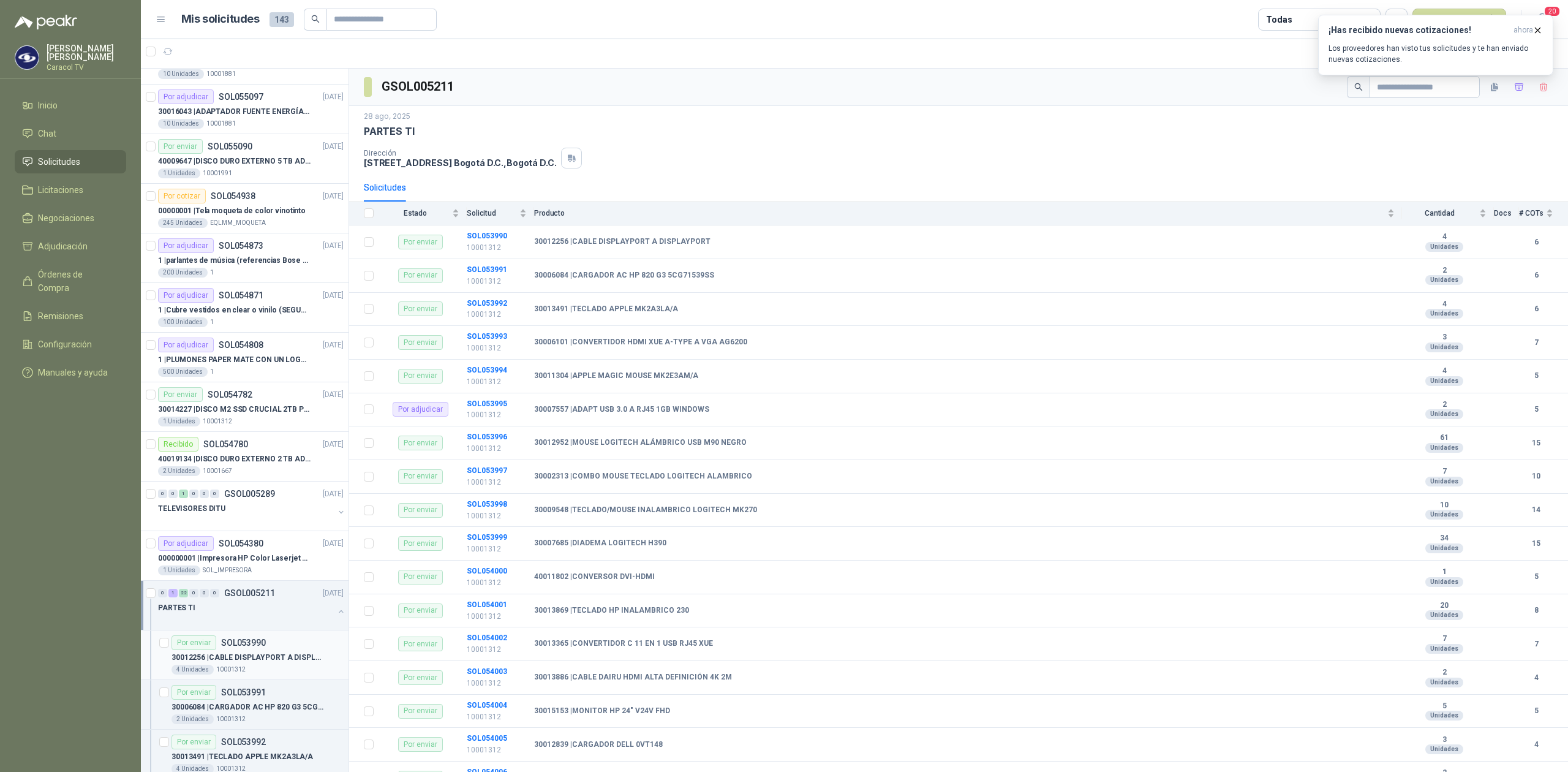
scroll to position [762, 0]
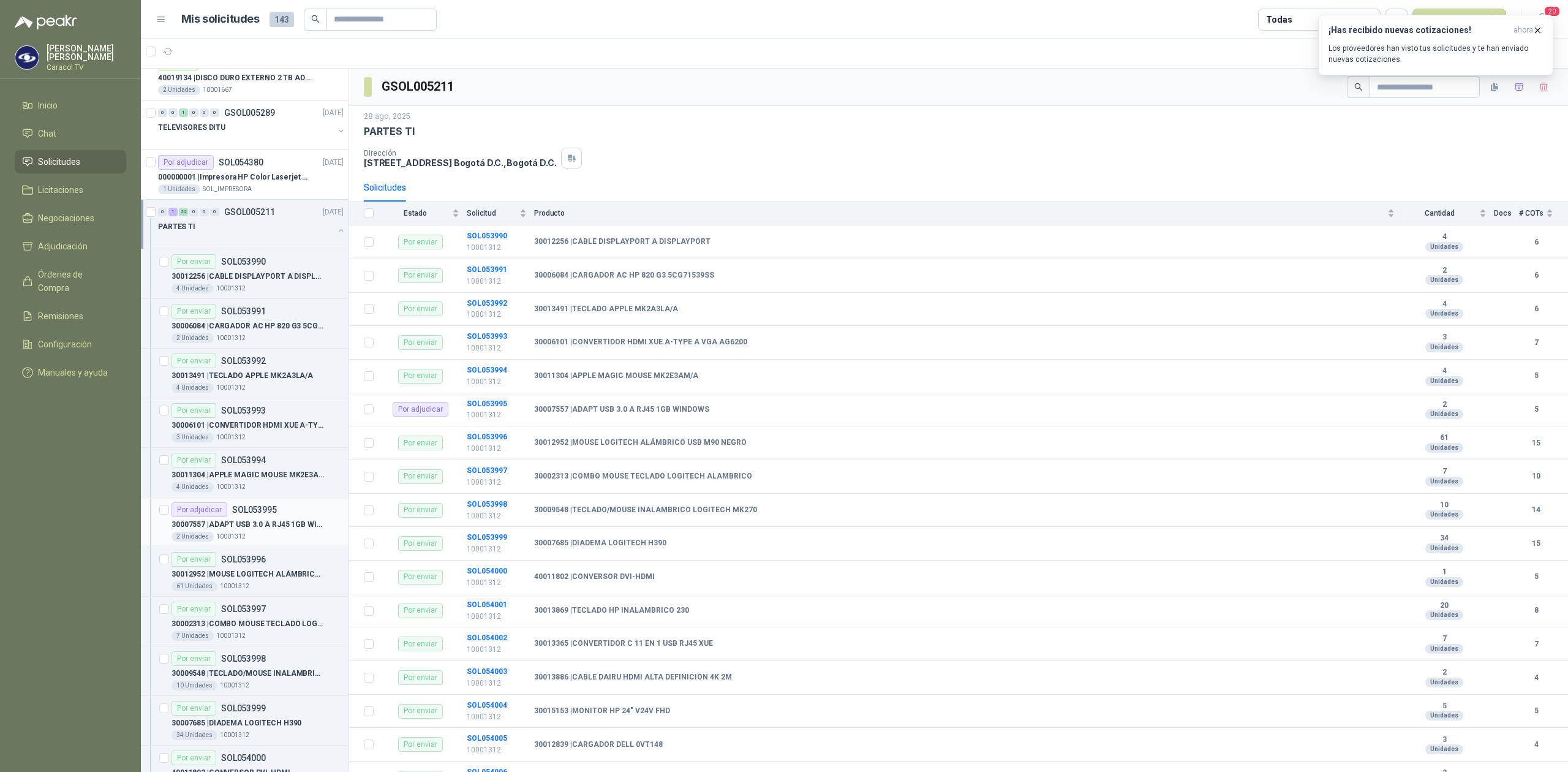
click at [263, 523] on p "30007557 | ADAPT USB 3.0 A RJ45 1GB WINDOWS" at bounding box center [247, 524] width 152 height 11
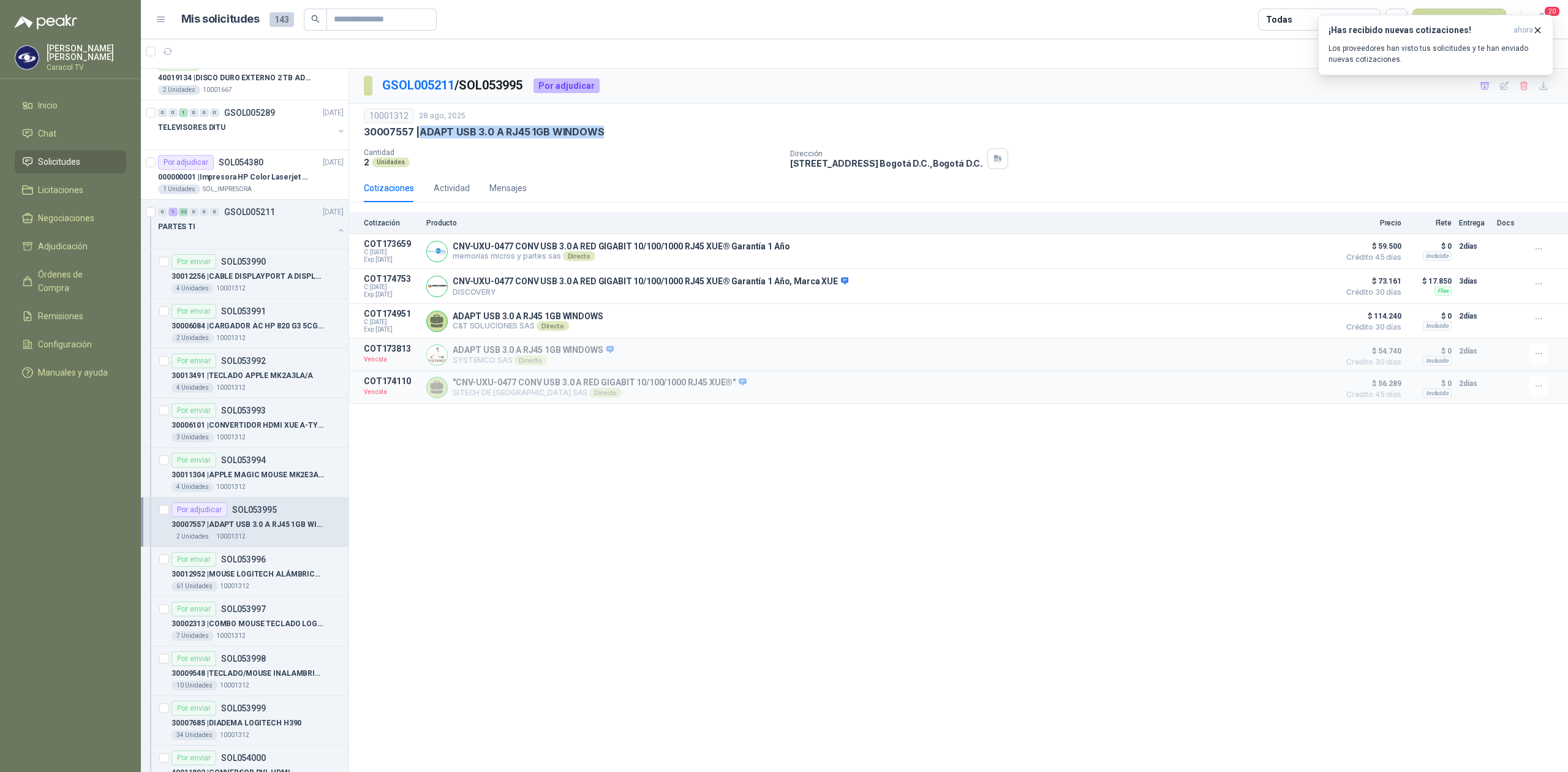
drag, startPoint x: 420, startPoint y: 128, endPoint x: 611, endPoint y: 138, distance: 191.3
click at [611, 138] on div "10001312 [DATE] 30007557 | ADAPT USB 3.0 A RJ45 1GB WINDOWS Cantidad 2 Unida…" at bounding box center [958, 139] width 1190 height 61
copy p "ADAPT USB 3.0 A RJ45 1GB WINDOWS"
click at [1538, 28] on icon "button" at bounding box center [1538, 30] width 10 height 10
click at [274, 522] on div "30007557 | ADAPT USB 3.0 A RJ45 1GB WINDOWS" at bounding box center [257, 524] width 172 height 15
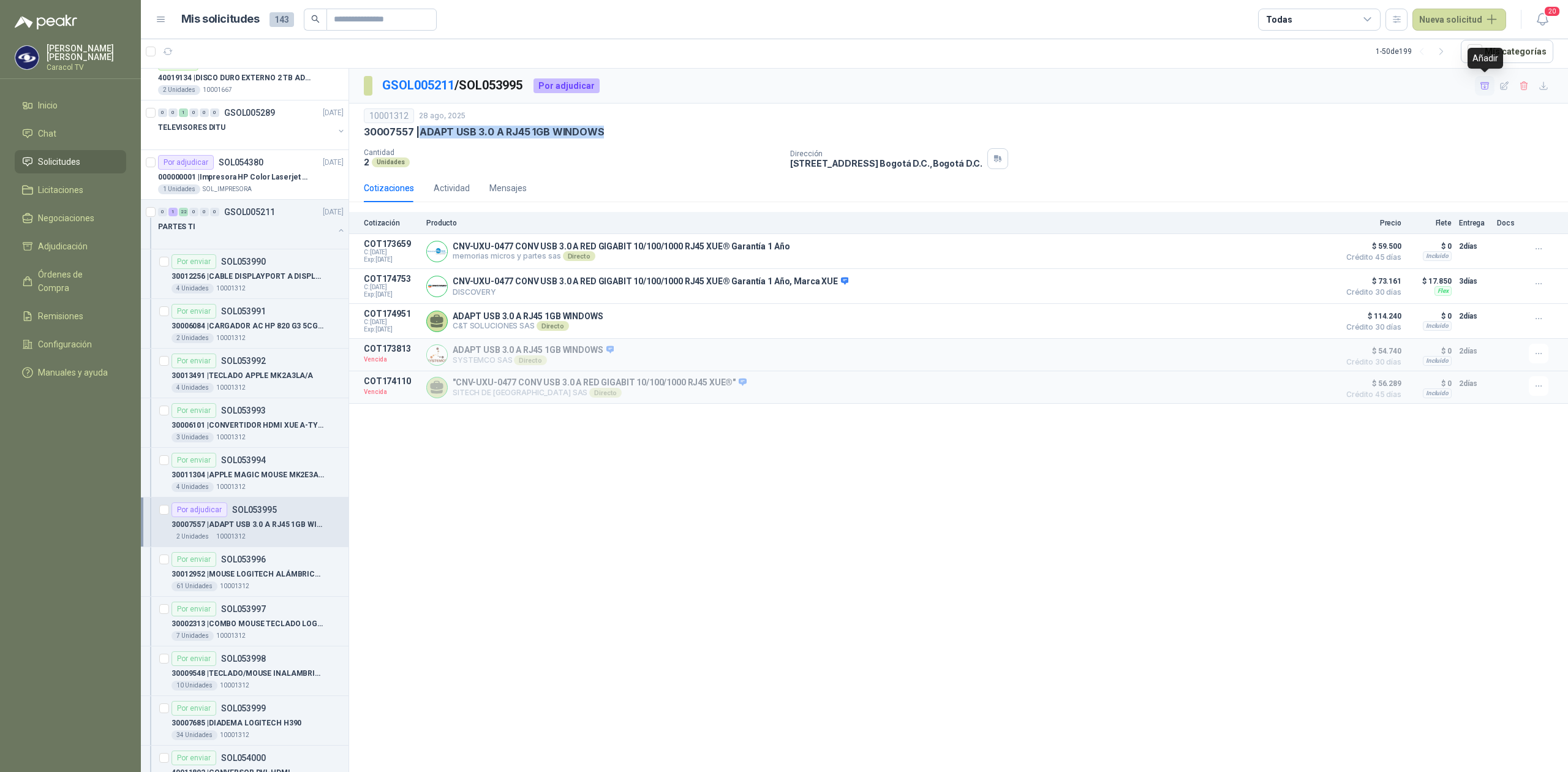
click at [1485, 86] on icon "button" at bounding box center [1485, 85] width 9 height 7
click at [76, 246] on span "Adjudicación" at bounding box center [63, 246] width 50 height 13
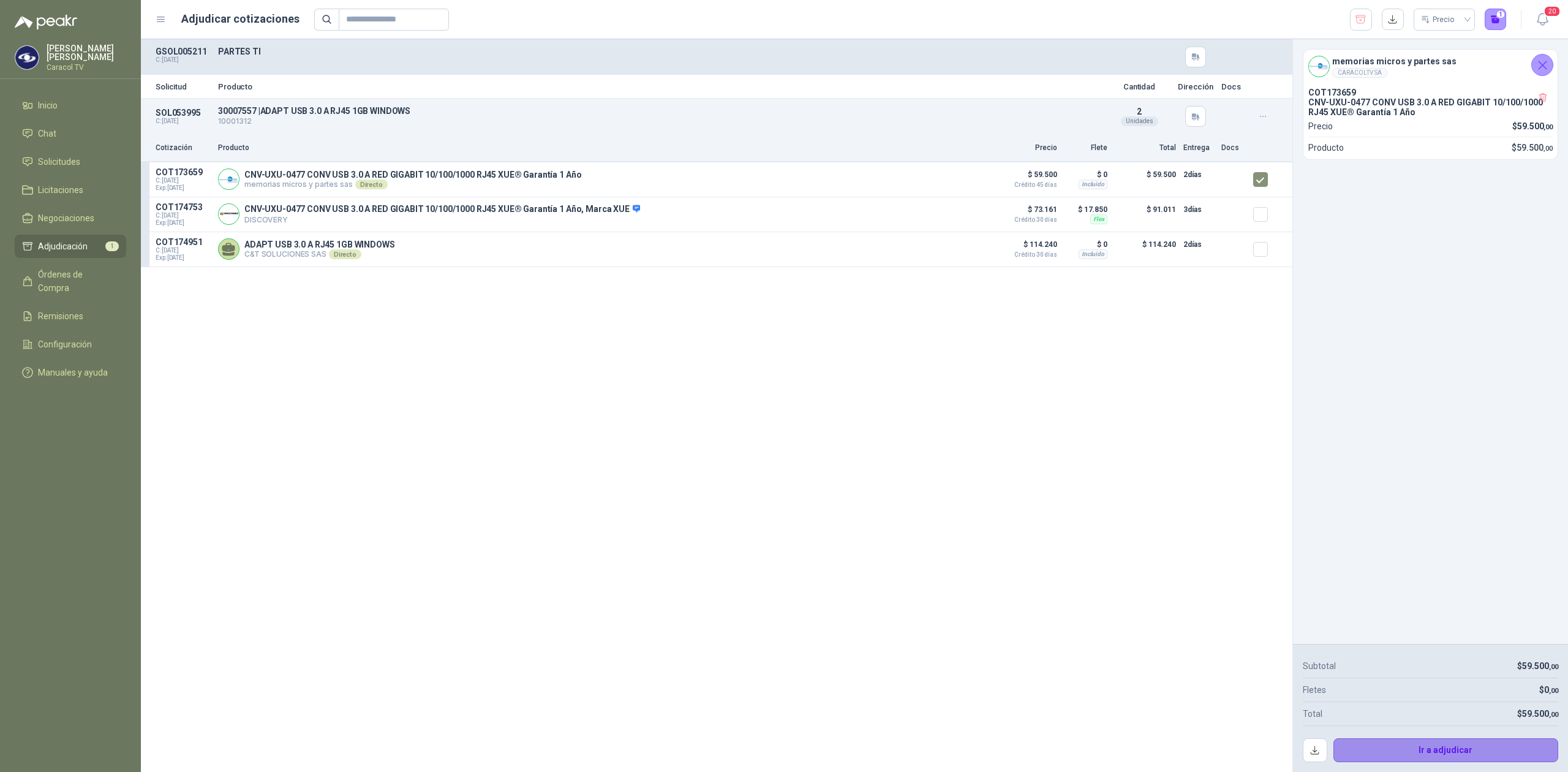
click at [1449, 748] on button "Ir a adjudicar" at bounding box center [1446, 750] width 226 height 25
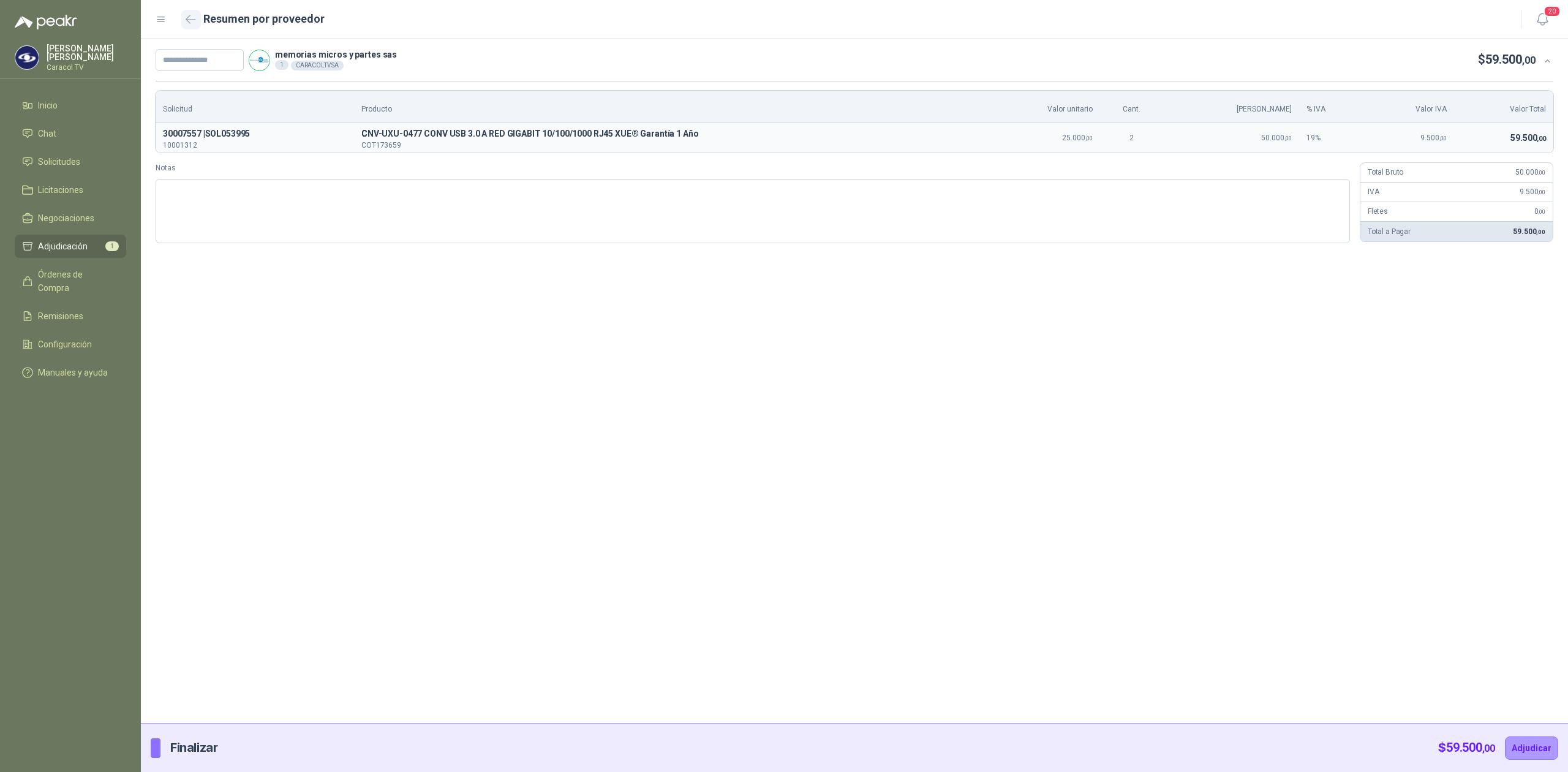
click at [195, 20] on icon "button" at bounding box center [191, 19] width 10 height 9
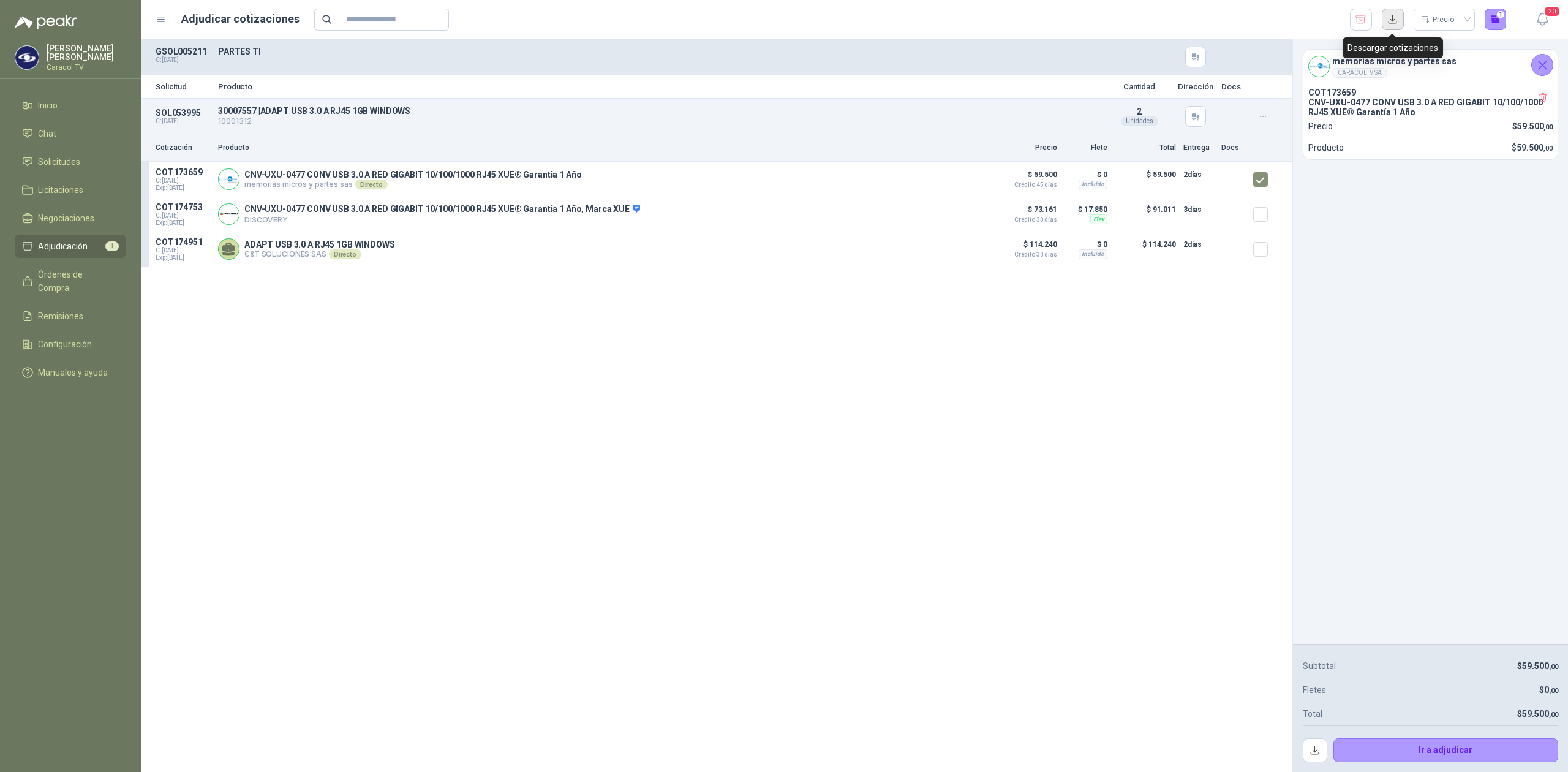
click at [1387, 15] on button "button" at bounding box center [1392, 20] width 22 height 22
click at [42, 159] on span "Solicitudes" at bounding box center [59, 161] width 42 height 13
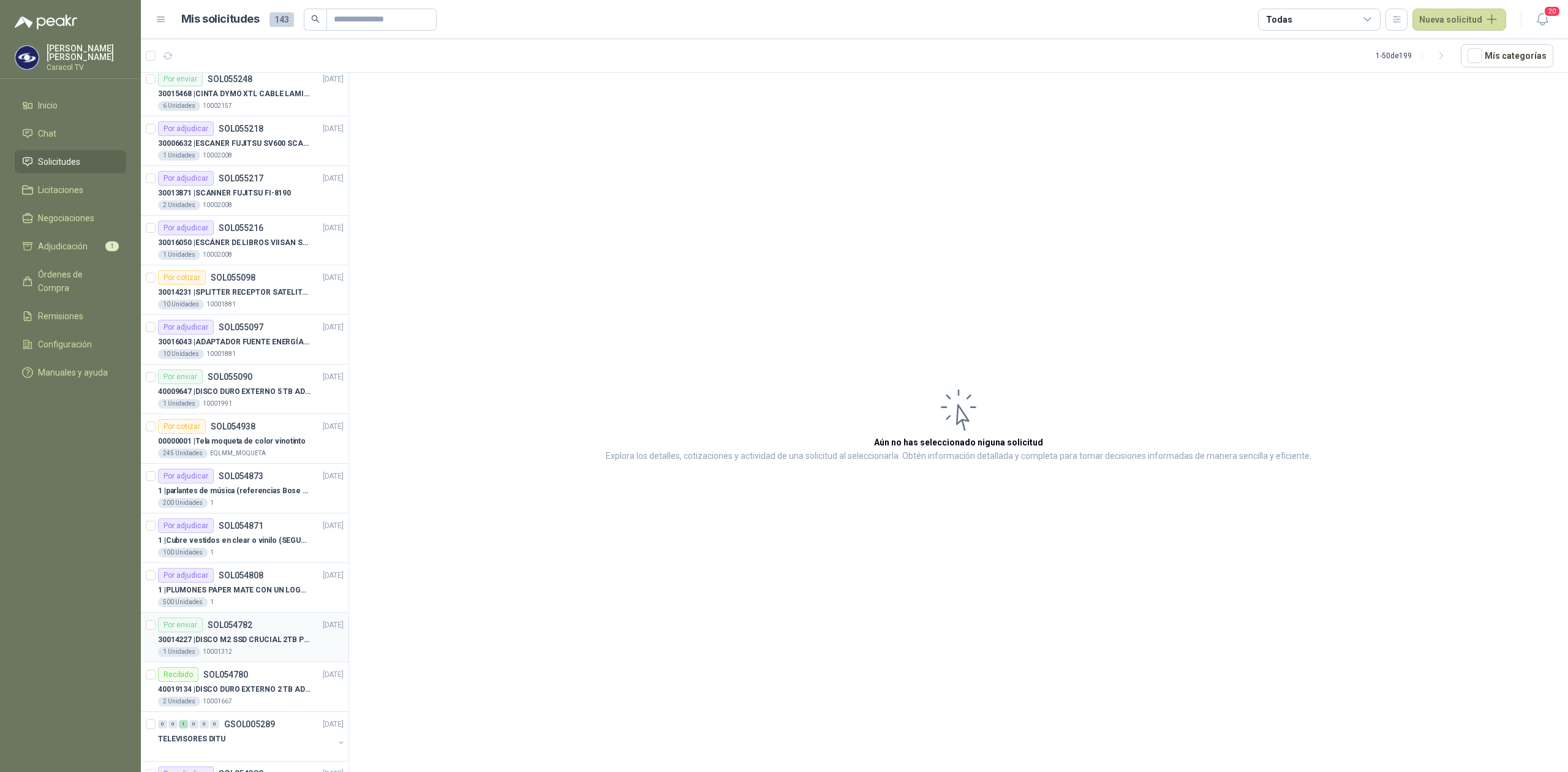
scroll to position [190, 0]
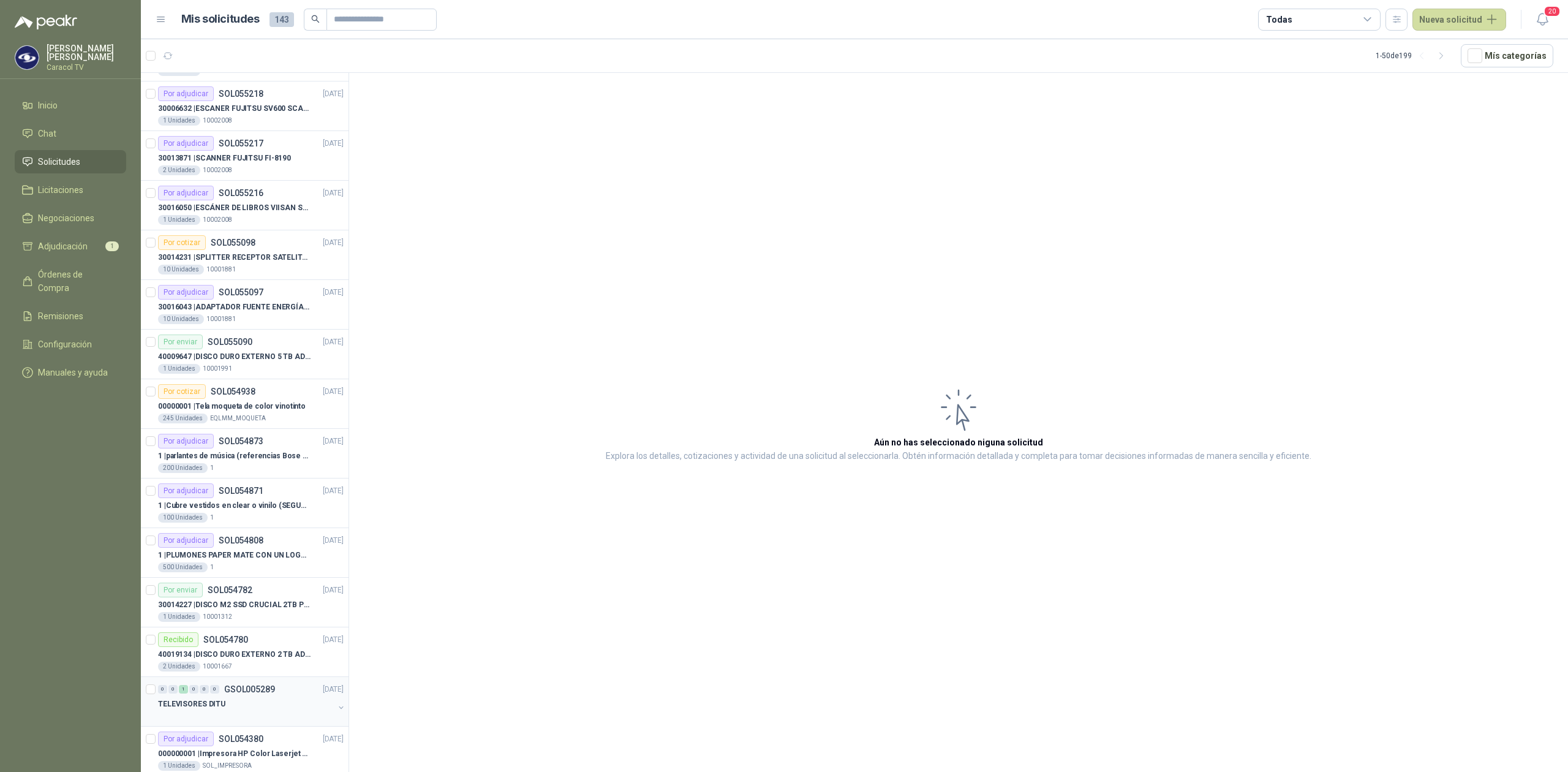
click at [231, 704] on div "TELEVISORES DITU" at bounding box center [246, 703] width 176 height 15
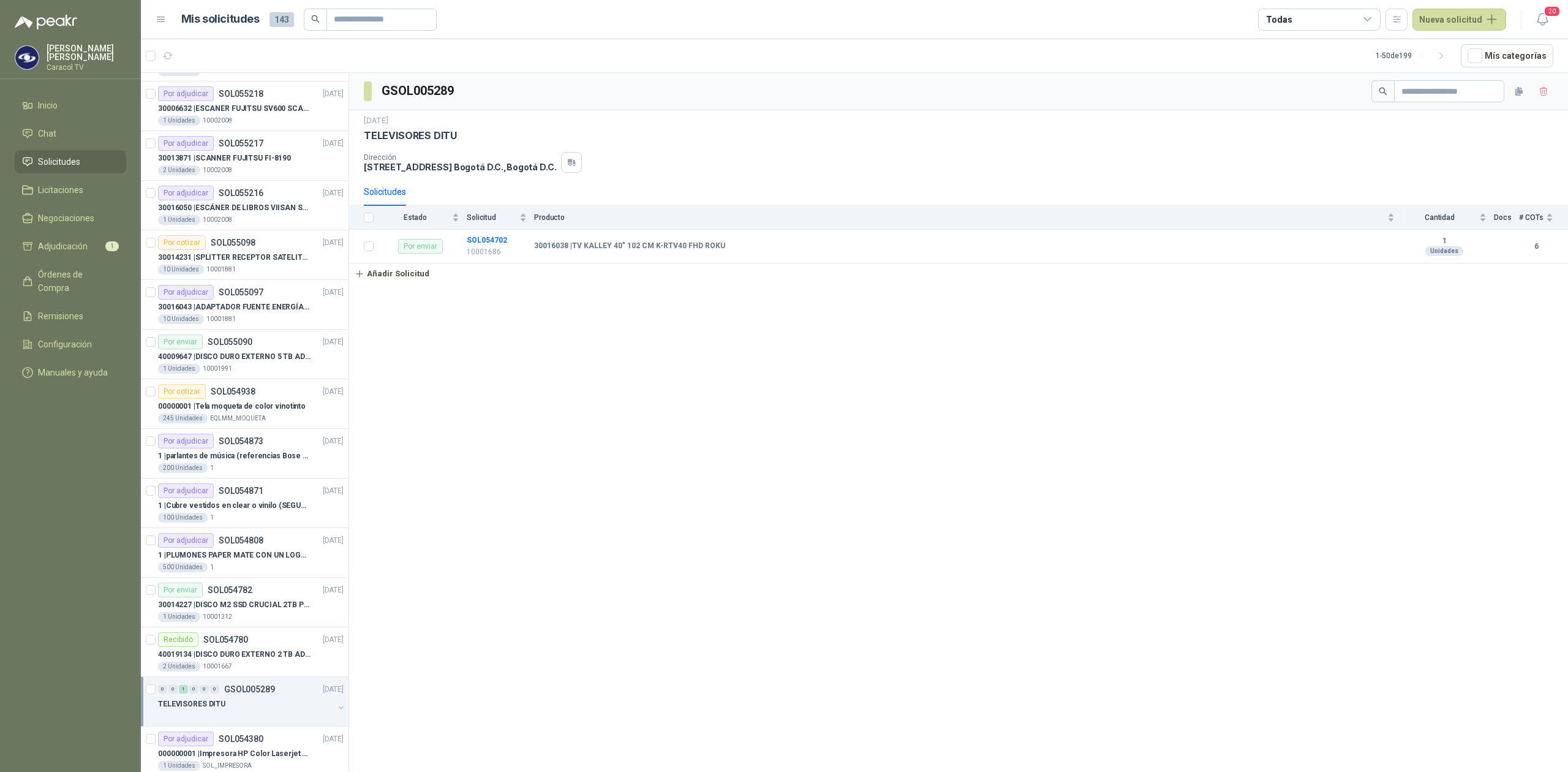
scroll to position [381, 0]
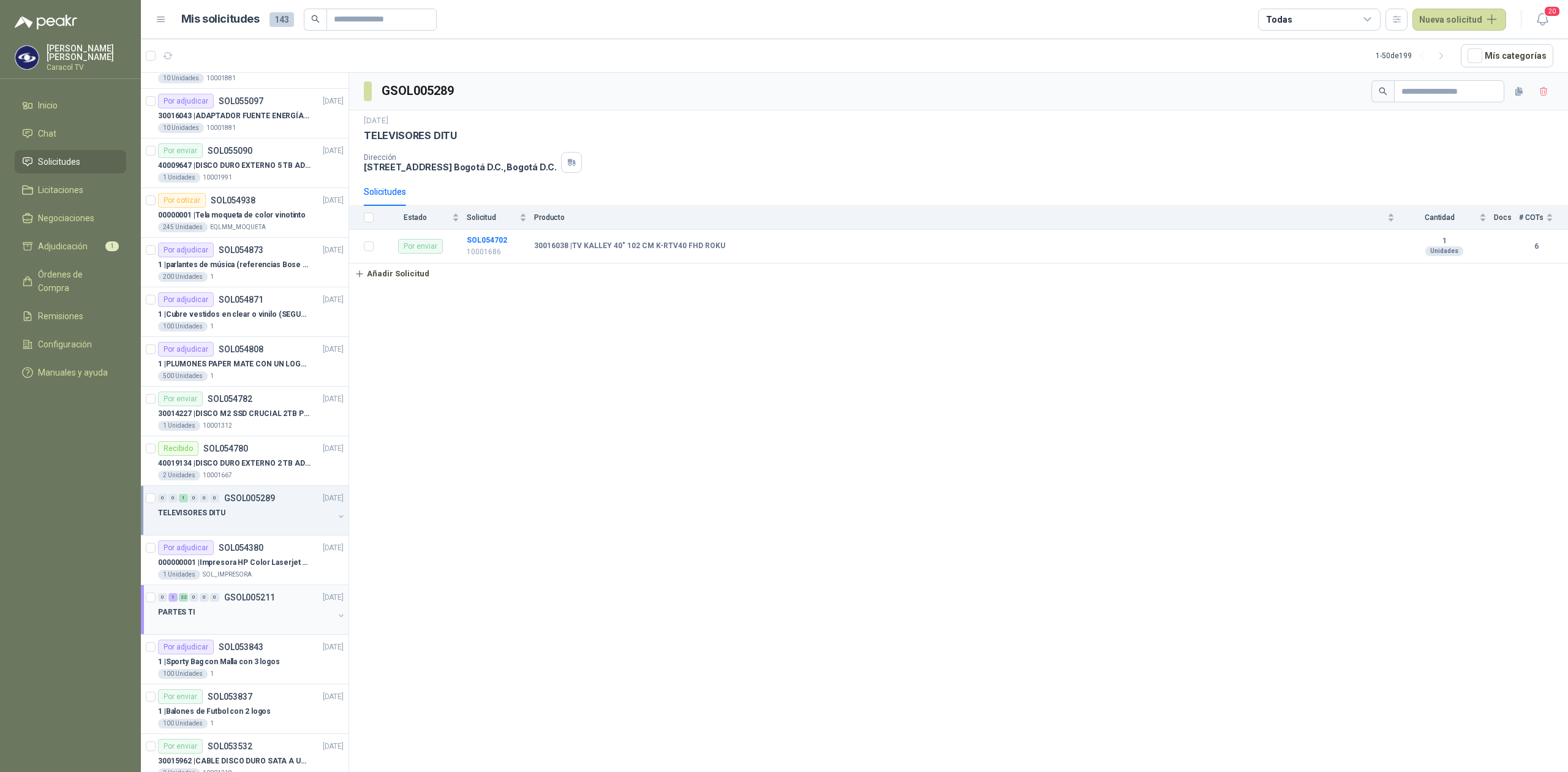
click at [236, 613] on div "PARTES TI" at bounding box center [246, 612] width 176 height 15
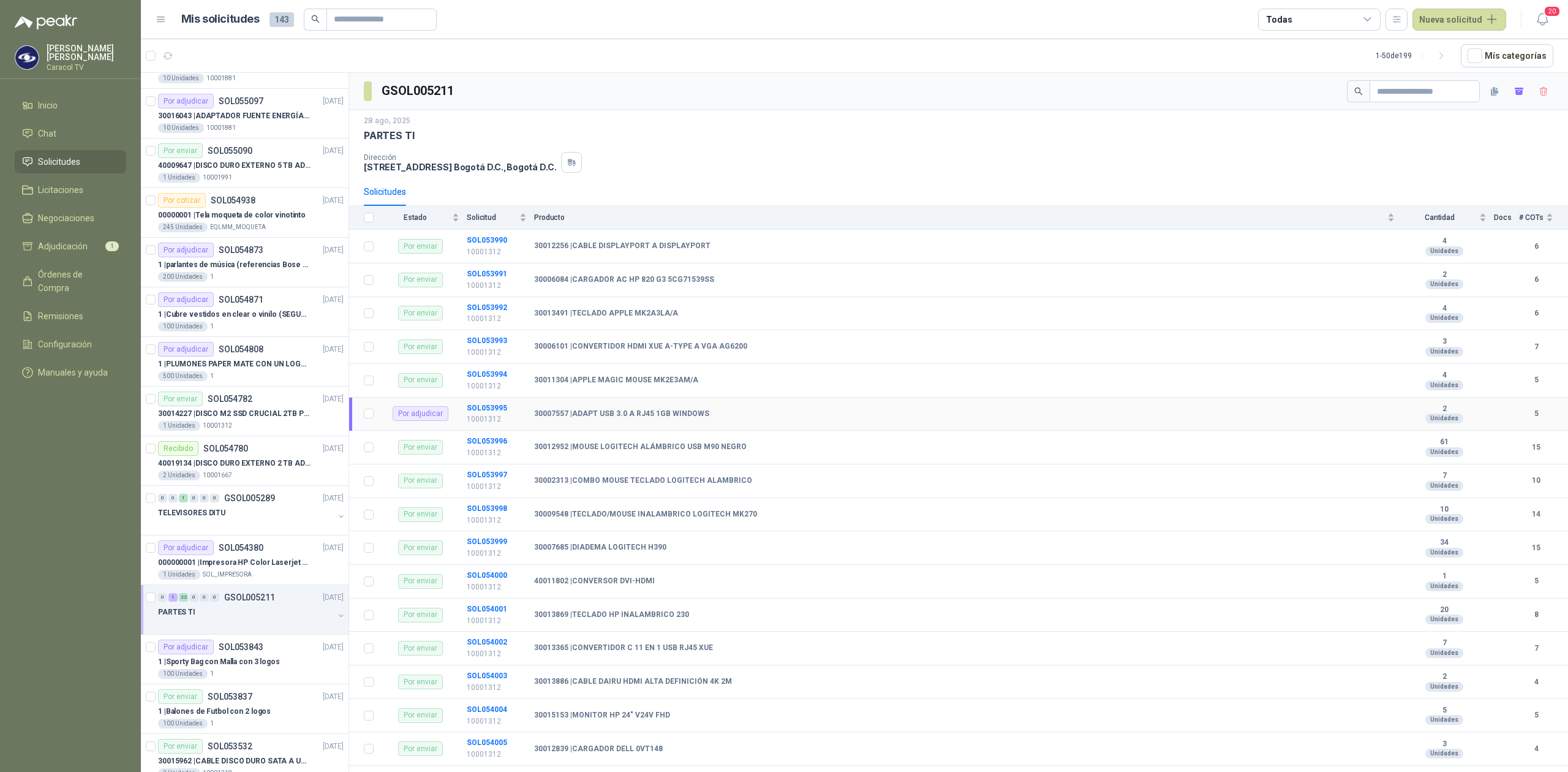
click at [723, 416] on div "30007557 | ADAPT USB 3.0 A RJ45 1GB WINDOWS" at bounding box center [964, 414] width 860 height 10
click at [287, 623] on div at bounding box center [246, 624] width 176 height 10
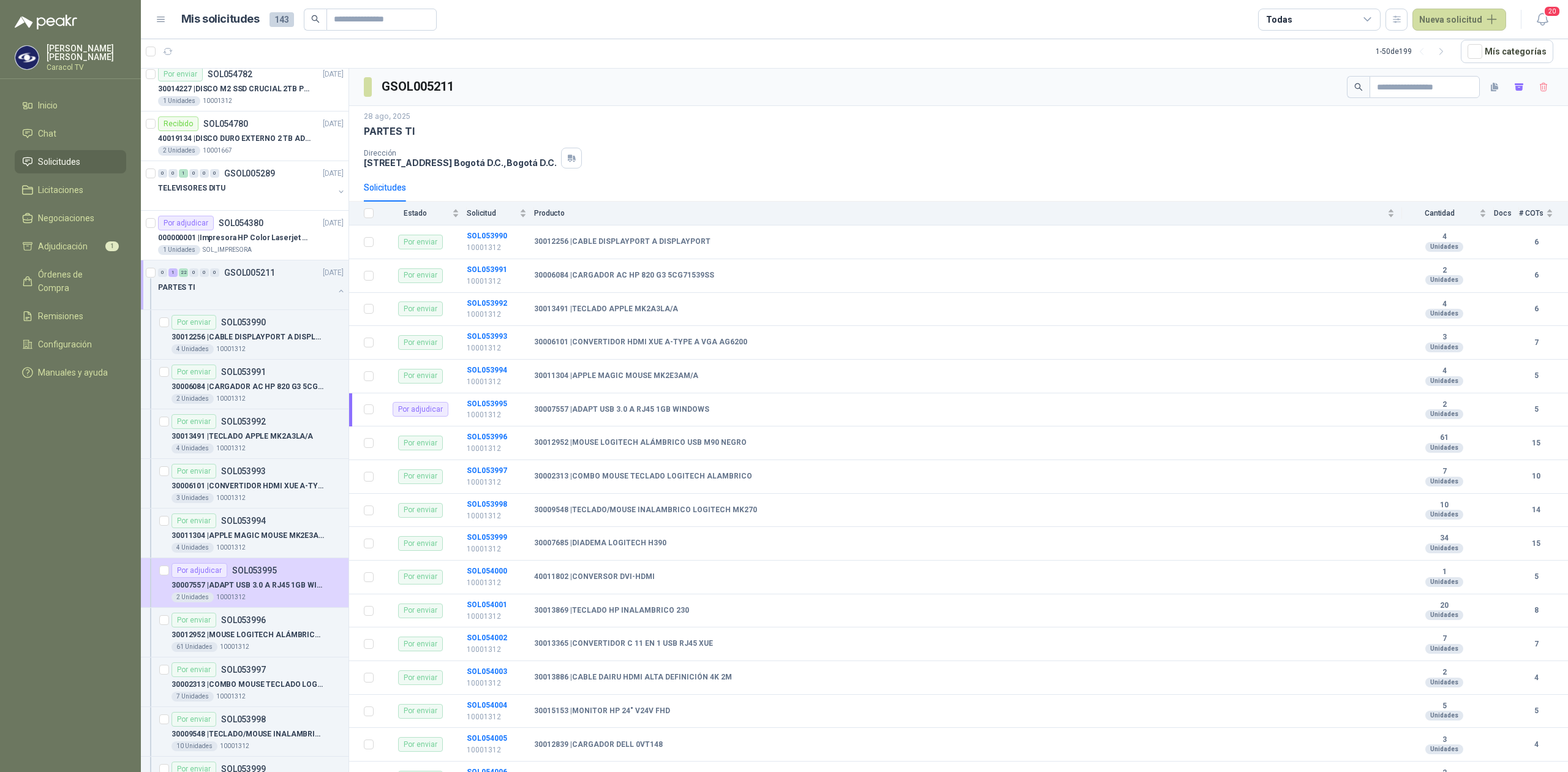
scroll to position [762, 0]
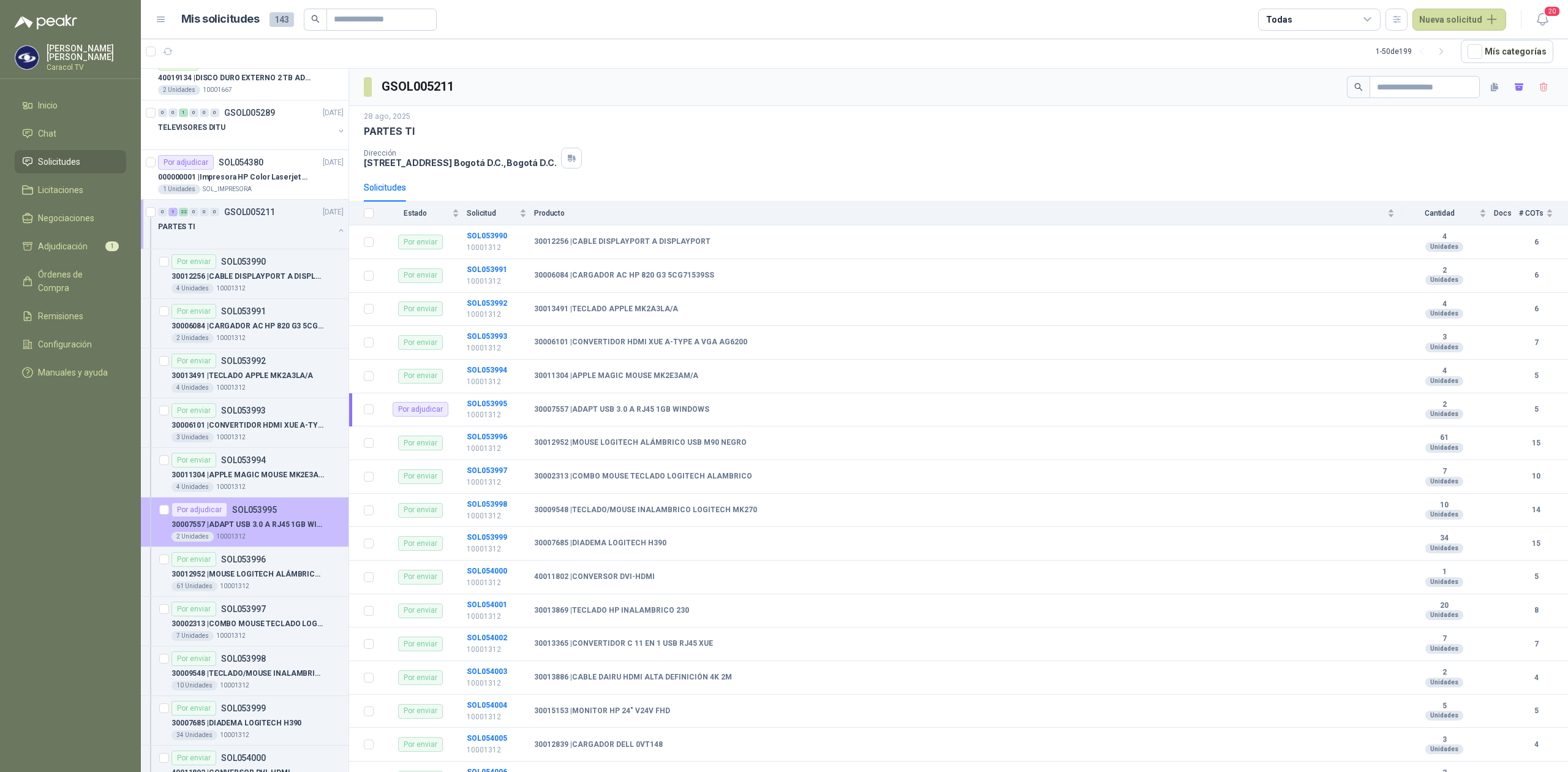
click at [268, 525] on p "30007557 | ADAPT USB 3.0 A RJ45 1GB WINDOWS" at bounding box center [247, 524] width 152 height 11
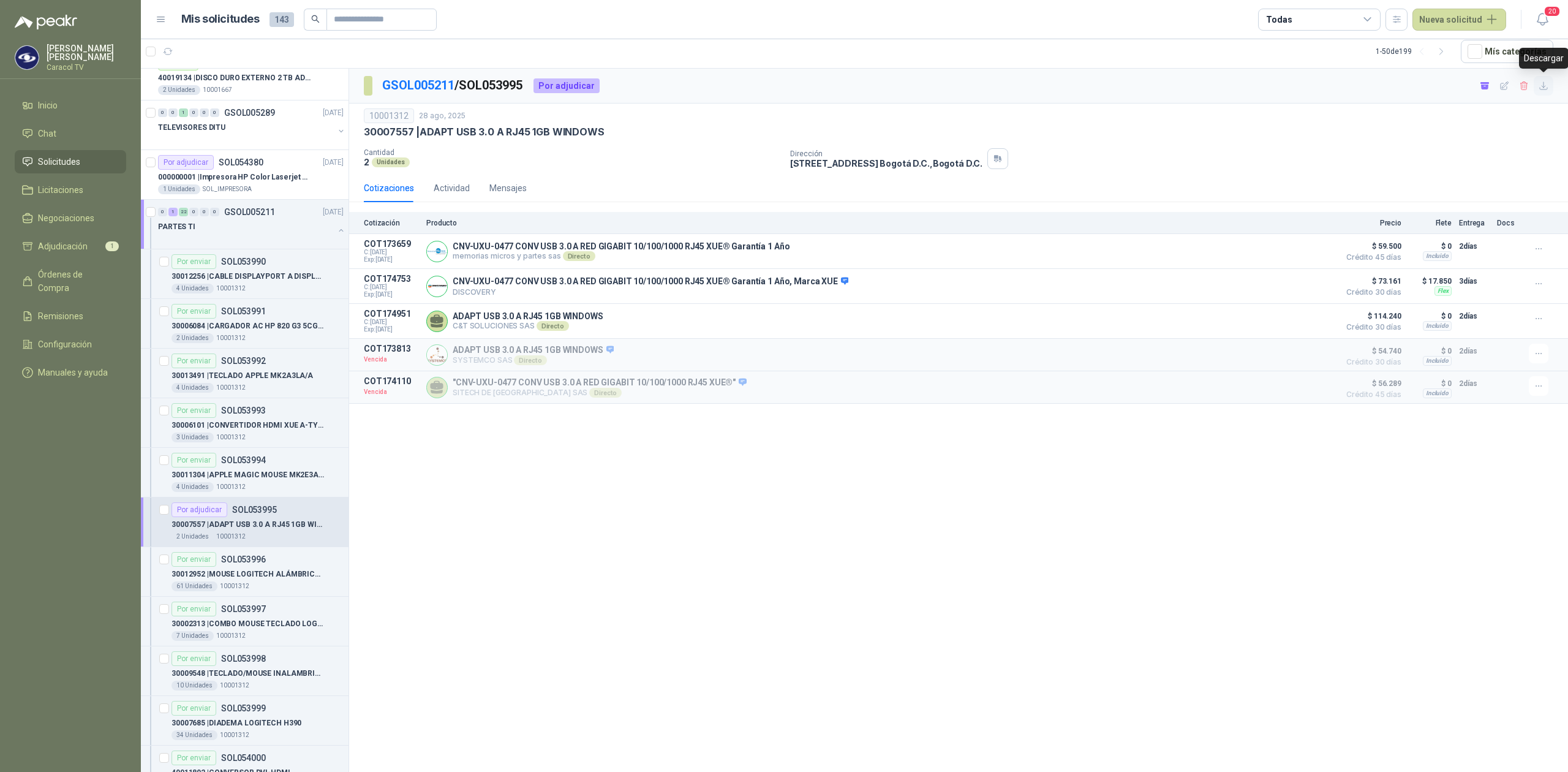
click at [1543, 87] on icon "button" at bounding box center [1543, 86] width 8 height 8
click at [61, 253] on link "Adjudicación 1" at bounding box center [70, 246] width 111 height 23
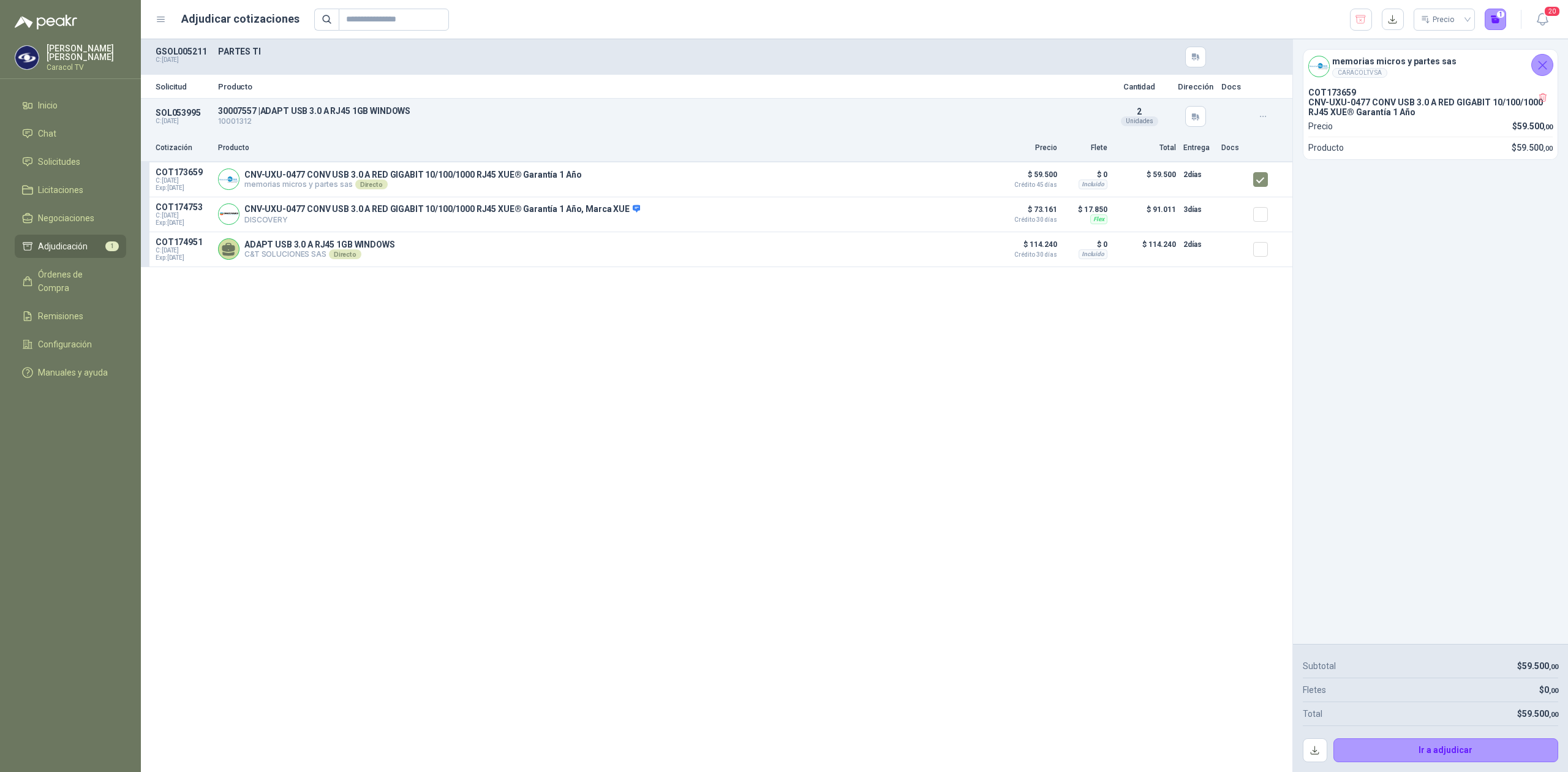
click at [1464, 763] on article "Subtotal $ 59.500 ,00 Fletes $ 0 ,00 Total $ 59.500 ,00 Ir a adjudicar" at bounding box center [1430, 708] width 275 height 129
click at [1475, 740] on button "Ir a adjudicar" at bounding box center [1446, 750] width 226 height 25
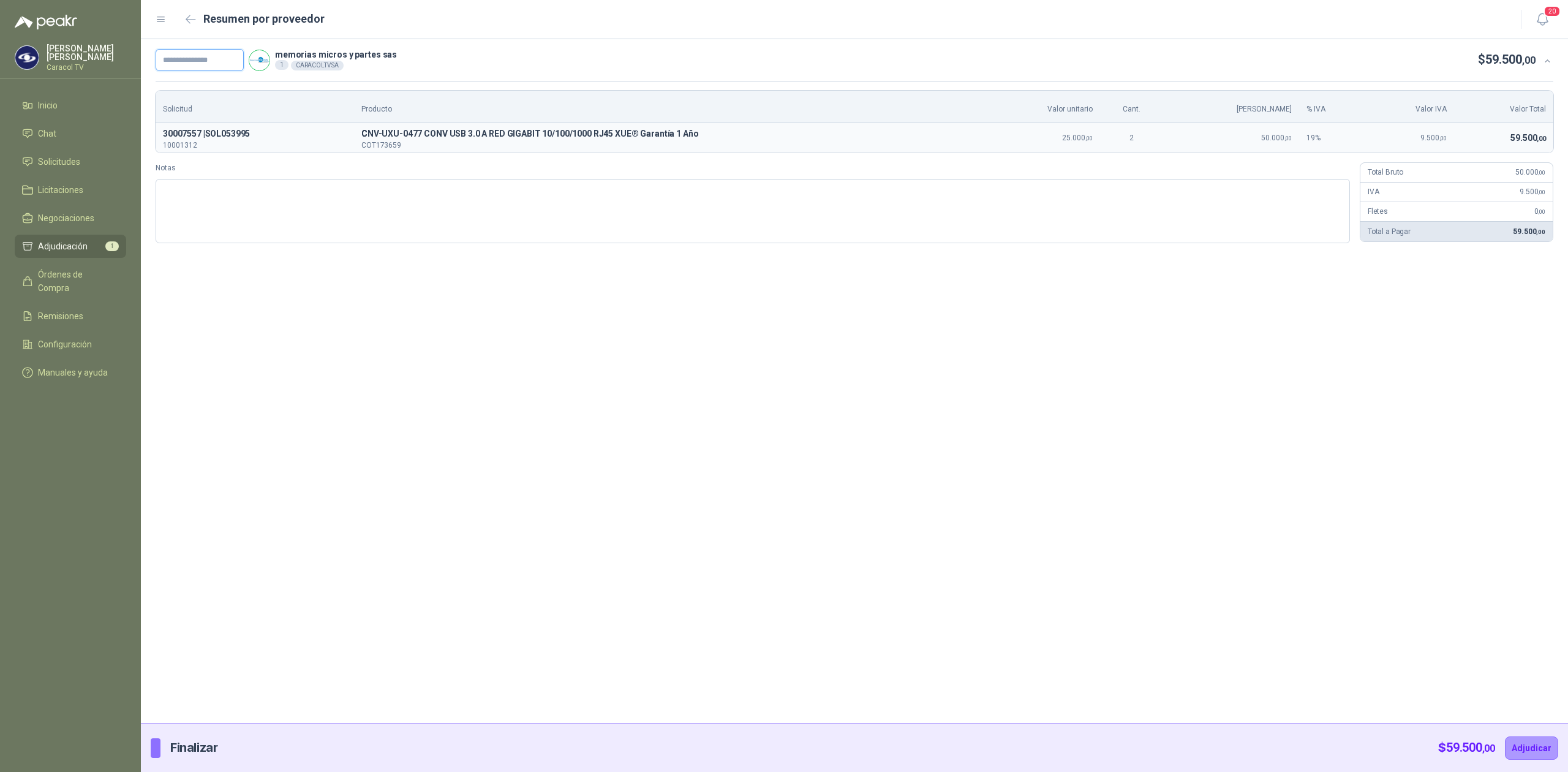
click at [215, 52] on input "text" at bounding box center [200, 60] width 88 height 22
paste input "**********"
type input "**********"
click at [1524, 752] on button "Adjudicar" at bounding box center [1531, 747] width 53 height 23
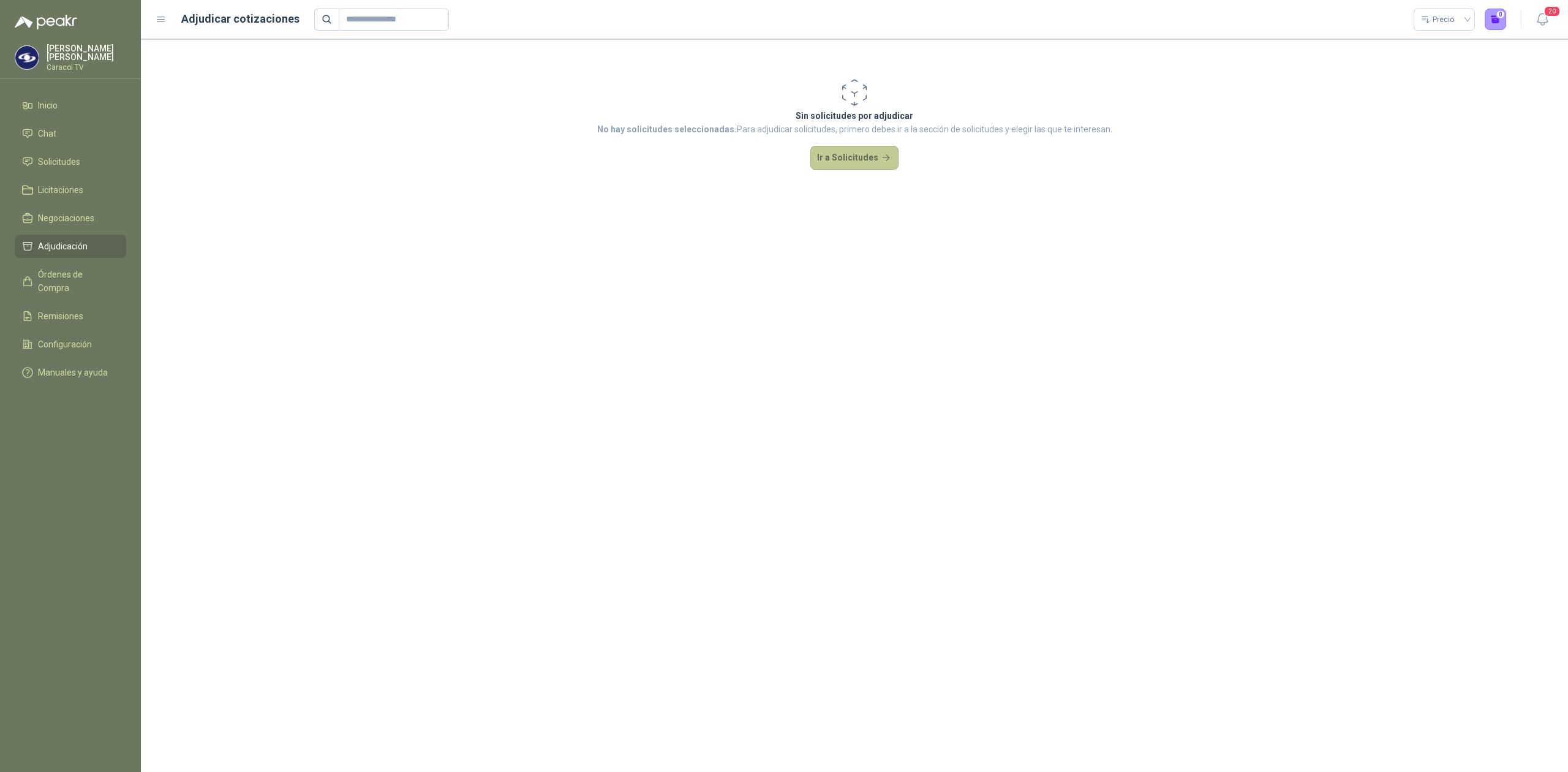
click at [848, 150] on button "Ir a Solicitudes" at bounding box center [855, 158] width 88 height 25
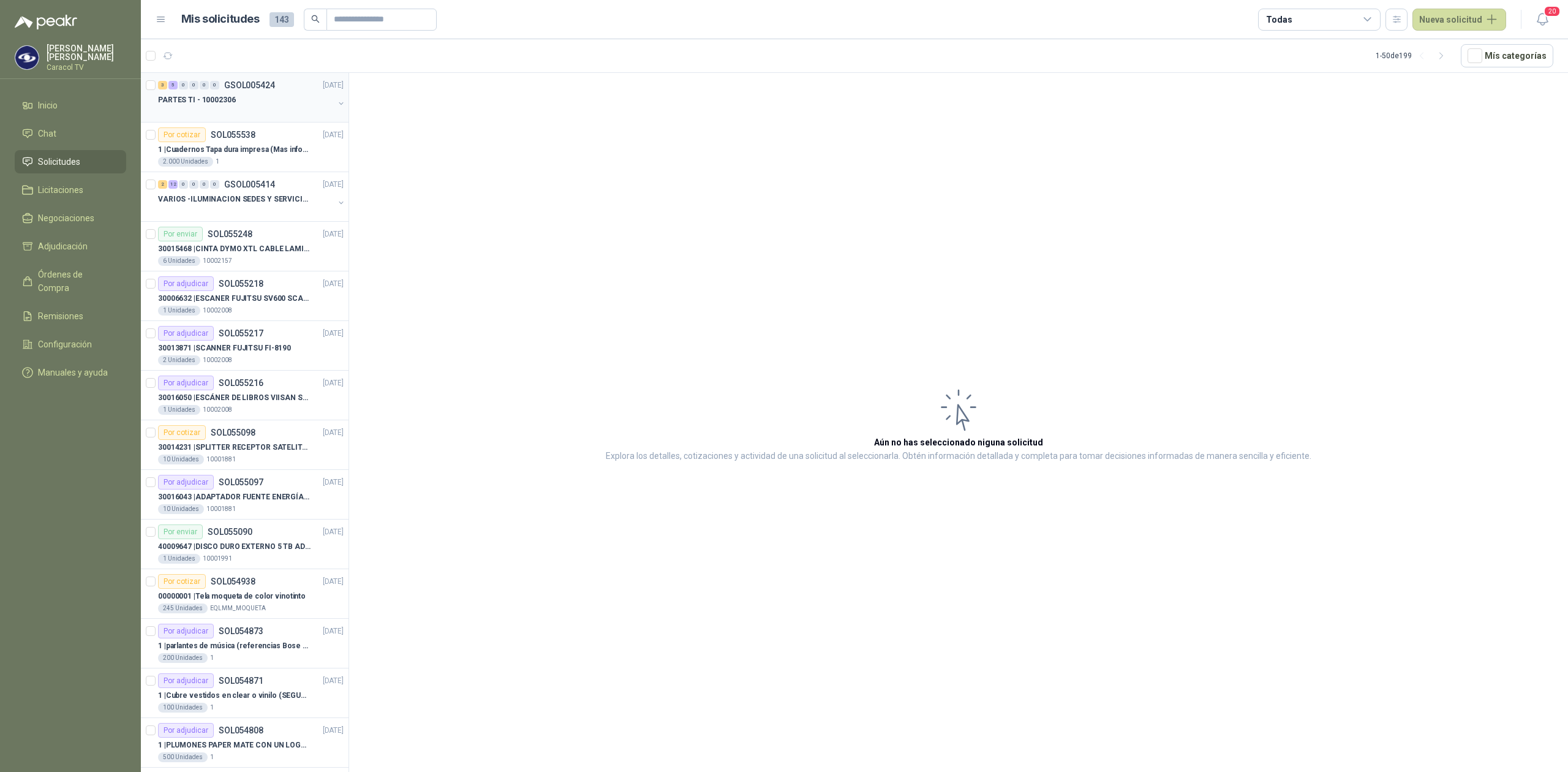
click at [224, 102] on p "PARTES TI - 10002306" at bounding box center [196, 100] width 78 height 11
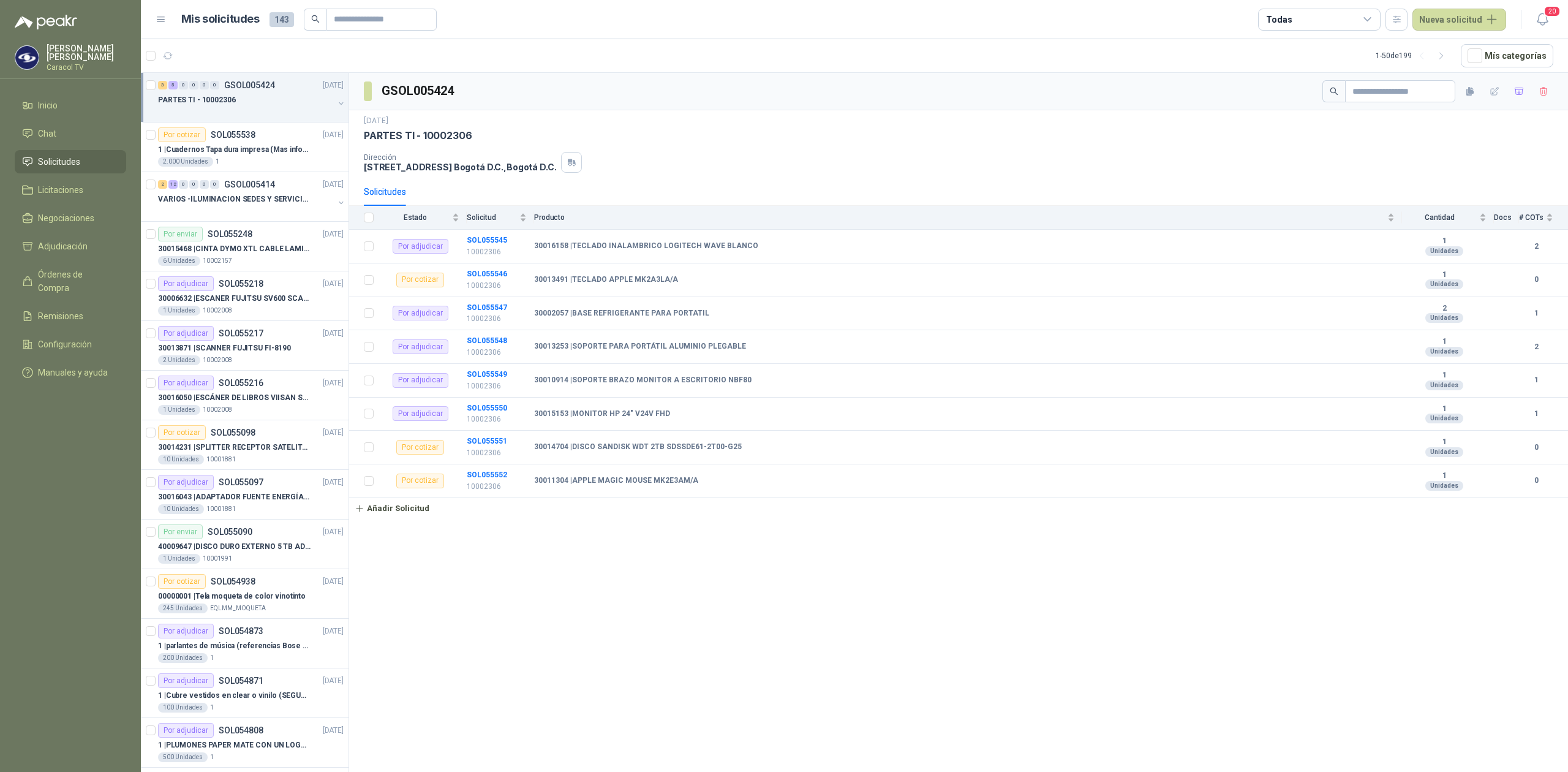
click at [240, 106] on div "PARTES TI - 10002306" at bounding box center [246, 99] width 176 height 15
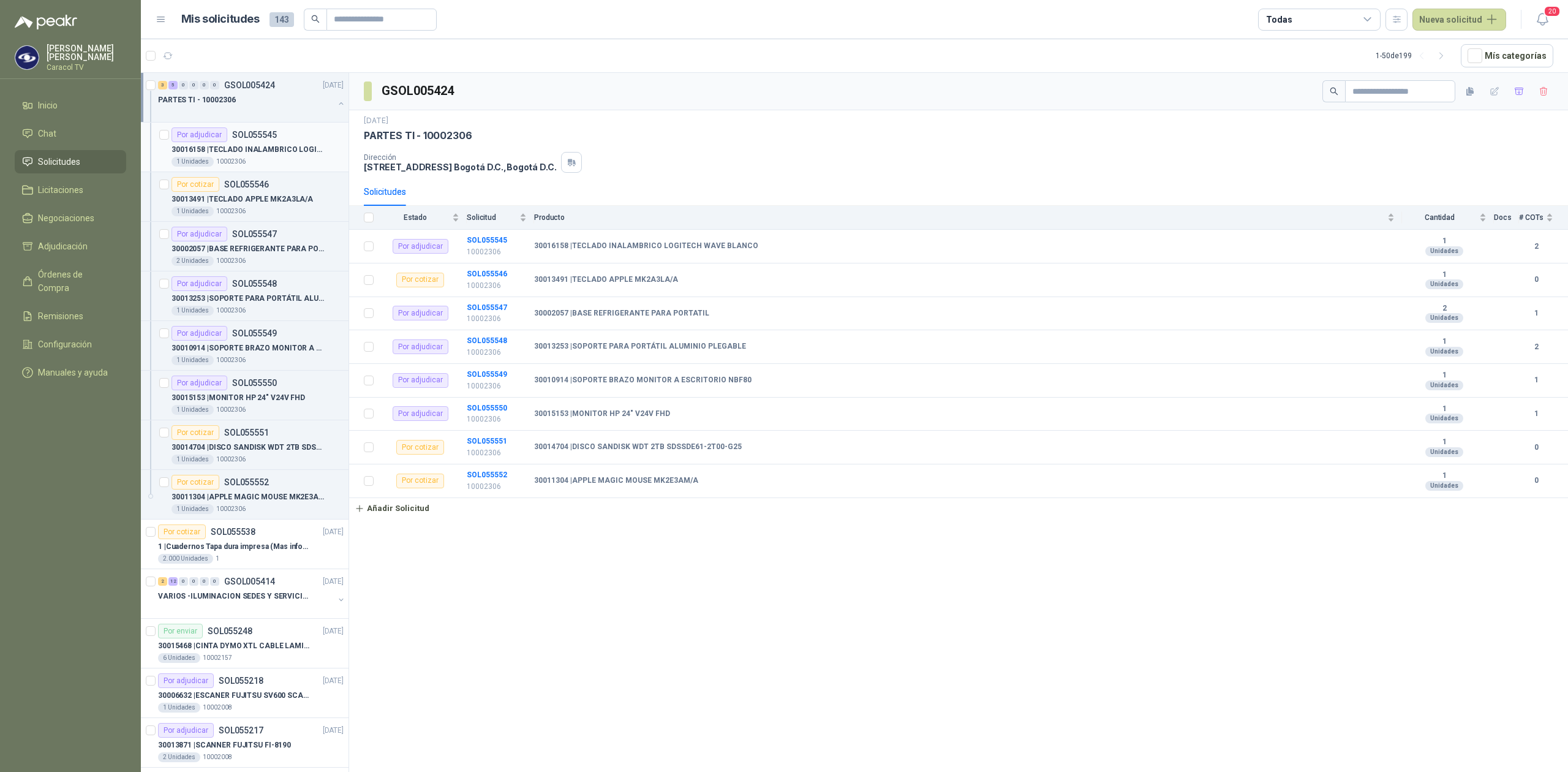
click at [236, 136] on p "SOL055545" at bounding box center [254, 135] width 45 height 9
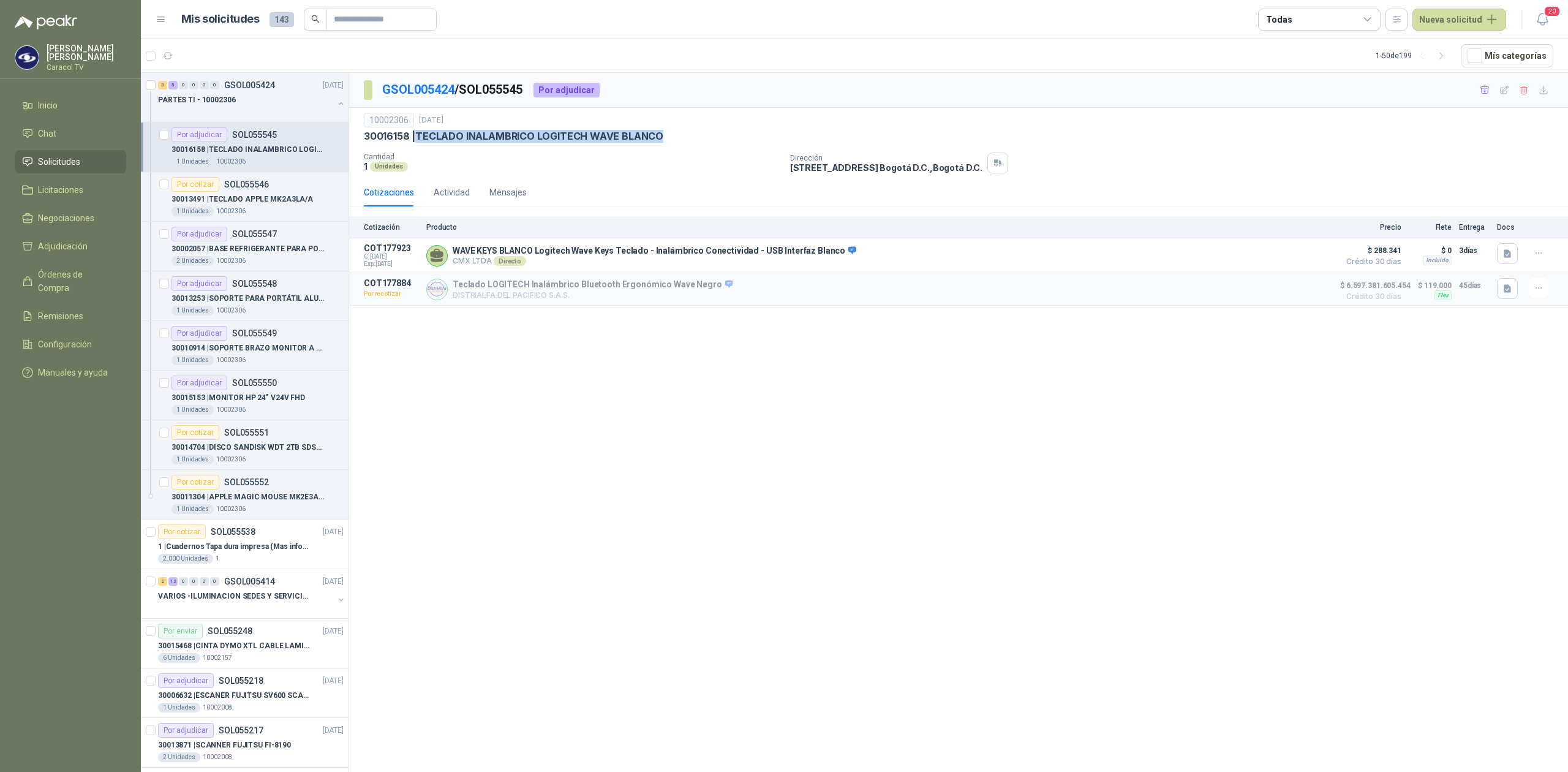
drag, startPoint x: 687, startPoint y: 140, endPoint x: 420, endPoint y: 145, distance: 267.0
click at [420, 145] on div "10002306 [DATE] 30016158 | TECLADO INALAMBRICO LOGITECH WAVE BLANCO Cantidad 1 …" at bounding box center [958, 143] width 1190 height 61
copy p "TECLADO INALAMBRICO LOGITECH WAVE BLANCO"
click at [47, 160] on span "Solicitudes" at bounding box center [59, 161] width 42 height 13
